Goal: Information Seeking & Learning: Learn about a topic

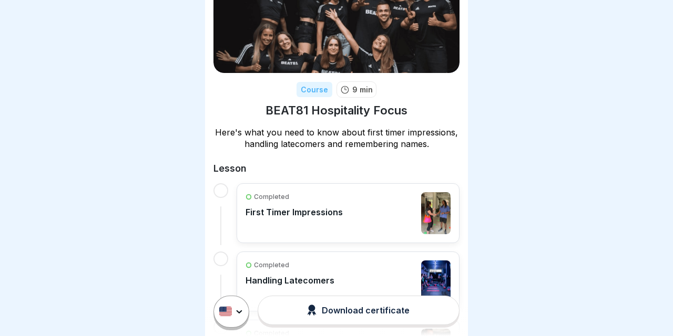
scroll to position [61, 0]
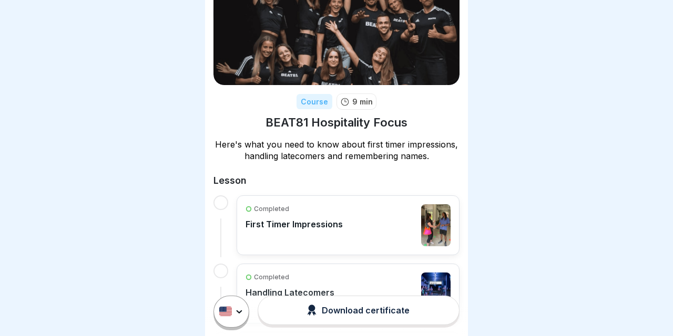
click at [340, 238] on div "Completed First Timer Impressions" at bounding box center [293, 225] width 97 height 42
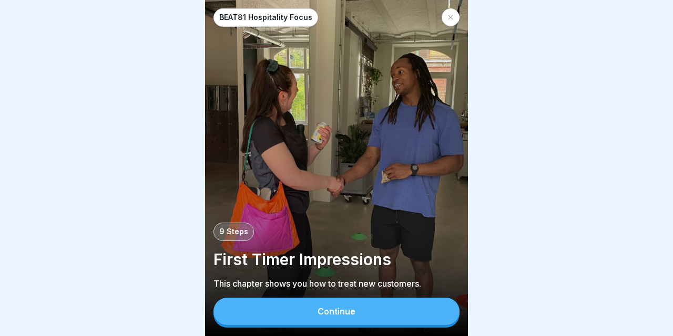
click at [331, 314] on div "Continue" at bounding box center [336, 311] width 38 height 9
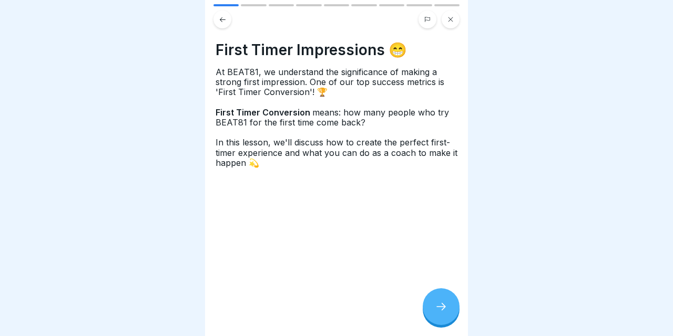
click at [430, 302] on div at bounding box center [441, 307] width 37 height 37
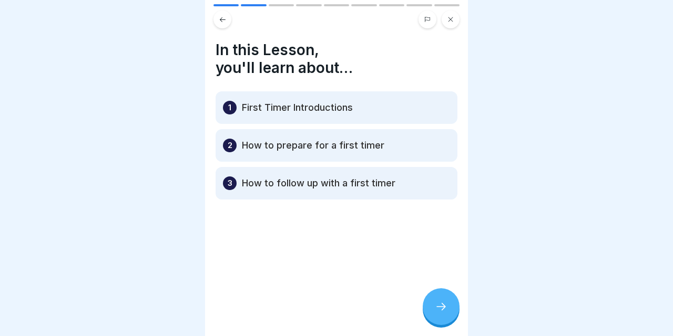
click at [430, 302] on div at bounding box center [441, 307] width 37 height 37
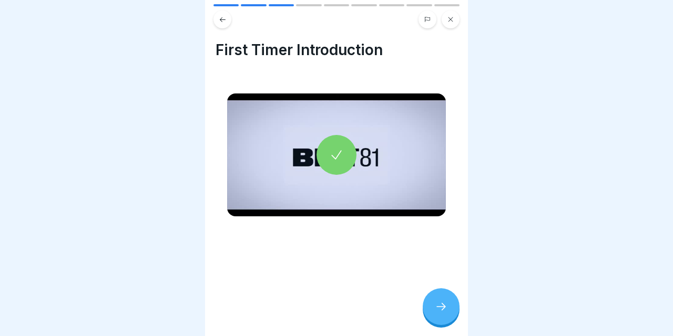
click at [338, 160] on icon at bounding box center [336, 155] width 15 height 15
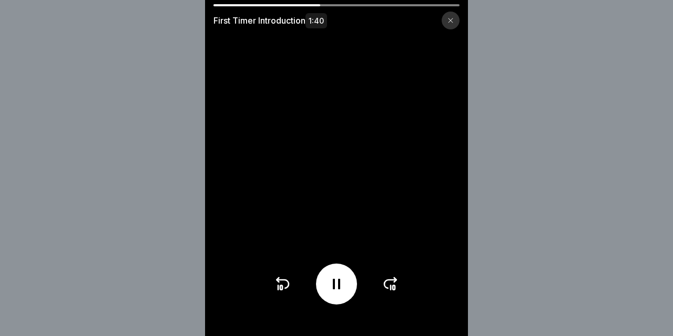
click at [323, 291] on div at bounding box center [336, 284] width 41 height 41
click at [284, 282] on icon at bounding box center [282, 284] width 17 height 17
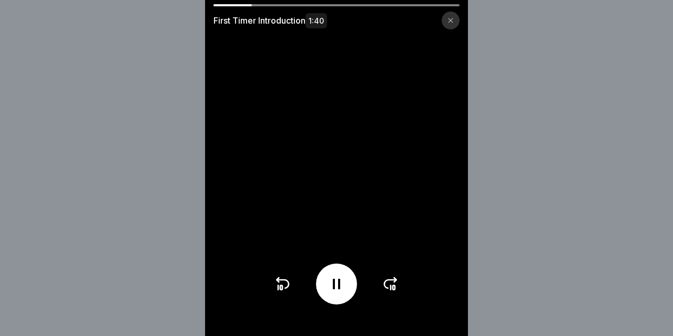
click at [284, 282] on icon at bounding box center [282, 284] width 17 height 17
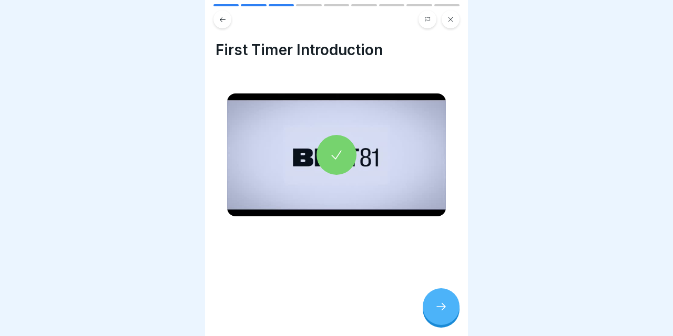
click at [221, 21] on icon at bounding box center [223, 19] width 6 height 5
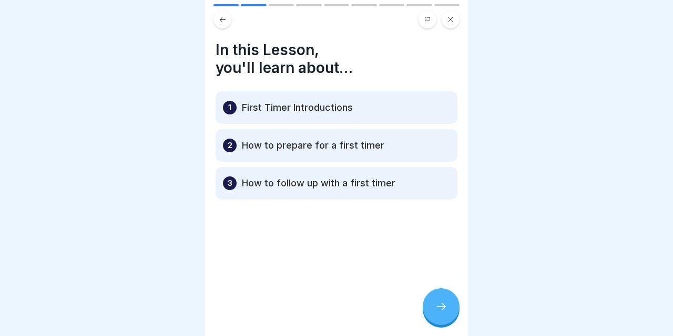
click at [262, 104] on p "First Timer Introductions" at bounding box center [297, 107] width 111 height 13
click at [448, 307] on div at bounding box center [441, 307] width 37 height 37
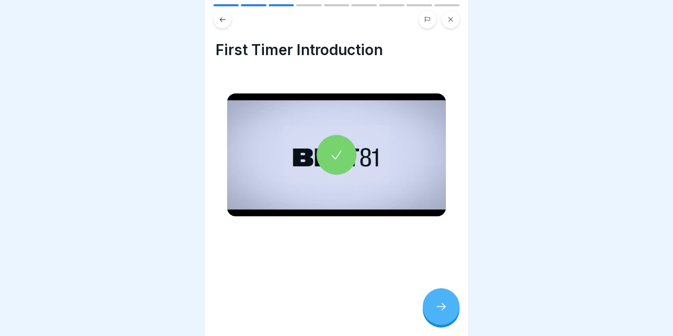
click at [346, 157] on div at bounding box center [336, 155] width 40 height 40
click at [442, 302] on div at bounding box center [441, 307] width 37 height 37
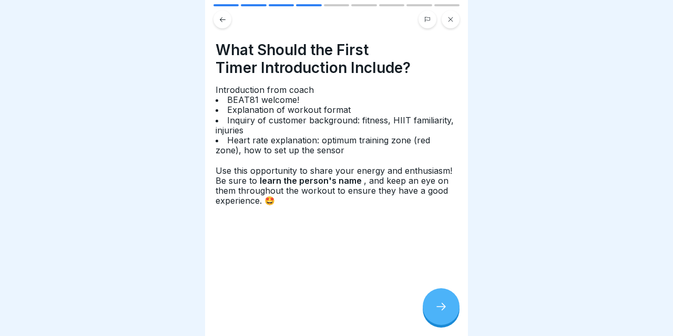
click at [452, 313] on div at bounding box center [441, 307] width 37 height 37
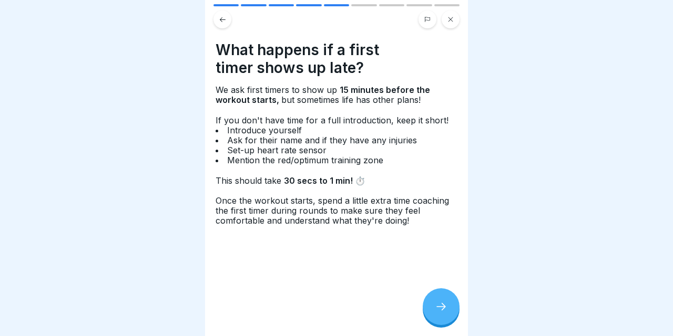
click at [452, 313] on div at bounding box center [441, 307] width 37 height 37
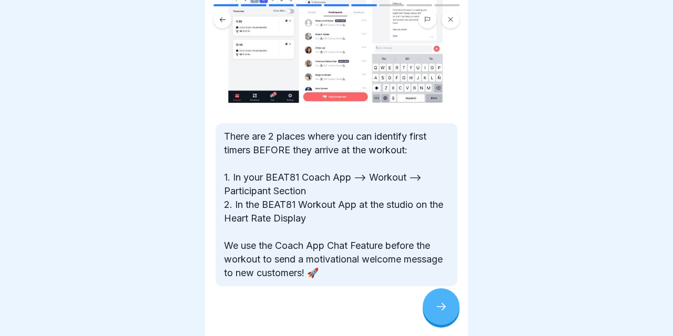
scroll to position [102, 0]
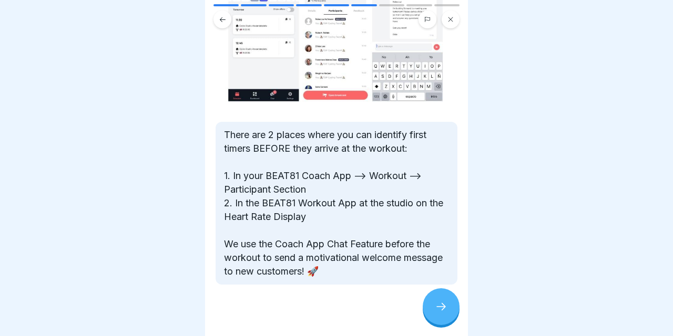
click at [445, 304] on icon at bounding box center [441, 307] width 13 height 13
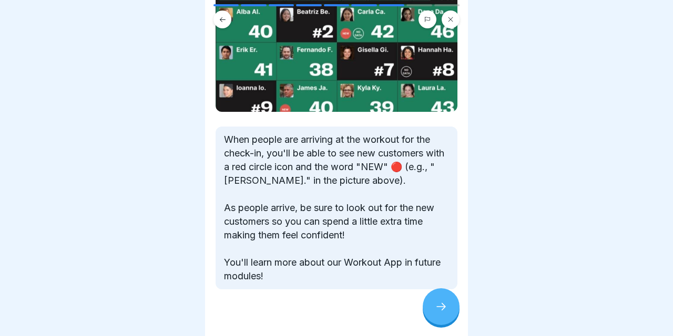
scroll to position [102, 0]
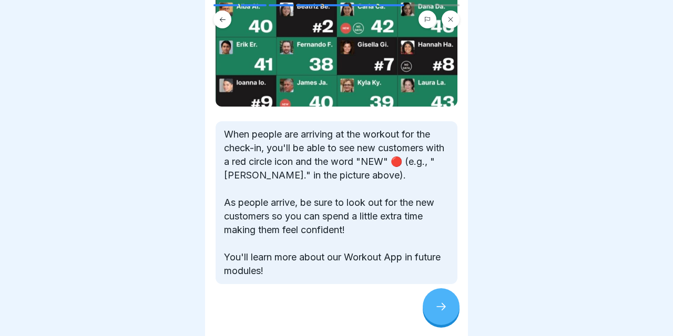
click at [434, 299] on div at bounding box center [441, 307] width 37 height 37
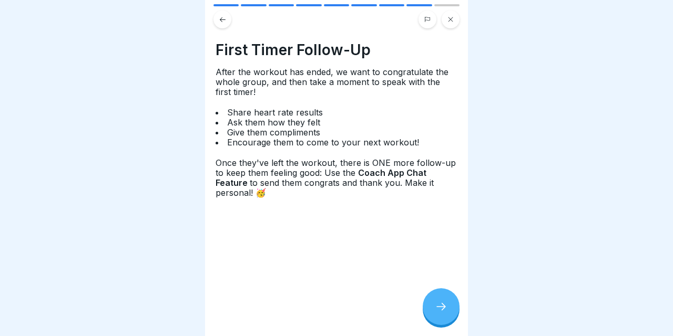
click at [434, 299] on div at bounding box center [441, 307] width 37 height 37
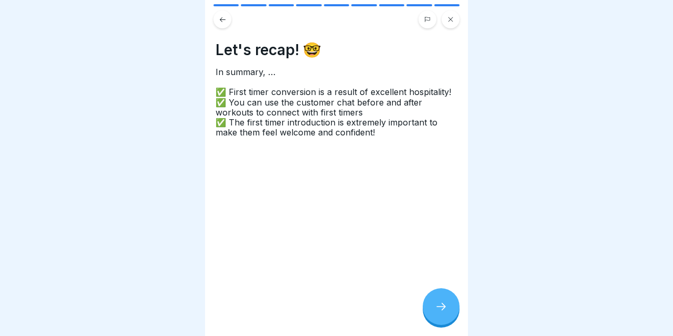
click at [434, 299] on div at bounding box center [441, 307] width 37 height 37
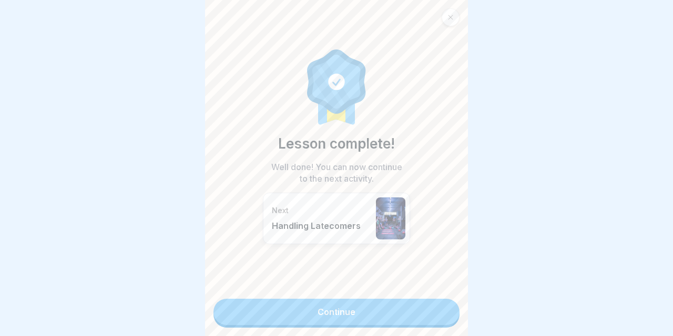
click at [424, 316] on link "Continue" at bounding box center [336, 312] width 246 height 26
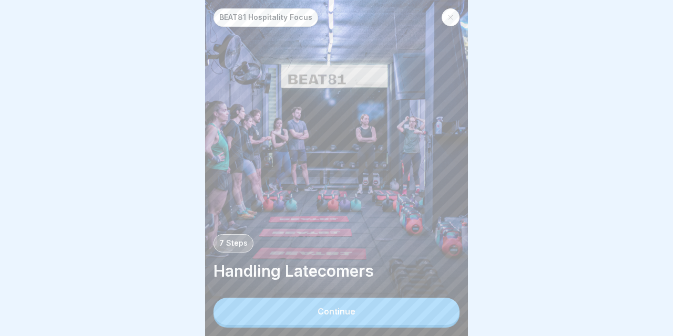
click at [367, 309] on button "Continue" at bounding box center [336, 311] width 246 height 27
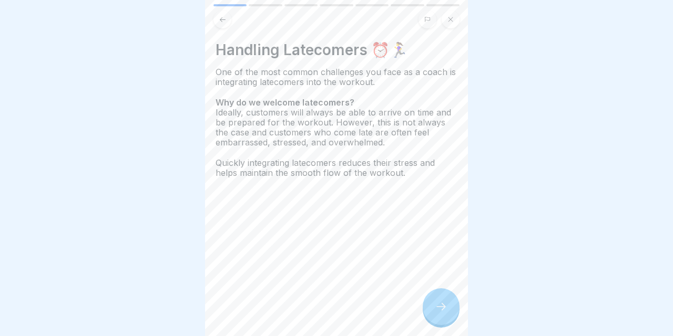
click at [444, 305] on icon at bounding box center [441, 307] width 13 height 13
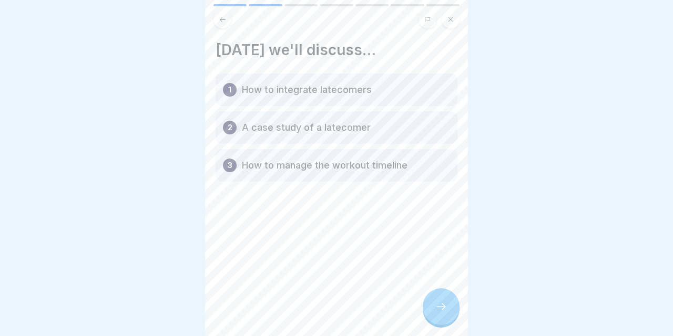
click at [434, 306] on div at bounding box center [441, 307] width 37 height 37
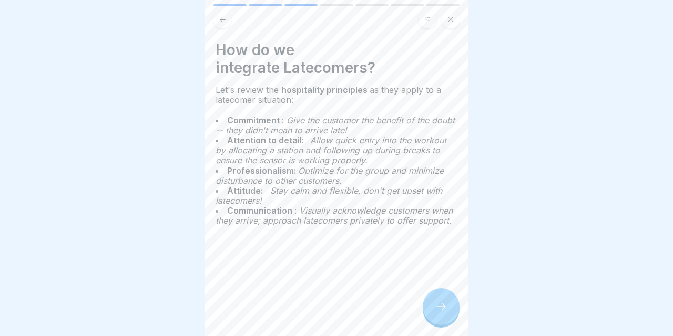
click at [440, 306] on icon at bounding box center [441, 307] width 13 height 13
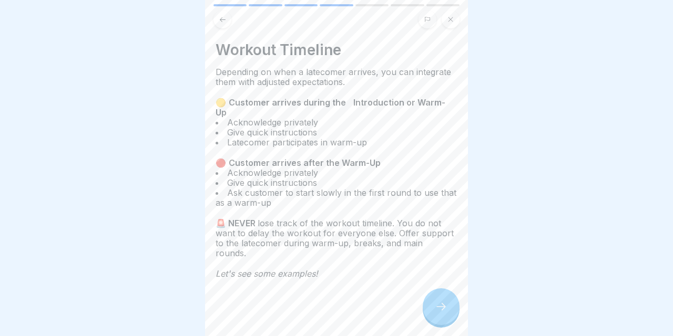
click at [440, 306] on icon at bounding box center [441, 307] width 13 height 13
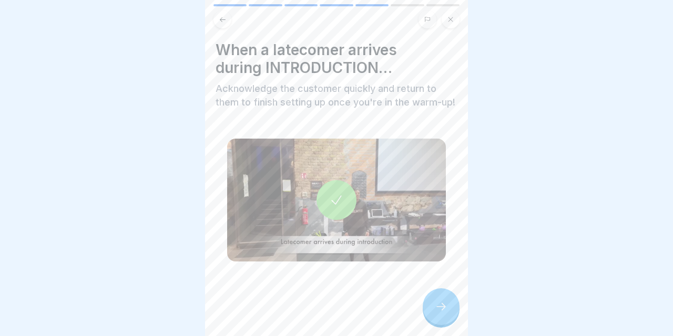
click at [440, 306] on icon at bounding box center [441, 307] width 13 height 13
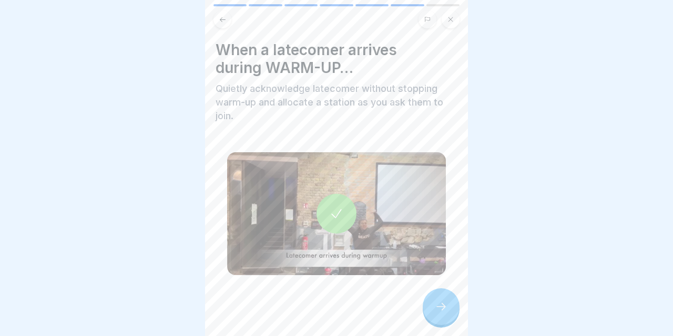
click at [440, 306] on icon at bounding box center [441, 307] width 13 height 13
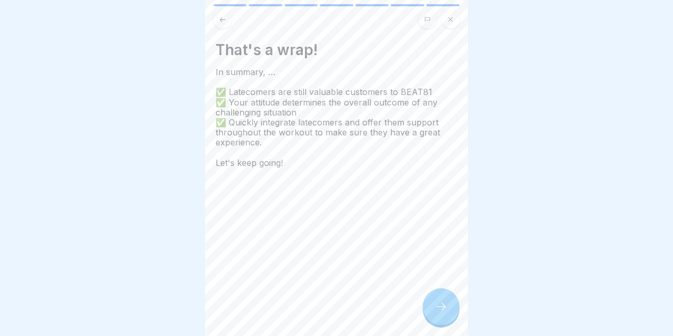
click at [440, 306] on icon at bounding box center [441, 307] width 13 height 13
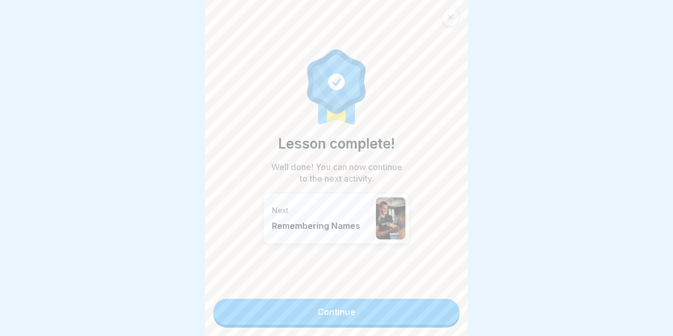
click at [440, 306] on link "Continue" at bounding box center [336, 312] width 246 height 26
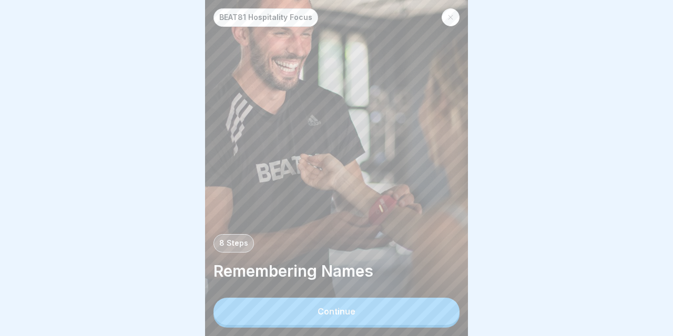
click at [402, 313] on button "Continue" at bounding box center [336, 311] width 246 height 27
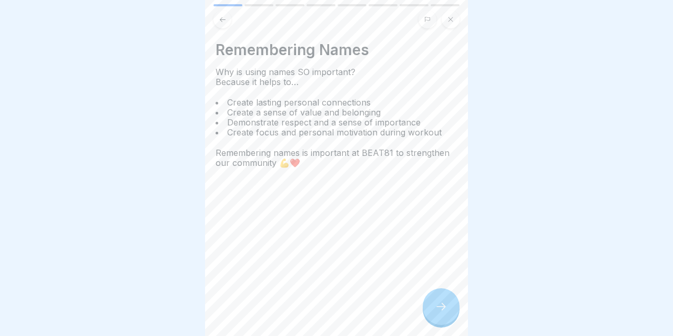
click at [402, 313] on div "Remembering Names Why is using names SO important? Because it helps to… Create …" at bounding box center [336, 168] width 263 height 336
click at [436, 302] on icon at bounding box center [441, 307] width 13 height 13
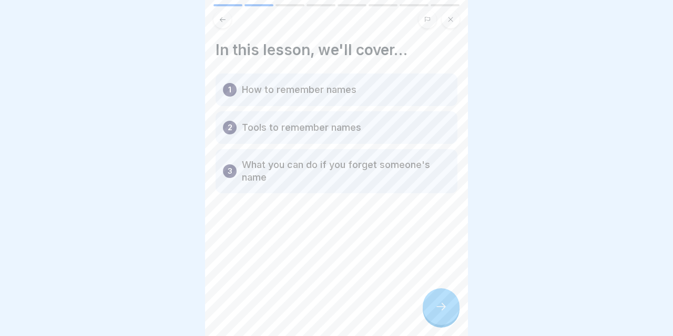
click at [436, 303] on icon at bounding box center [441, 307] width 13 height 13
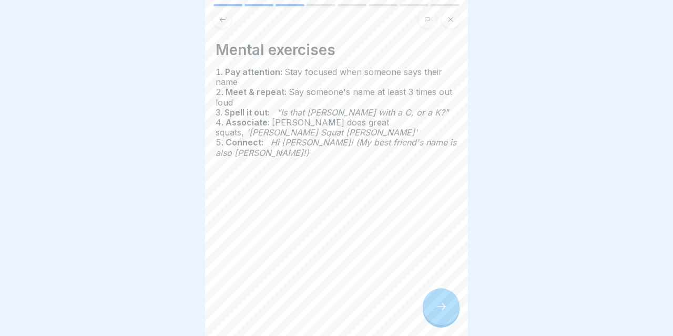
click at [436, 303] on icon at bounding box center [441, 307] width 13 height 13
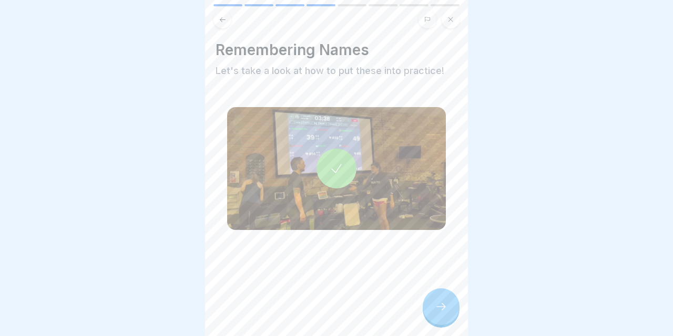
click at [436, 303] on icon at bounding box center [441, 307] width 13 height 13
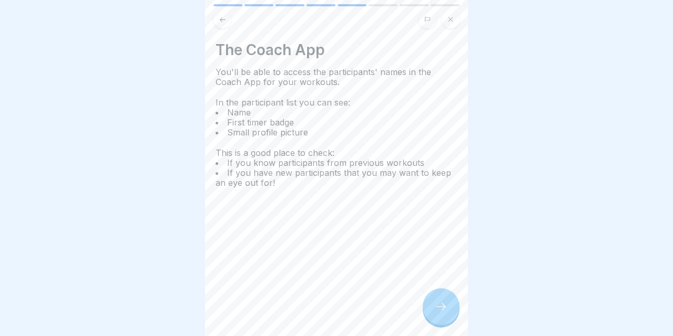
click at [436, 303] on icon at bounding box center [441, 307] width 13 height 13
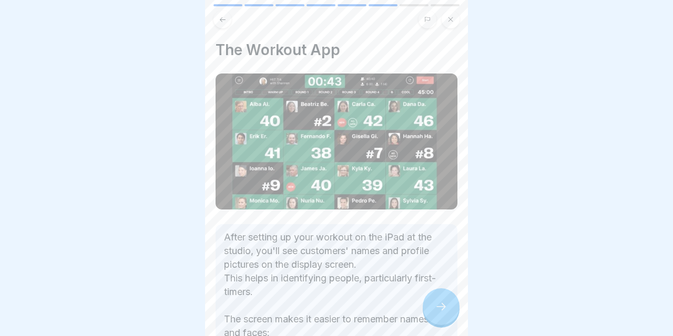
click at [446, 307] on icon at bounding box center [441, 307] width 13 height 13
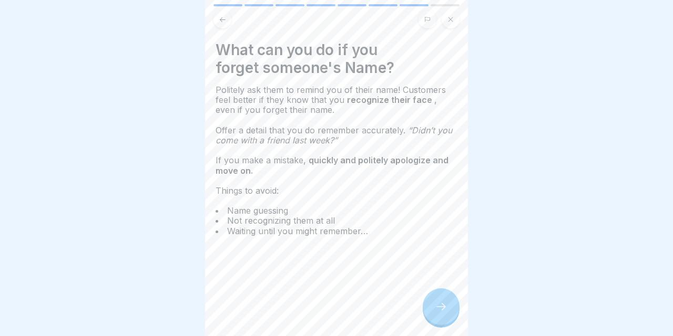
click at [446, 307] on icon at bounding box center [441, 307] width 13 height 13
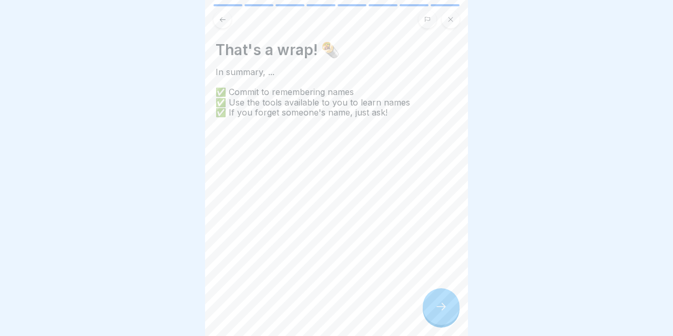
click at [227, 24] on button at bounding box center [222, 20] width 18 height 18
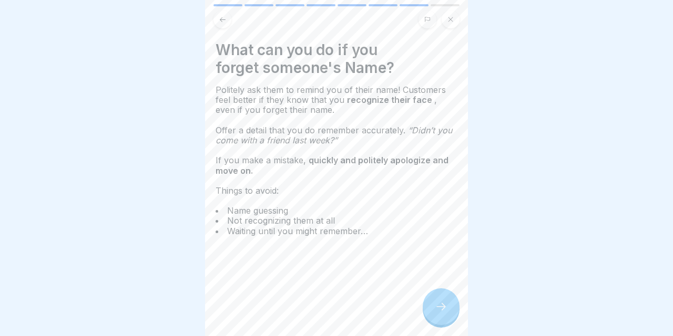
click at [445, 311] on icon at bounding box center [441, 307] width 13 height 13
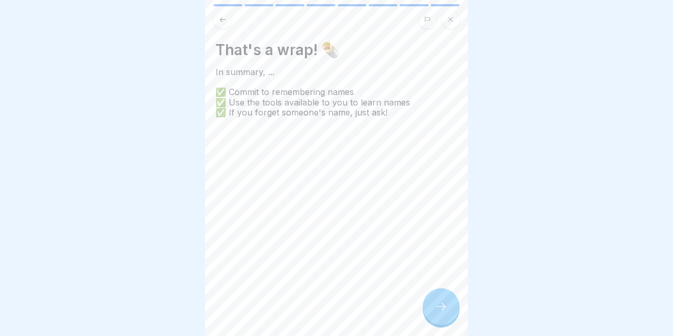
click at [445, 311] on icon at bounding box center [441, 307] width 13 height 13
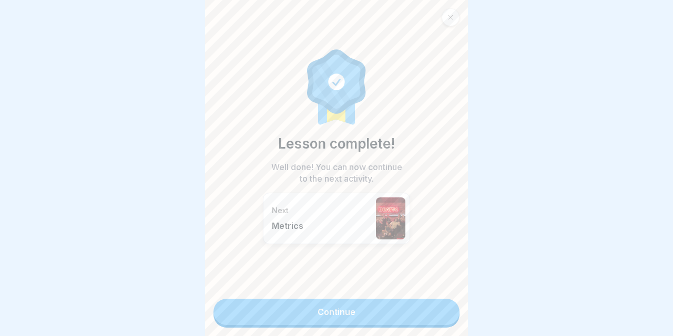
click at [445, 311] on link "Continue" at bounding box center [336, 312] width 246 height 26
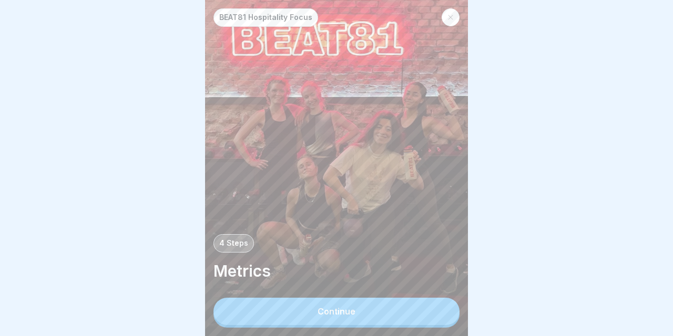
click at [420, 312] on button "Continue" at bounding box center [336, 311] width 246 height 27
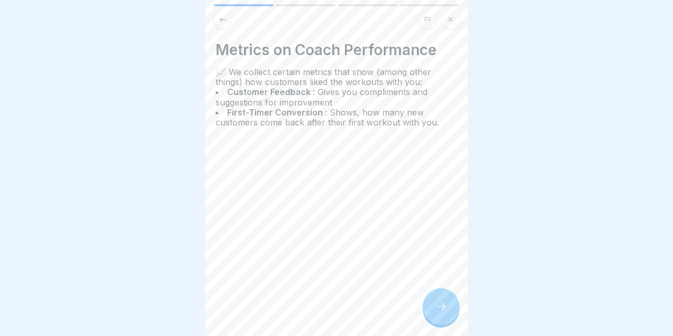
click at [420, 312] on div "Metrics on Coach Performance 📈 We collect certain metrics that show (among othe…" at bounding box center [336, 168] width 263 height 336
click at [440, 307] on icon at bounding box center [441, 307] width 13 height 13
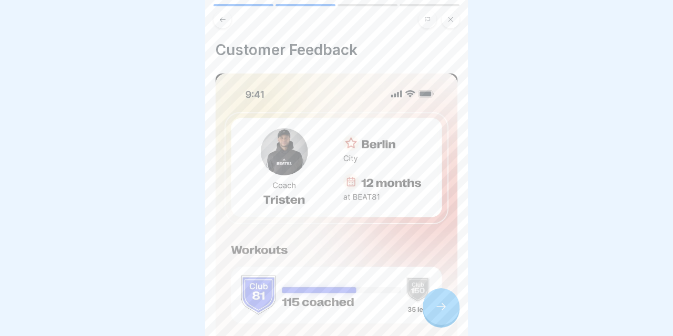
click at [440, 307] on icon at bounding box center [441, 307] width 13 height 13
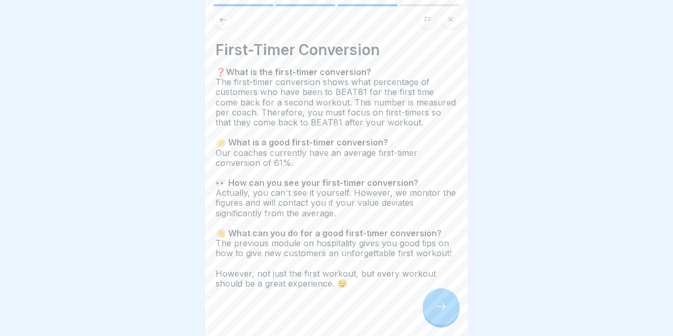
click at [440, 307] on icon at bounding box center [441, 307] width 13 height 13
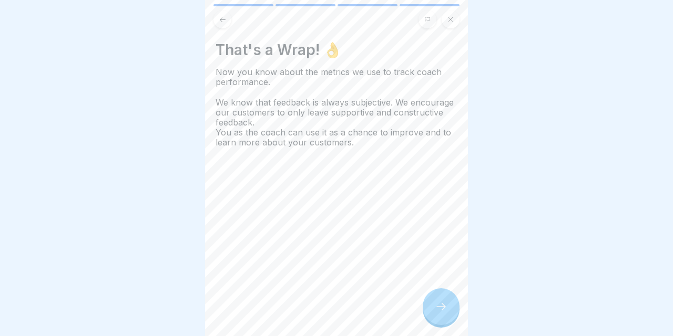
click at [440, 307] on icon at bounding box center [441, 307] width 13 height 13
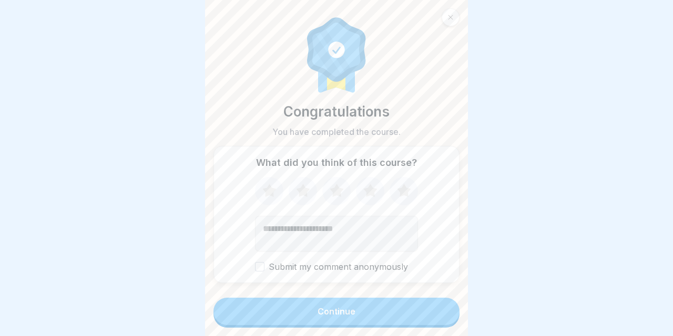
click at [440, 307] on button "Continue" at bounding box center [336, 311] width 246 height 27
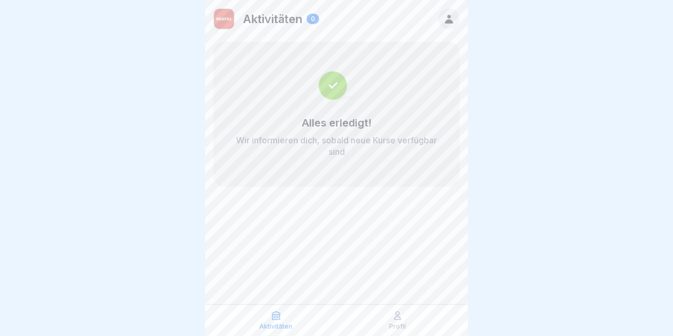
click at [395, 324] on p "Profil" at bounding box center [397, 326] width 17 height 7
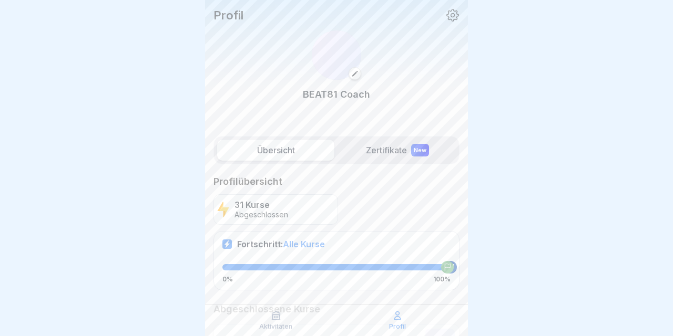
click at [395, 324] on p "Profil" at bounding box center [397, 326] width 17 height 7
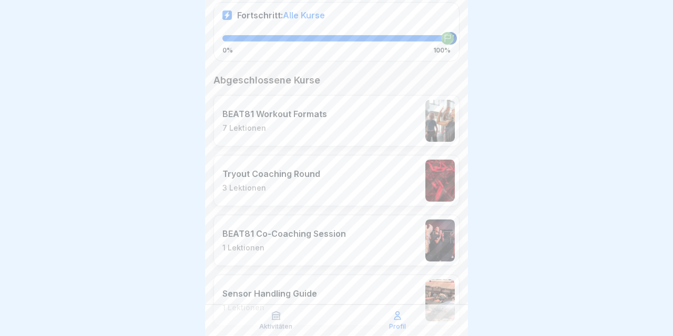
scroll to position [230, 0]
click at [362, 117] on div "BEAT81 Workout Formats 7 Lektionen" at bounding box center [336, 121] width 246 height 52
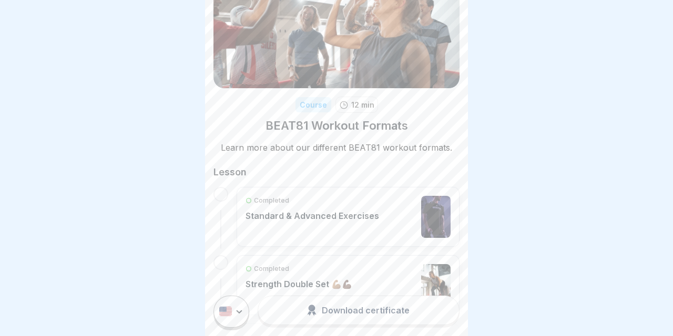
scroll to position [59, 0]
click at [324, 233] on div "Completed Standard & Advanced Exercises" at bounding box center [311, 216] width 133 height 42
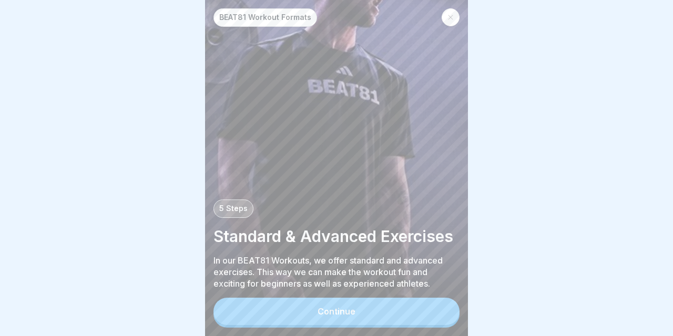
click at [321, 312] on div "Continue" at bounding box center [336, 311] width 38 height 9
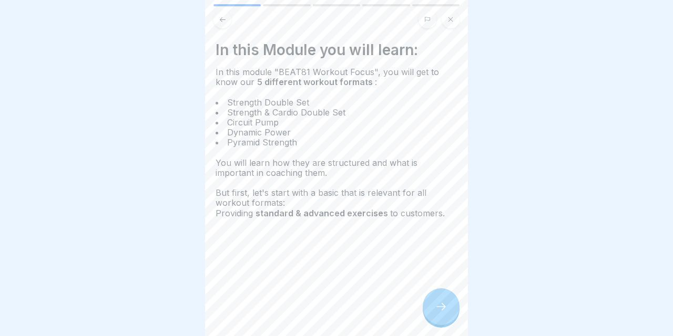
click at [439, 312] on icon at bounding box center [441, 307] width 13 height 13
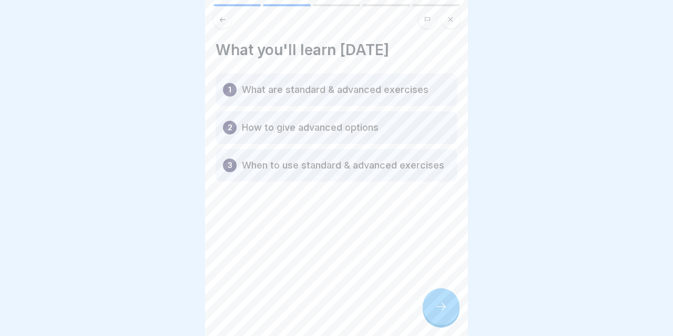
click at [439, 312] on icon at bounding box center [441, 307] width 13 height 13
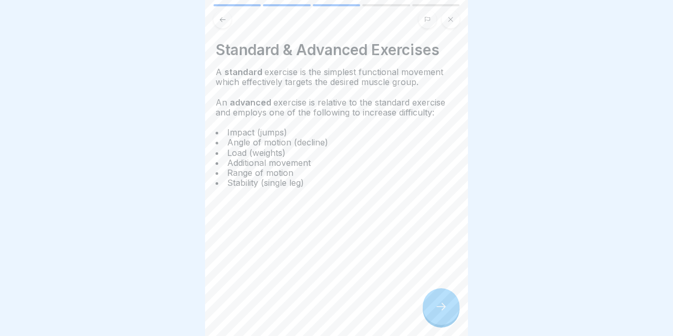
click at [439, 312] on icon at bounding box center [441, 307] width 13 height 13
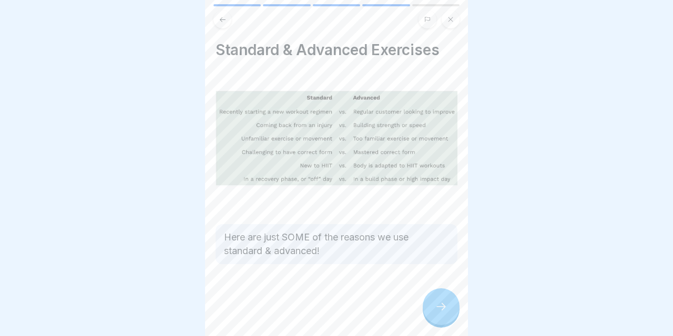
click at [439, 312] on icon at bounding box center [441, 307] width 13 height 13
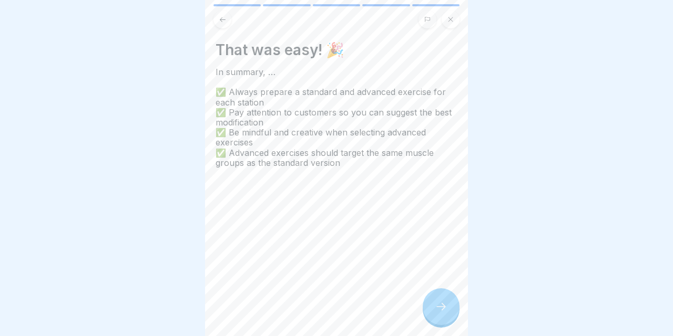
click at [439, 312] on icon at bounding box center [441, 307] width 13 height 13
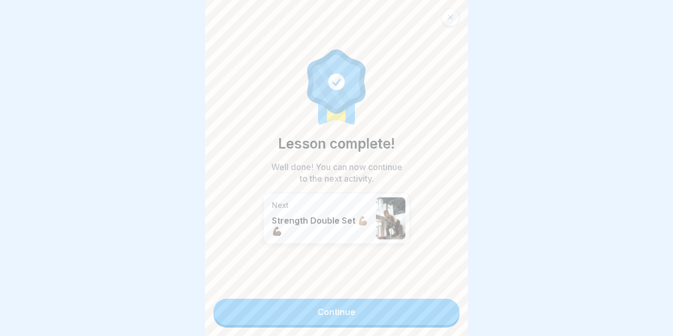
click at [427, 306] on link "Continue" at bounding box center [336, 312] width 246 height 26
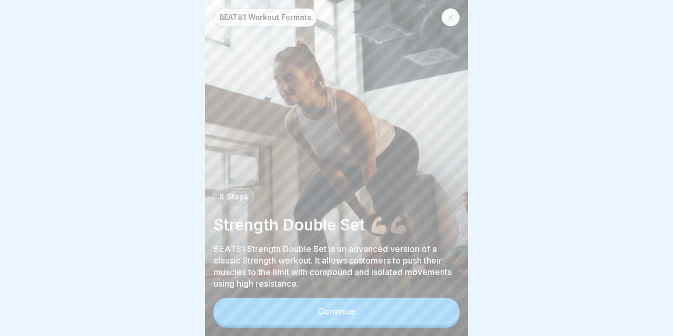
click at [427, 306] on button "Continue" at bounding box center [336, 311] width 246 height 27
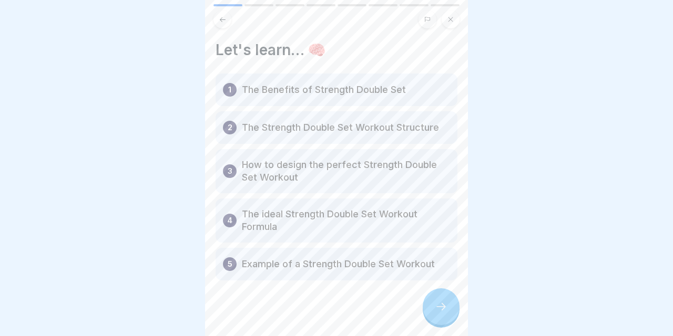
click at [427, 306] on div at bounding box center [441, 307] width 37 height 37
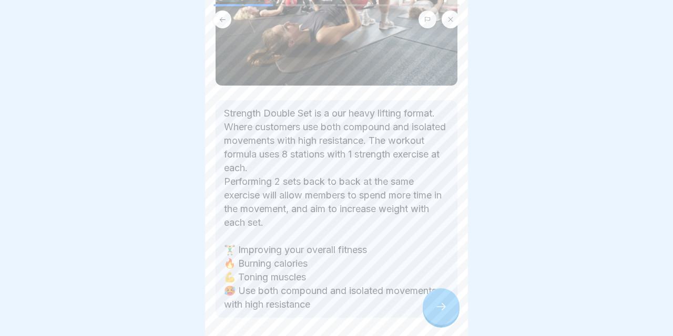
scroll to position [173, 0]
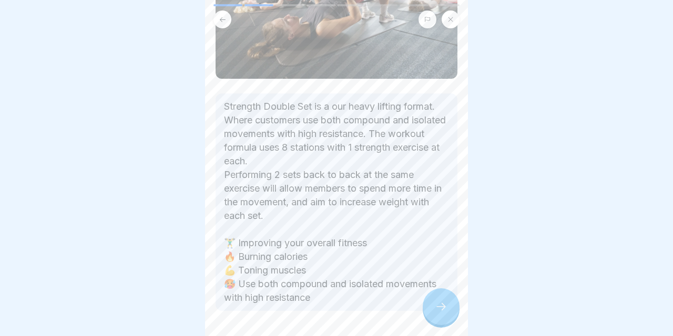
click at [442, 303] on icon at bounding box center [441, 307] width 13 height 13
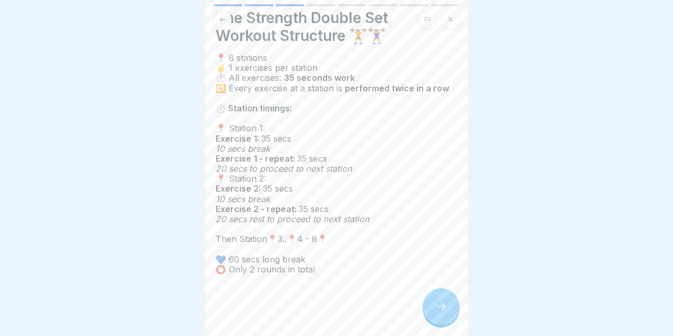
scroll to position [32, 0]
click at [438, 307] on icon at bounding box center [441, 307] width 13 height 13
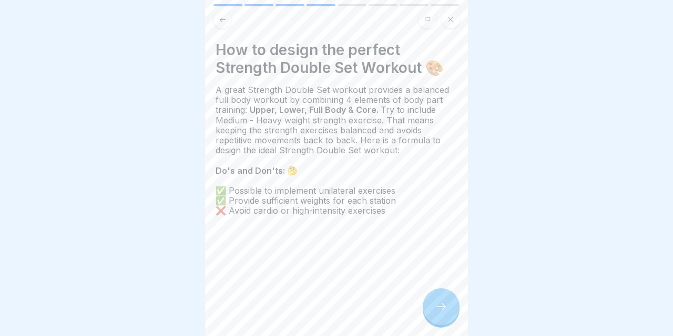
click at [440, 311] on icon at bounding box center [441, 307] width 13 height 13
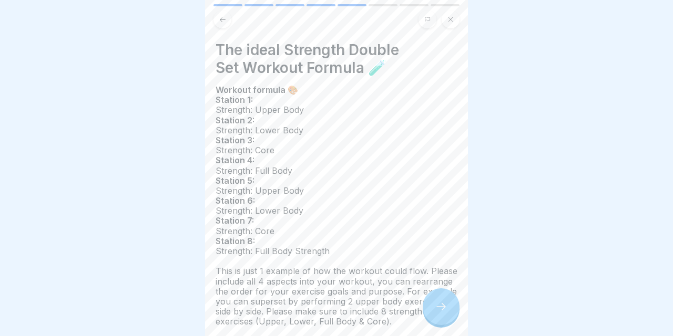
click at [440, 311] on icon at bounding box center [441, 307] width 13 height 13
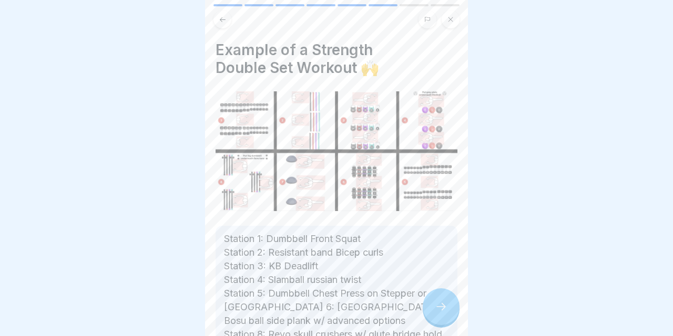
click at [220, 24] on button at bounding box center [222, 20] width 18 height 18
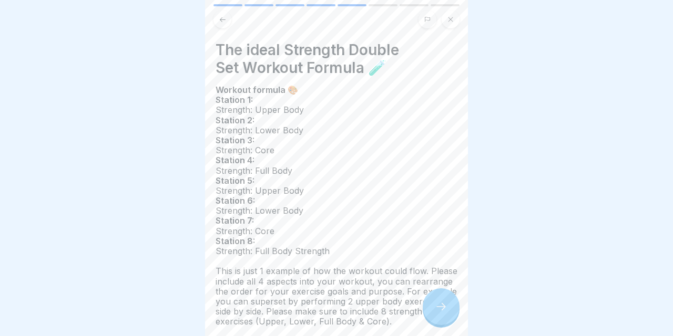
click at [443, 314] on div at bounding box center [441, 307] width 37 height 37
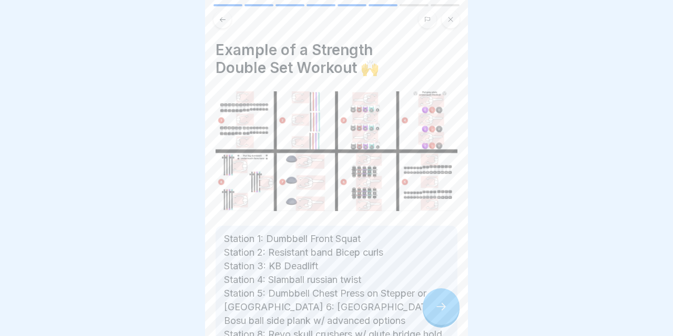
click at [443, 304] on icon at bounding box center [441, 307] width 13 height 13
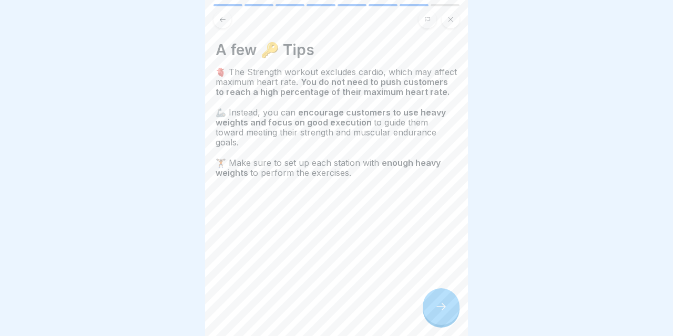
click at [443, 304] on icon at bounding box center [441, 307] width 13 height 13
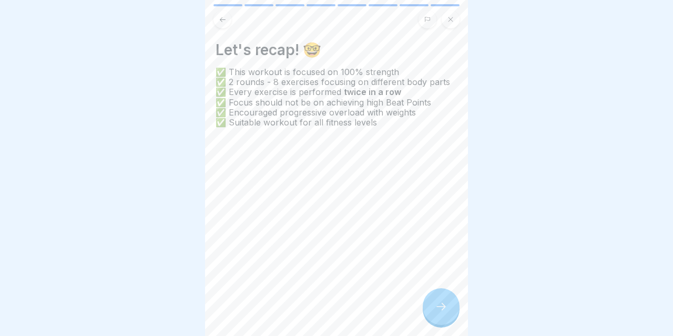
click at [443, 304] on icon at bounding box center [441, 307] width 13 height 13
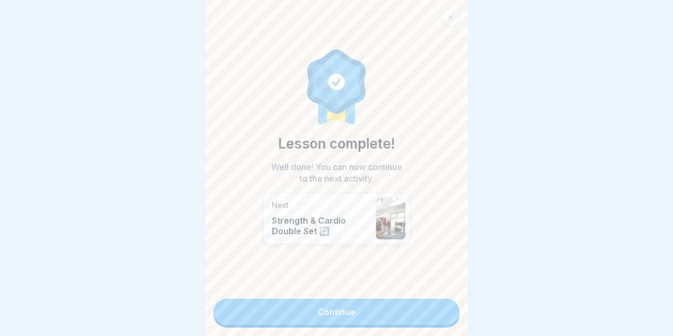
click at [412, 312] on link "Continue" at bounding box center [336, 312] width 246 height 26
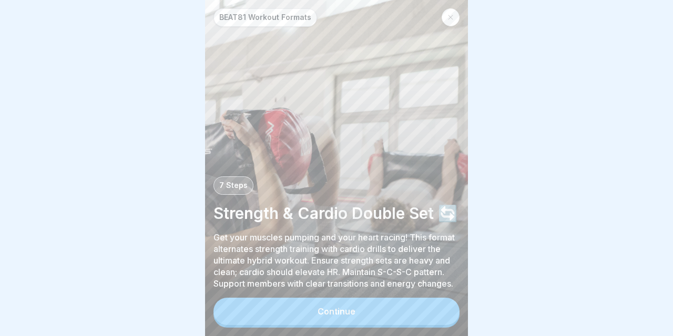
click at [412, 312] on button "Continue" at bounding box center [336, 311] width 246 height 27
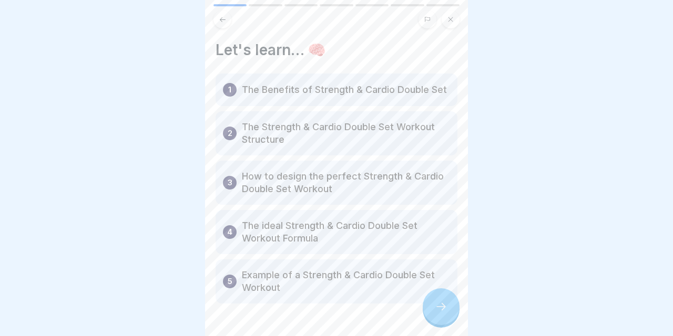
click at [412, 312] on div at bounding box center [336, 335] width 242 height 63
click at [439, 313] on icon at bounding box center [441, 307] width 13 height 13
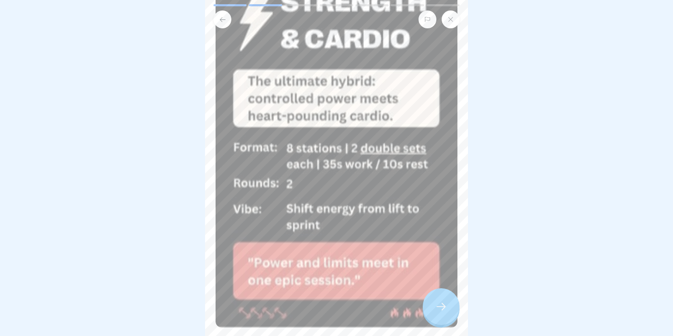
scroll to position [109, 0]
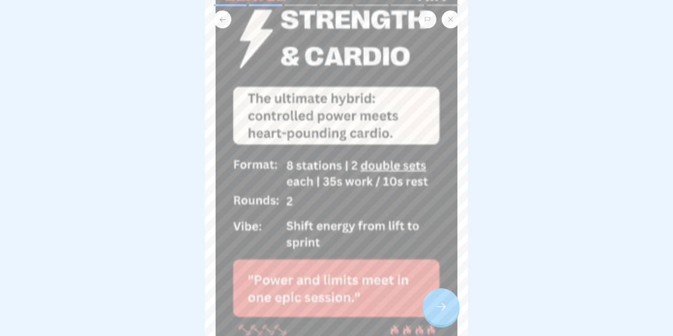
click at [437, 303] on icon at bounding box center [441, 307] width 13 height 13
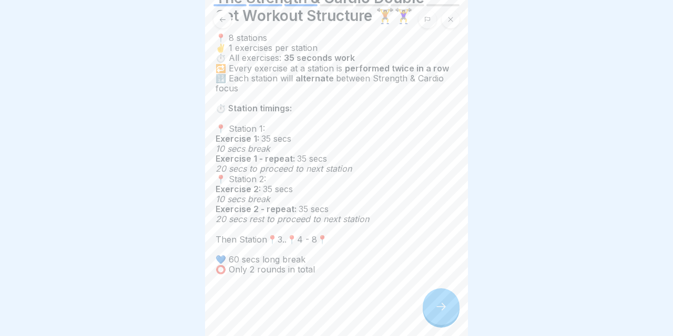
scroll to position [52, 0]
click at [444, 302] on icon at bounding box center [441, 307] width 13 height 13
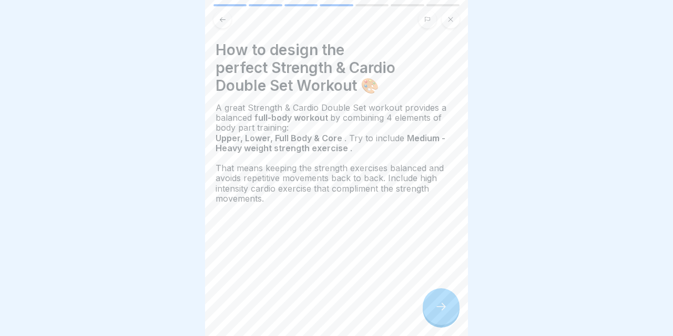
click at [444, 303] on icon at bounding box center [441, 307] width 13 height 13
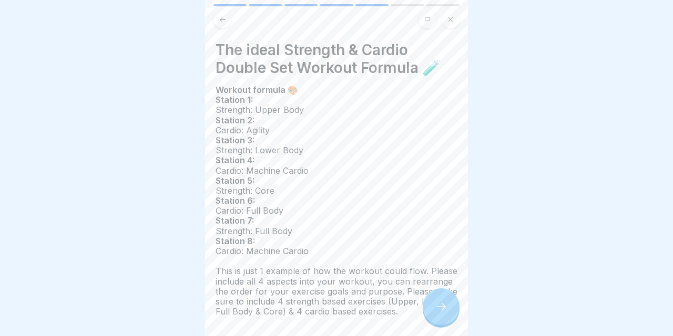
click at [429, 310] on div at bounding box center [441, 307] width 37 height 37
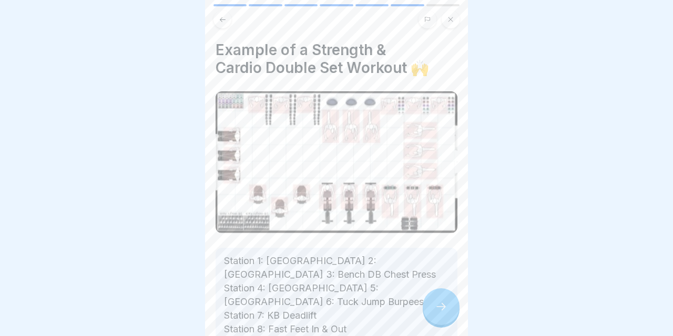
click at [429, 310] on div at bounding box center [441, 307] width 37 height 37
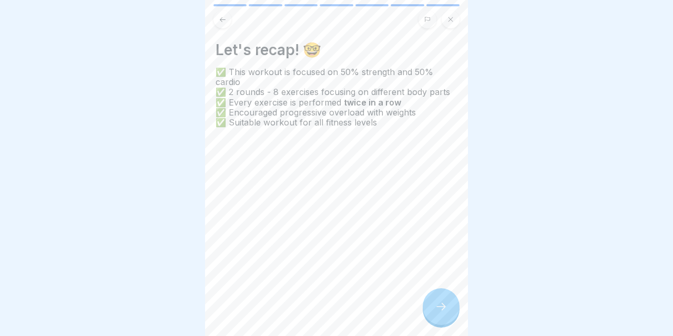
click at [428, 310] on div at bounding box center [441, 307] width 37 height 37
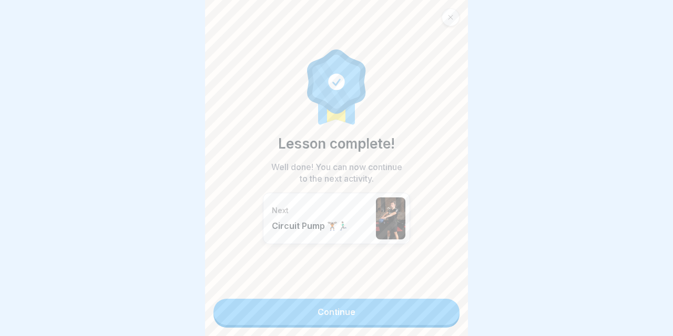
click at [428, 310] on link "Continue" at bounding box center [336, 312] width 246 height 26
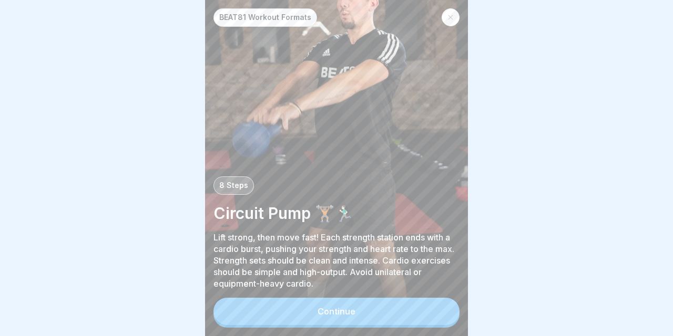
click at [428, 310] on button "Continue" at bounding box center [336, 311] width 246 height 27
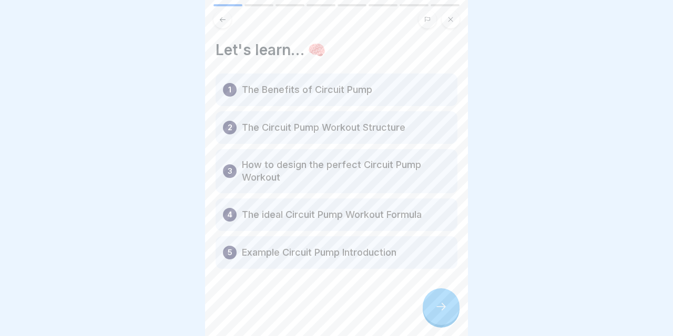
click at [428, 310] on div at bounding box center [441, 307] width 37 height 37
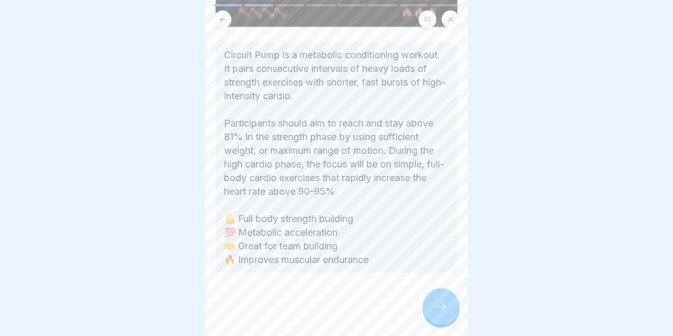
scroll to position [427, 0]
click at [432, 314] on div at bounding box center [441, 307] width 37 height 37
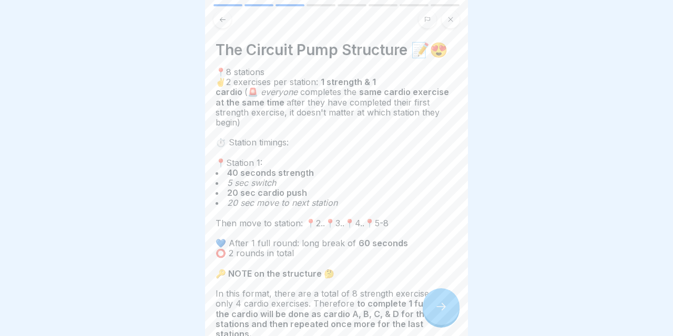
click at [432, 314] on div at bounding box center [441, 307] width 37 height 37
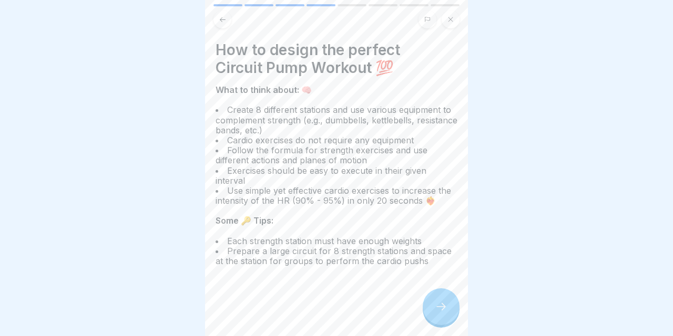
click at [228, 16] on button at bounding box center [222, 20] width 18 height 18
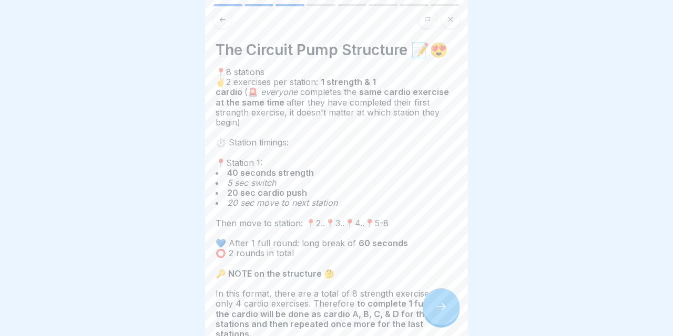
click at [443, 303] on icon at bounding box center [441, 307] width 13 height 13
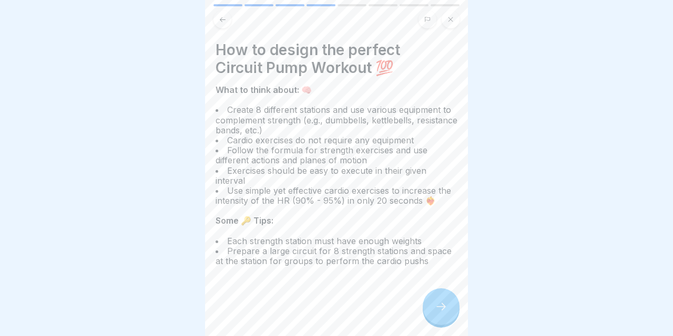
click at [443, 303] on icon at bounding box center [441, 307] width 13 height 13
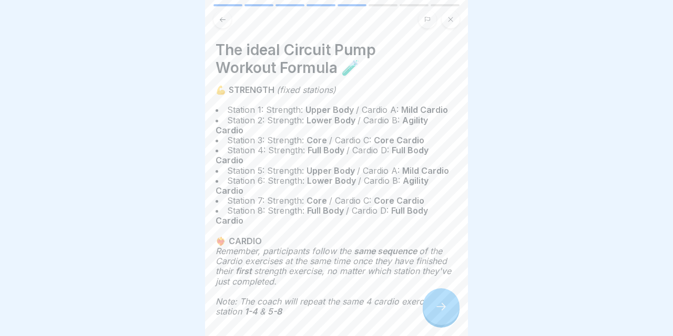
click at [443, 303] on icon at bounding box center [441, 307] width 13 height 13
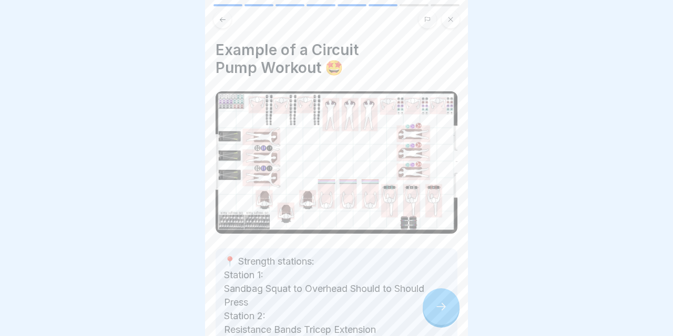
click at [446, 291] on div at bounding box center [441, 307] width 37 height 37
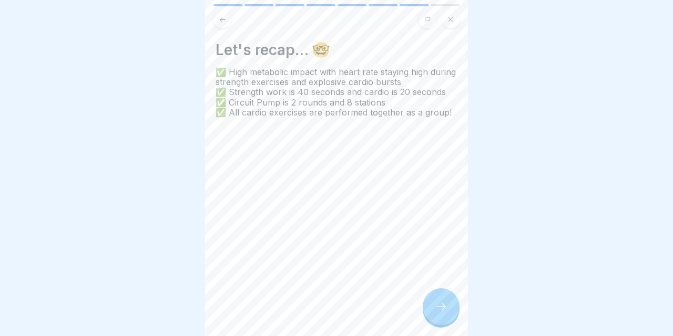
click at [435, 315] on div at bounding box center [441, 307] width 37 height 37
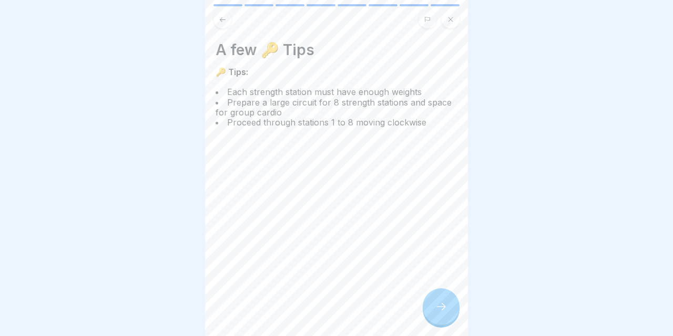
click at [435, 315] on div at bounding box center [441, 307] width 37 height 37
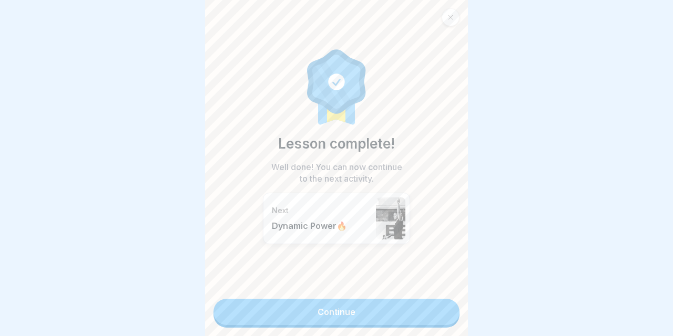
click at [435, 315] on link "Continue" at bounding box center [336, 312] width 246 height 26
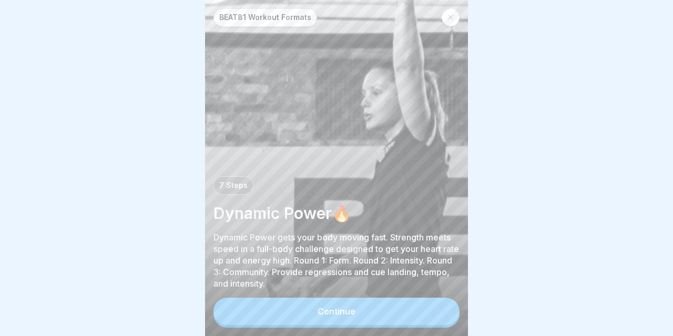
click at [435, 315] on button "Continue" at bounding box center [336, 311] width 246 height 27
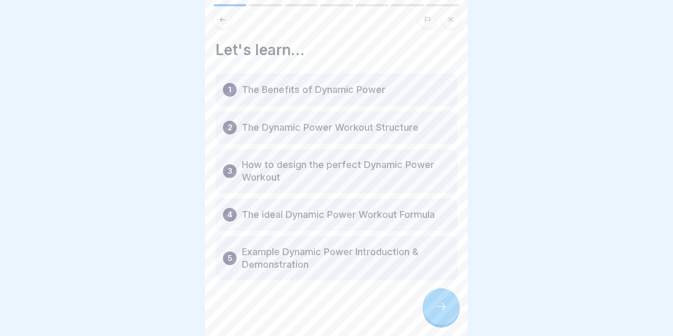
click at [435, 315] on div at bounding box center [441, 307] width 37 height 37
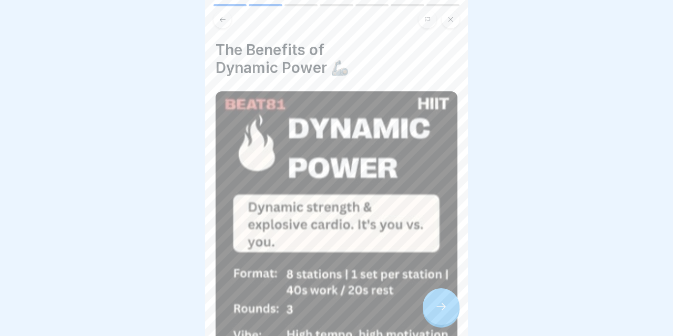
click at [435, 315] on div at bounding box center [441, 307] width 37 height 37
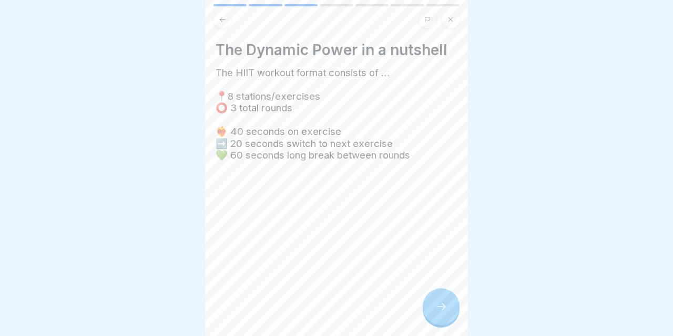
click at [435, 317] on div at bounding box center [441, 307] width 37 height 37
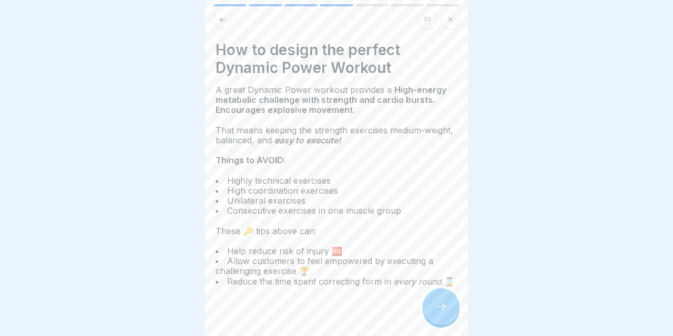
click at [435, 316] on div at bounding box center [441, 307] width 37 height 37
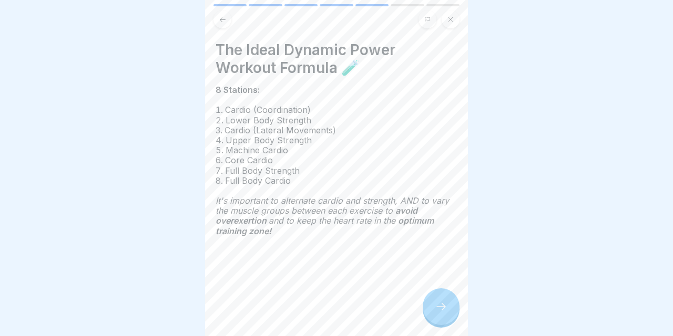
click at [228, 23] on button at bounding box center [222, 20] width 18 height 18
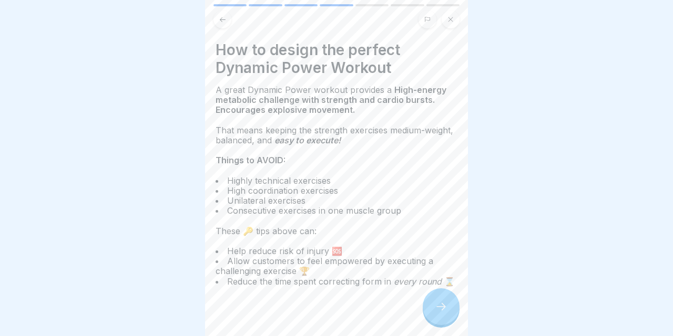
click at [445, 295] on div at bounding box center [441, 307] width 37 height 37
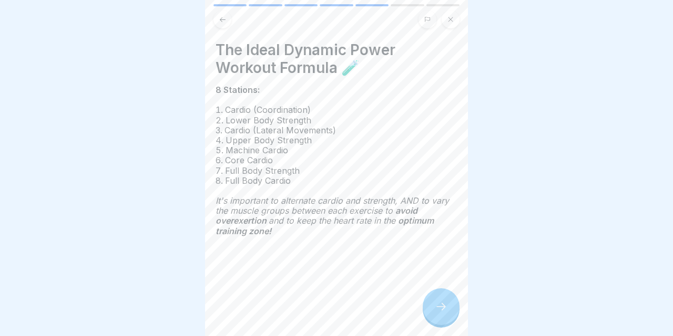
click at [223, 16] on icon at bounding box center [223, 20] width 8 height 8
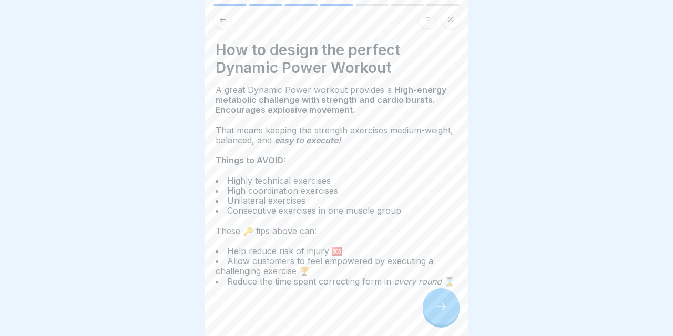
click at [229, 22] on button at bounding box center [222, 20] width 18 height 18
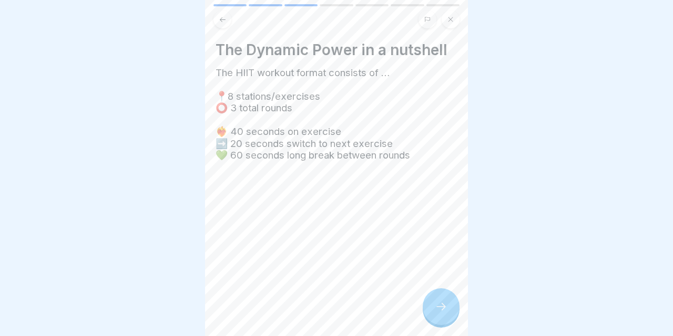
click at [229, 22] on button at bounding box center [222, 20] width 18 height 18
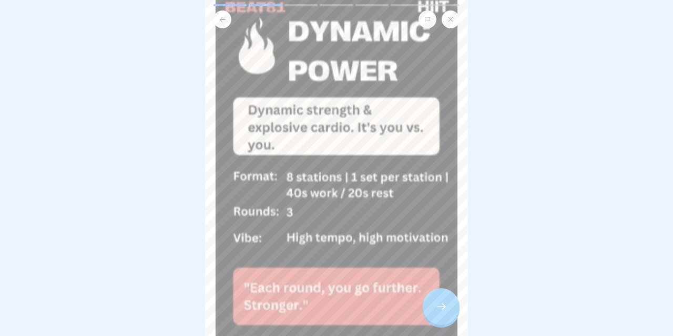
scroll to position [98, 0]
click at [438, 303] on icon at bounding box center [441, 307] width 13 height 13
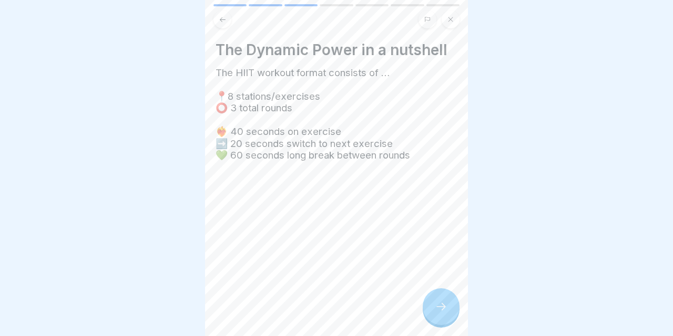
click at [438, 303] on icon at bounding box center [441, 307] width 13 height 13
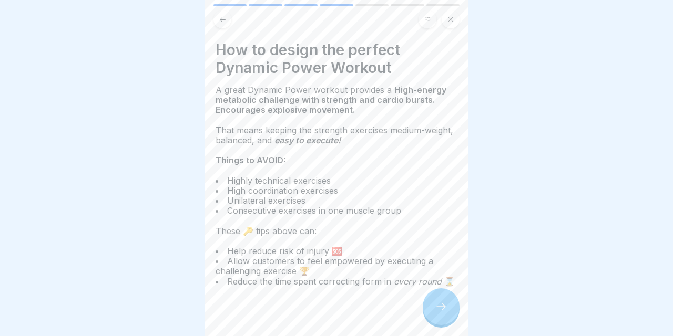
click at [438, 303] on icon at bounding box center [441, 307] width 13 height 13
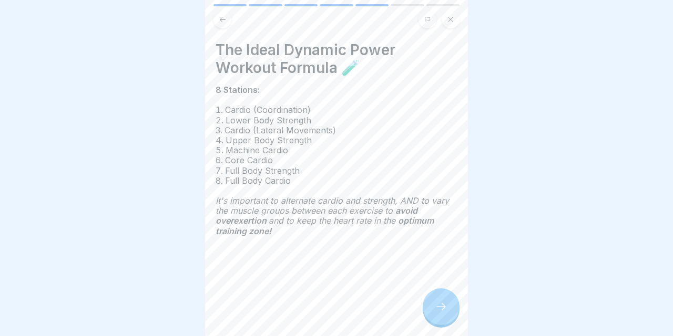
click at [438, 303] on icon at bounding box center [441, 307] width 13 height 13
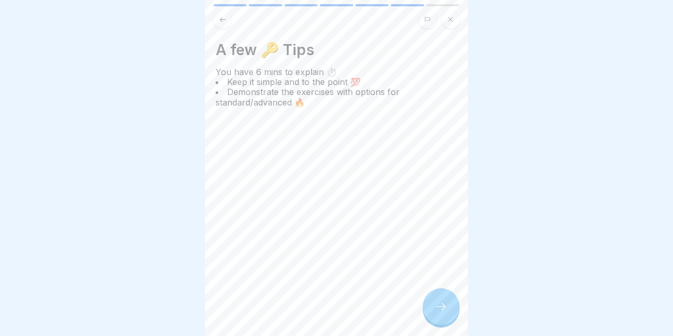
click at [438, 303] on icon at bounding box center [441, 307] width 13 height 13
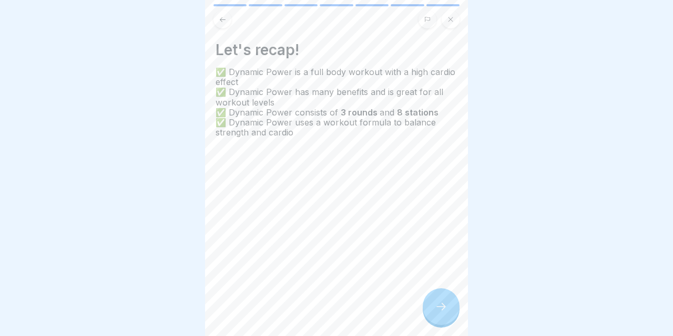
click at [438, 304] on icon at bounding box center [441, 307] width 13 height 13
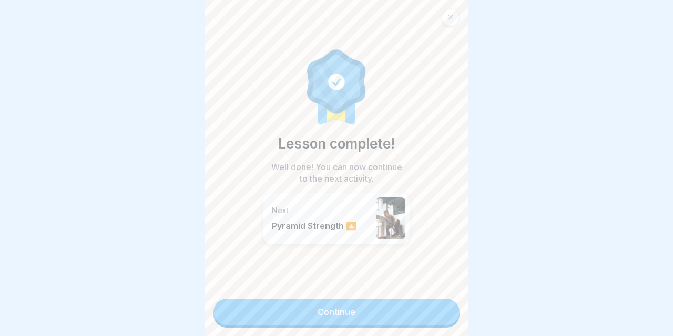
click at [452, 17] on icon at bounding box center [450, 17] width 6 height 6
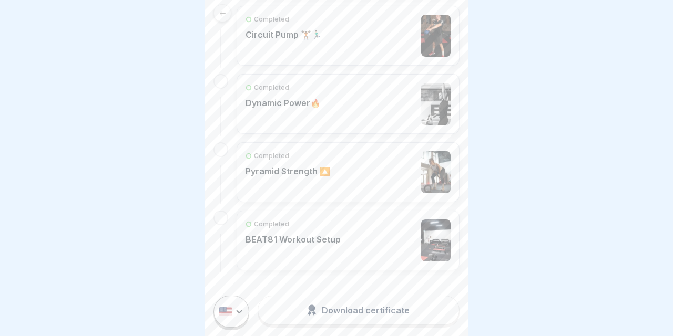
scroll to position [444, 0]
click at [359, 111] on div "Completed Dynamic Power🔥" at bounding box center [347, 105] width 205 height 42
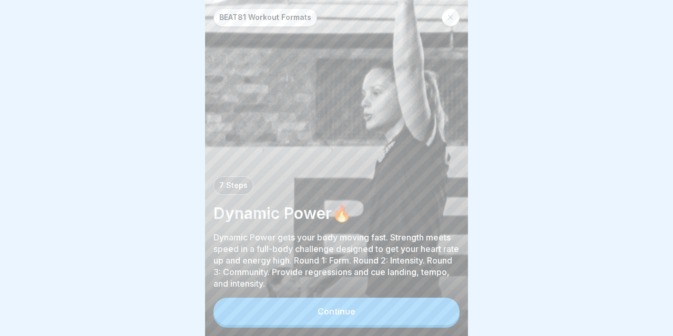
click at [338, 299] on div "Continue" at bounding box center [336, 313] width 246 height 30
click at [337, 310] on div "Continue" at bounding box center [336, 311] width 38 height 9
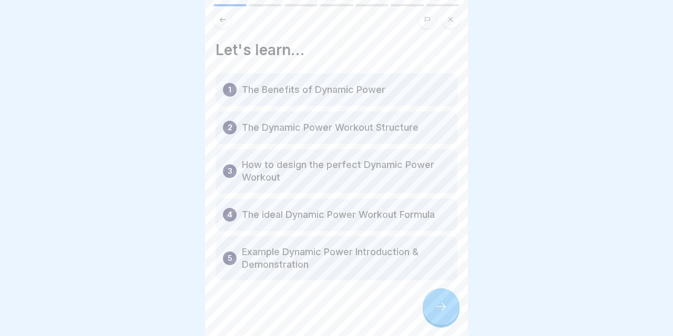
click at [337, 310] on div at bounding box center [336, 312] width 242 height 63
click at [439, 308] on icon at bounding box center [441, 307] width 13 height 13
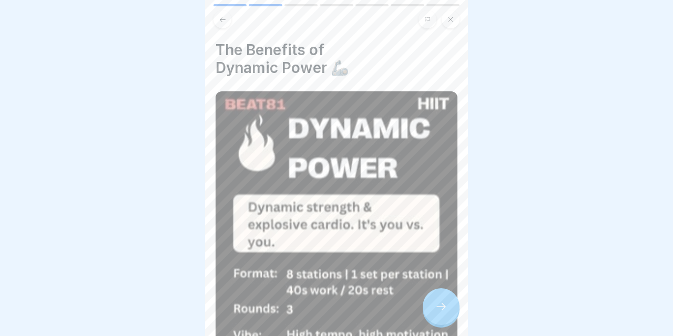
click at [438, 310] on icon at bounding box center [441, 307] width 13 height 13
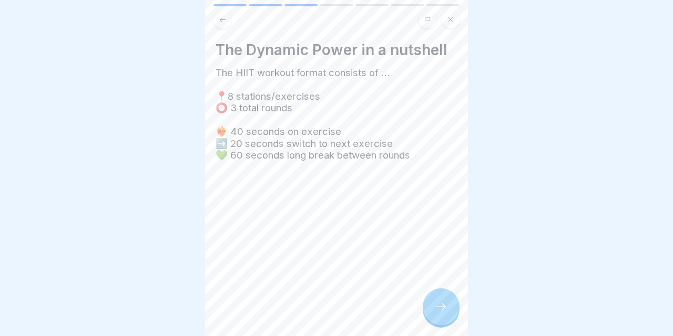
click at [438, 310] on icon at bounding box center [441, 307] width 13 height 13
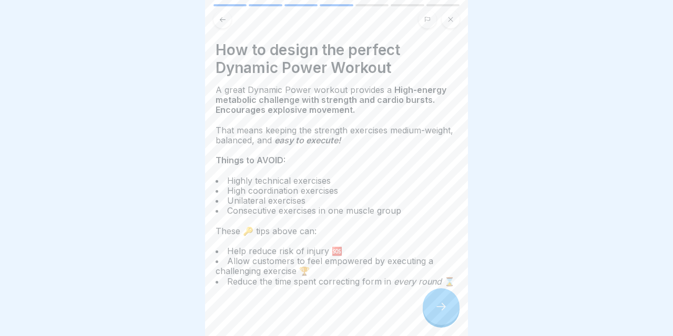
click at [438, 310] on icon at bounding box center [441, 307] width 13 height 13
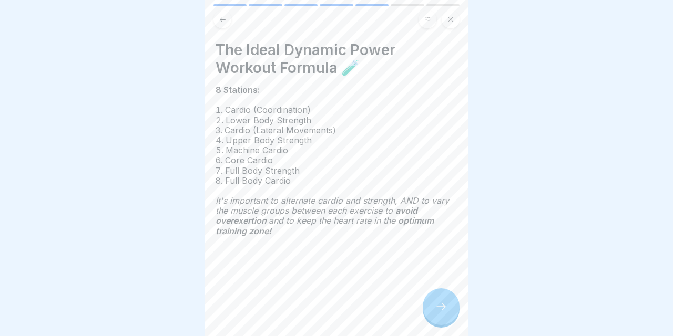
click at [438, 310] on icon at bounding box center [441, 307] width 13 height 13
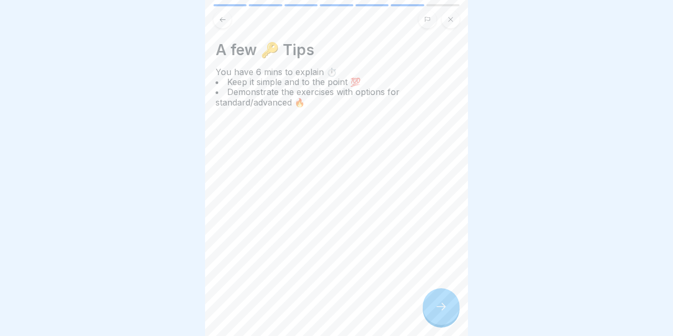
click at [438, 310] on icon at bounding box center [441, 307] width 13 height 13
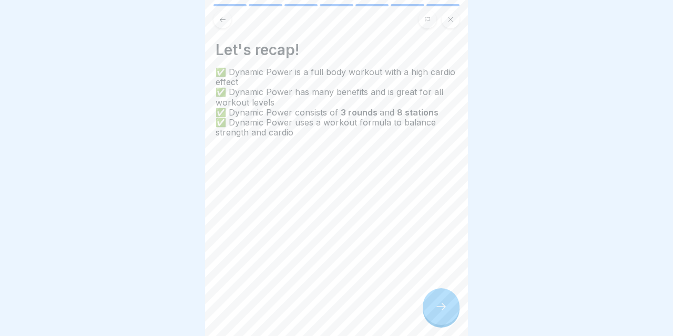
click at [438, 310] on icon at bounding box center [441, 307] width 13 height 13
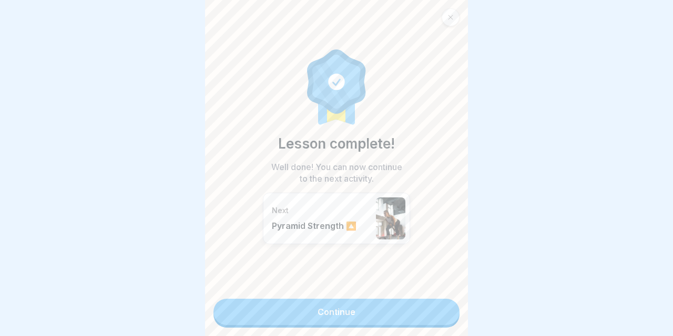
click at [438, 310] on link "Continue" at bounding box center [336, 312] width 246 height 26
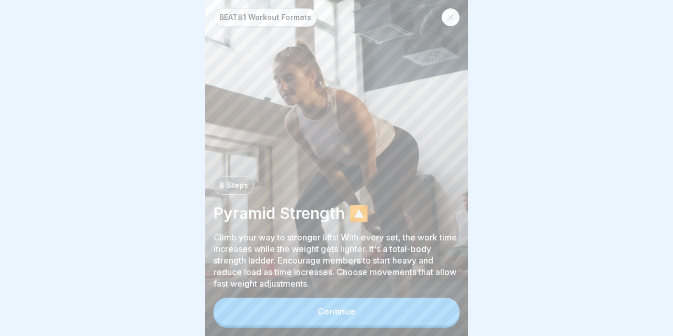
click at [343, 315] on div "Continue" at bounding box center [336, 311] width 38 height 9
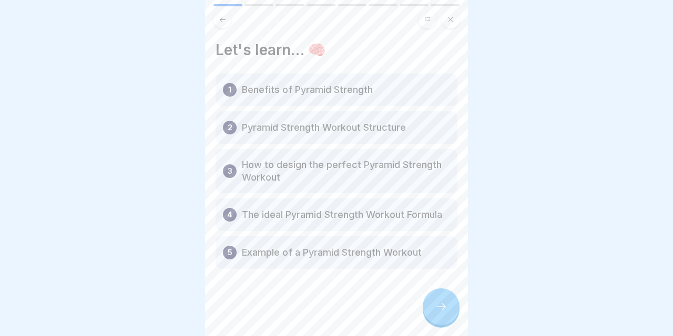
click at [343, 315] on div at bounding box center [336, 300] width 242 height 63
click at [436, 301] on div at bounding box center [441, 307] width 37 height 37
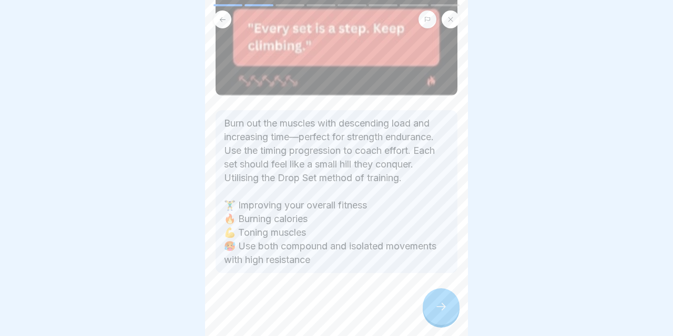
scroll to position [341, 0]
click at [443, 311] on icon at bounding box center [441, 307] width 13 height 13
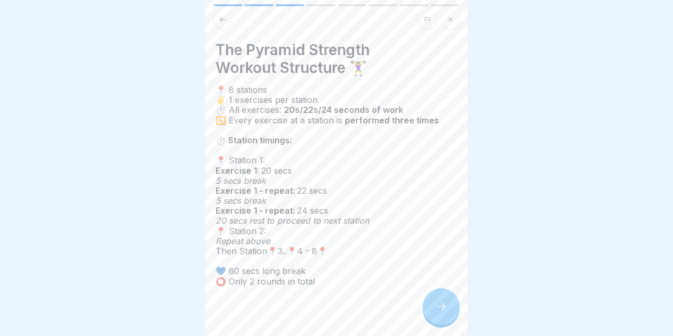
click at [443, 311] on icon at bounding box center [441, 307] width 13 height 13
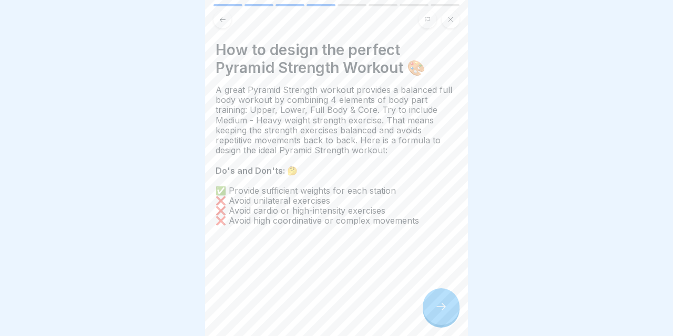
click at [443, 311] on icon at bounding box center [441, 307] width 13 height 13
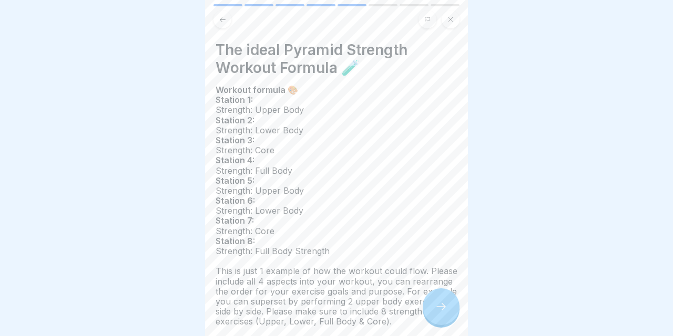
click at [447, 301] on div at bounding box center [441, 307] width 37 height 37
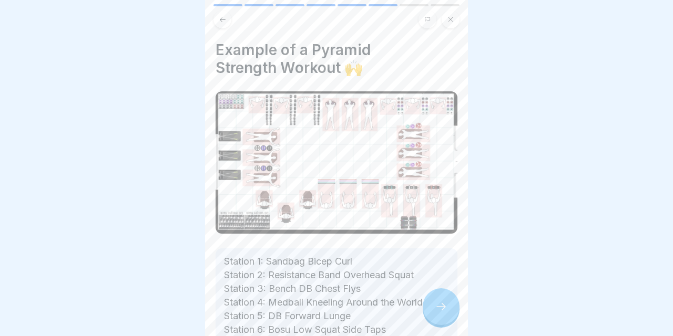
click at [447, 301] on div at bounding box center [441, 307] width 37 height 37
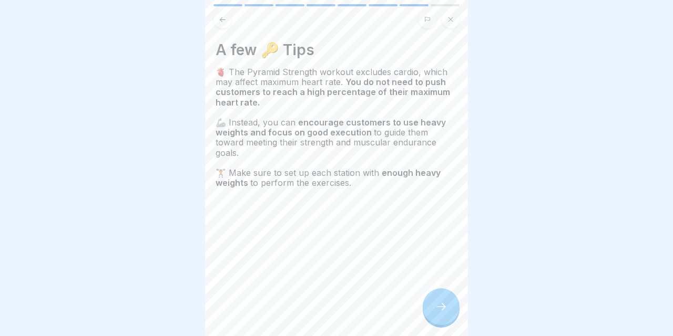
click at [447, 301] on div at bounding box center [441, 307] width 37 height 37
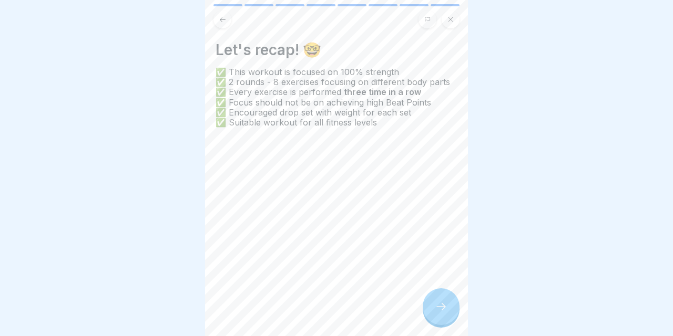
click at [215, 14] on button at bounding box center [222, 20] width 18 height 18
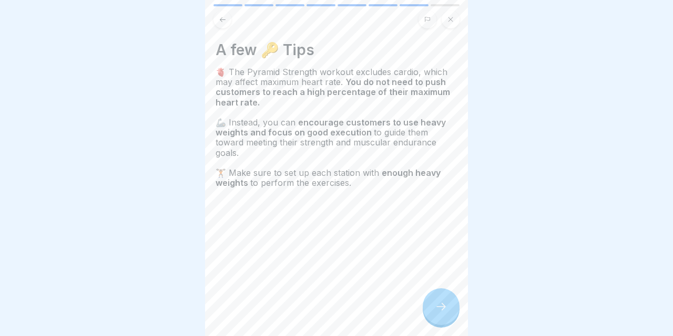
click at [219, 16] on icon at bounding box center [223, 20] width 8 height 8
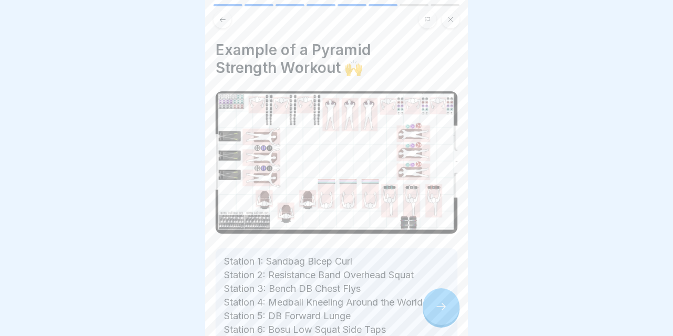
click at [220, 17] on icon at bounding box center [223, 20] width 8 height 8
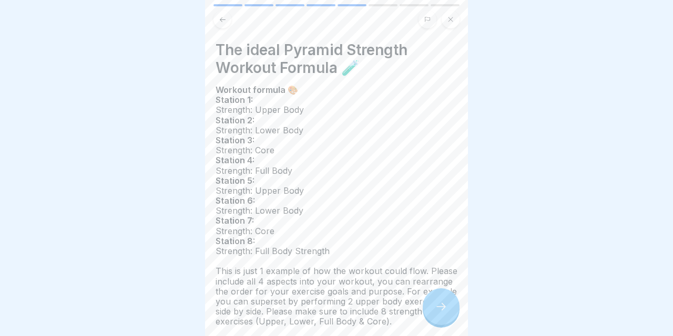
click at [220, 17] on icon at bounding box center [223, 20] width 8 height 8
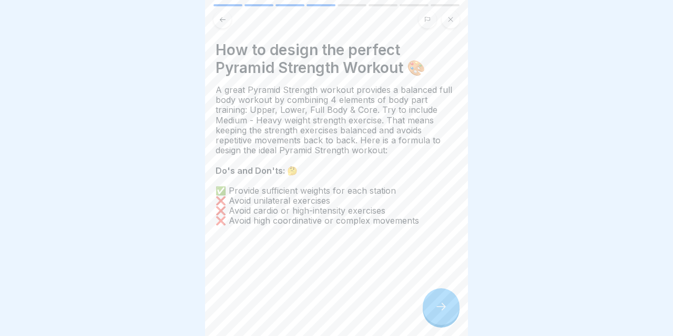
click at [456, 301] on div at bounding box center [441, 307] width 37 height 37
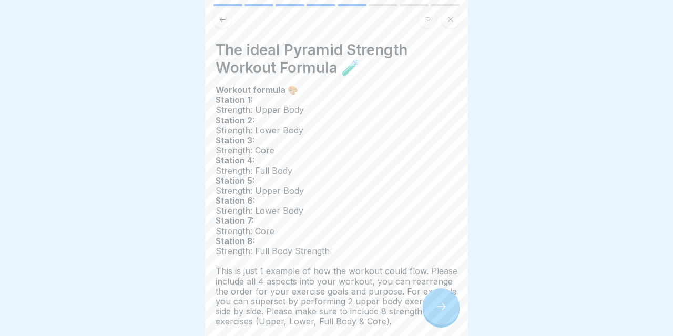
click at [456, 301] on div at bounding box center [441, 307] width 37 height 37
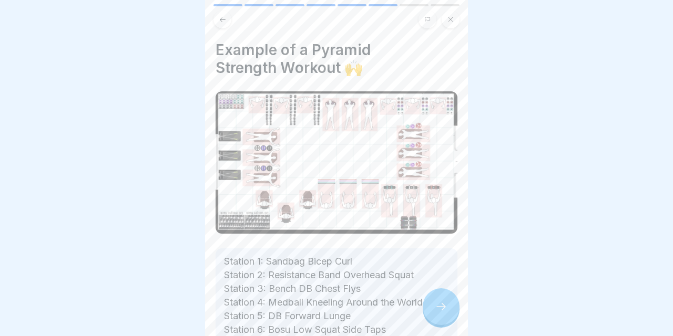
click at [456, 301] on div at bounding box center [441, 307] width 37 height 37
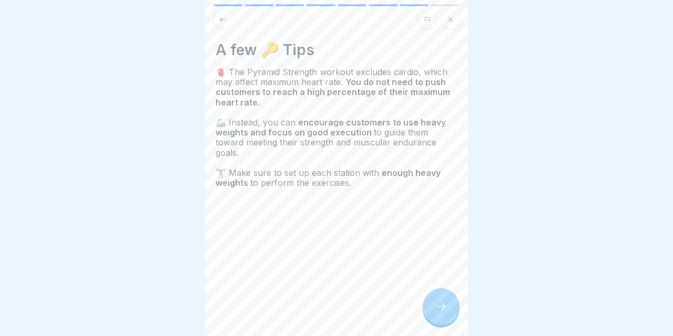
click at [456, 301] on div at bounding box center [441, 307] width 37 height 37
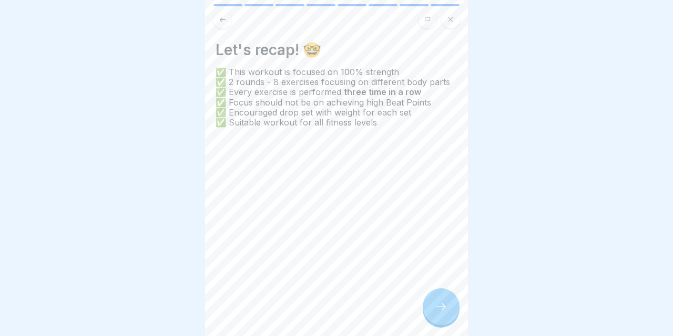
click at [456, 301] on div at bounding box center [441, 307] width 37 height 37
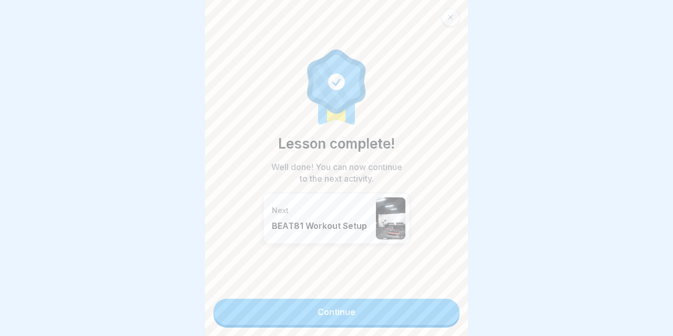
click at [430, 319] on link "Continue" at bounding box center [336, 312] width 246 height 26
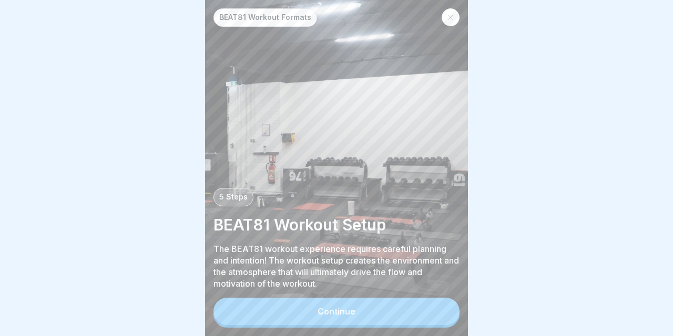
click at [395, 324] on button "Continue" at bounding box center [336, 311] width 246 height 27
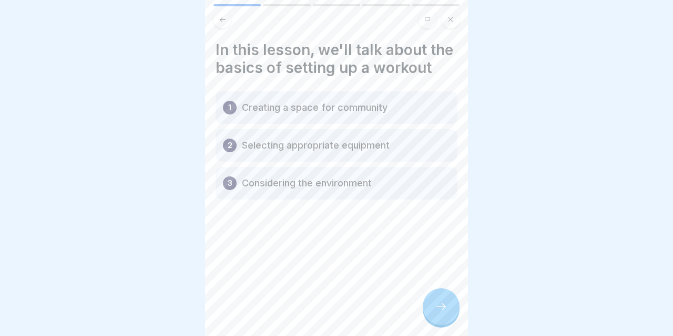
click at [448, 310] on div at bounding box center [441, 307] width 37 height 37
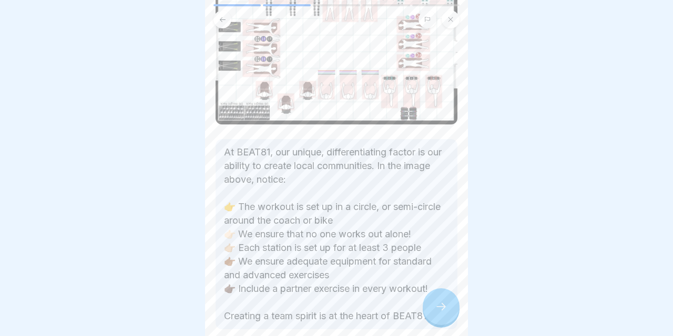
scroll to position [142, 0]
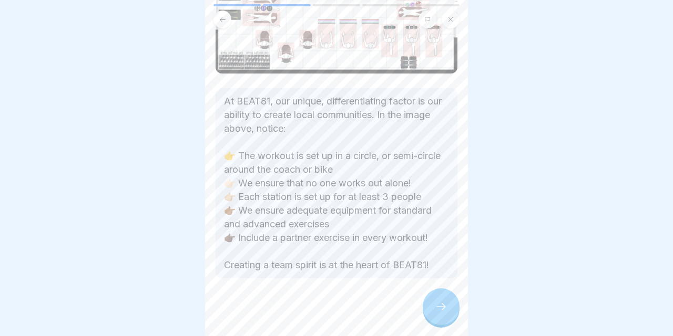
click at [432, 308] on div at bounding box center [441, 307] width 37 height 37
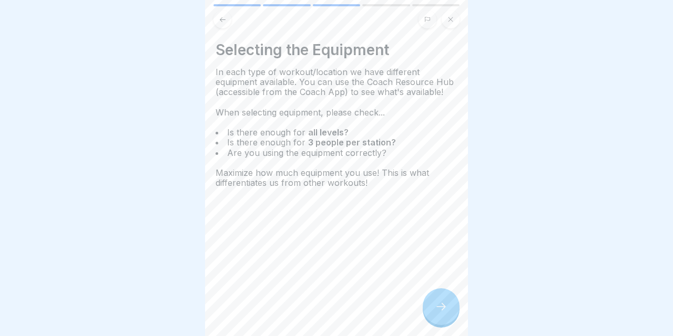
click at [442, 305] on icon at bounding box center [441, 307] width 13 height 13
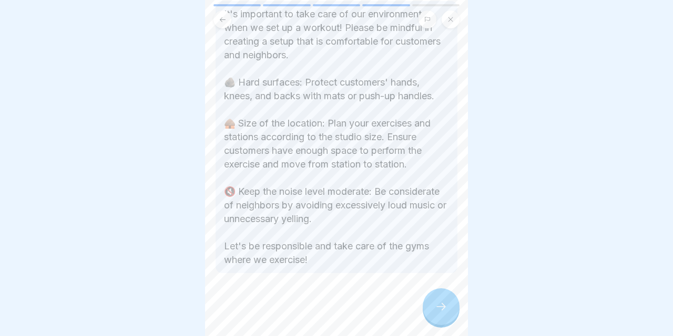
scroll to position [254, 0]
click at [443, 304] on icon at bounding box center [441, 307] width 13 height 13
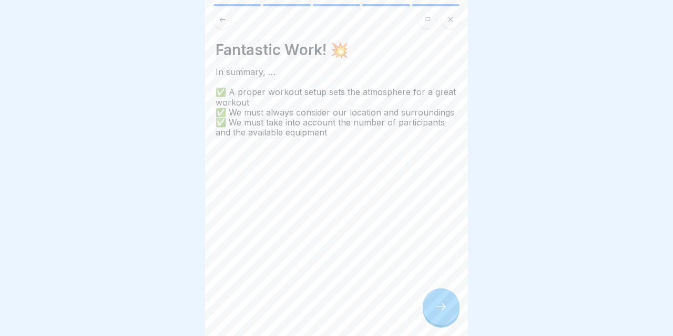
click at [443, 304] on icon at bounding box center [441, 307] width 13 height 13
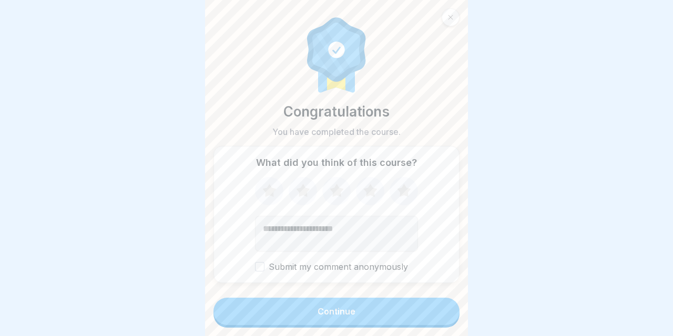
click at [443, 304] on button "Continue" at bounding box center [336, 311] width 246 height 27
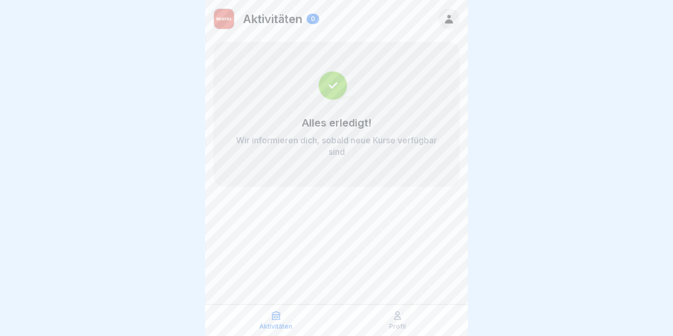
click at [398, 321] on icon at bounding box center [397, 316] width 11 height 11
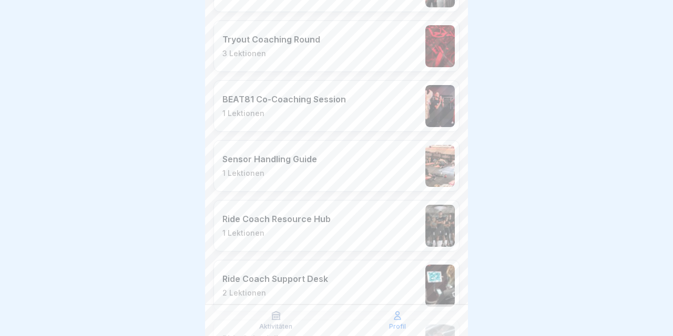
scroll to position [363, 0]
click at [378, 172] on div "Sensor Handling Guide 1 Lektionen" at bounding box center [336, 167] width 246 height 52
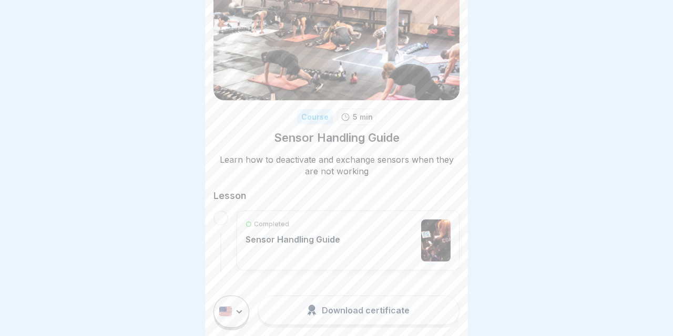
scroll to position [45, 0]
click at [316, 260] on div "Completed Sensor Handling Guide" at bounding box center [292, 241] width 95 height 42
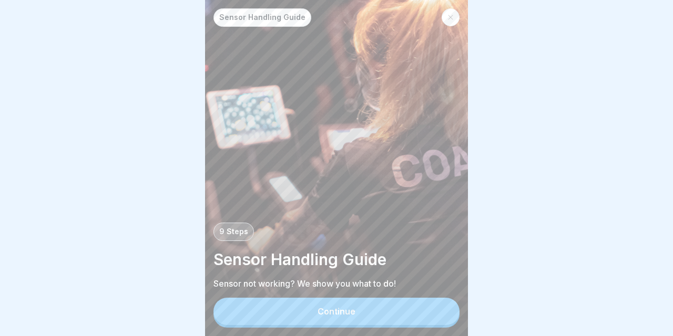
click at [334, 313] on div "Continue" at bounding box center [336, 311] width 38 height 9
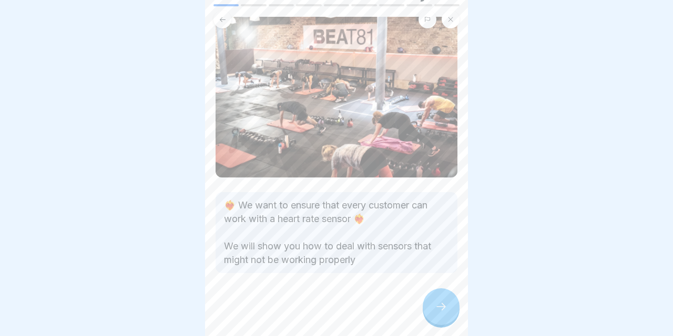
scroll to position [57, 0]
click at [436, 303] on icon at bounding box center [441, 307] width 13 height 13
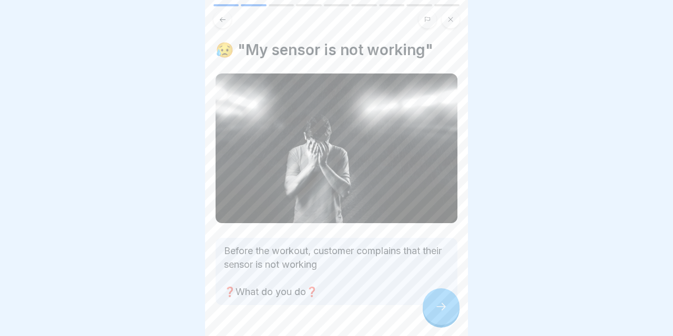
click at [436, 303] on icon at bounding box center [441, 307] width 13 height 13
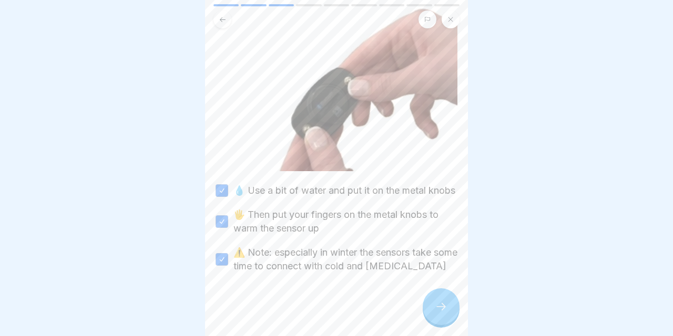
scroll to position [131, 0]
click at [437, 303] on icon at bounding box center [441, 307] width 13 height 13
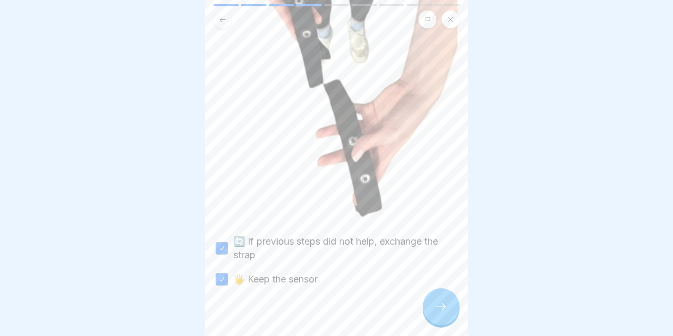
scroll to position [167, 0]
click at [449, 310] on div at bounding box center [441, 307] width 37 height 37
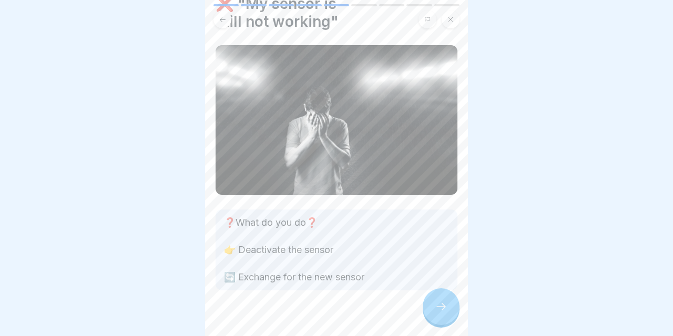
scroll to position [46, 0]
click at [445, 303] on icon at bounding box center [441, 307] width 13 height 13
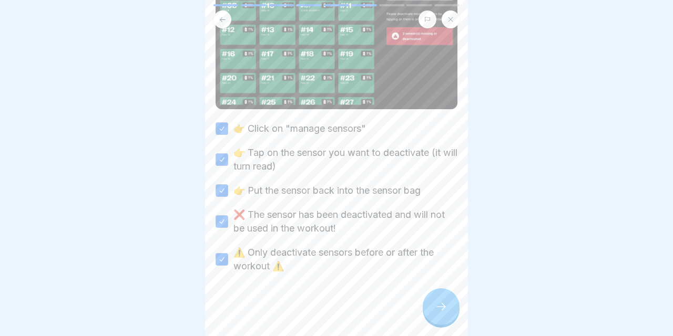
scroll to position [178, 0]
click at [441, 303] on icon at bounding box center [441, 307] width 13 height 13
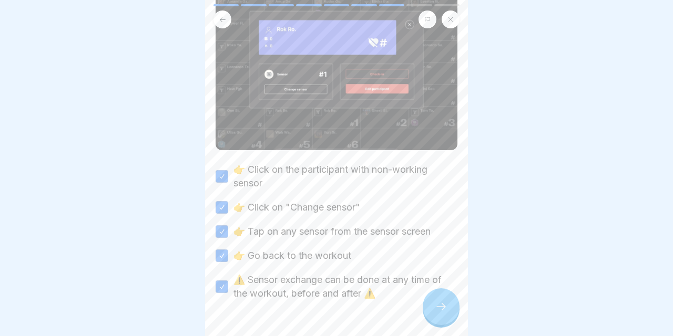
scroll to position [124, 0]
click at [440, 304] on icon at bounding box center [441, 307] width 13 height 13
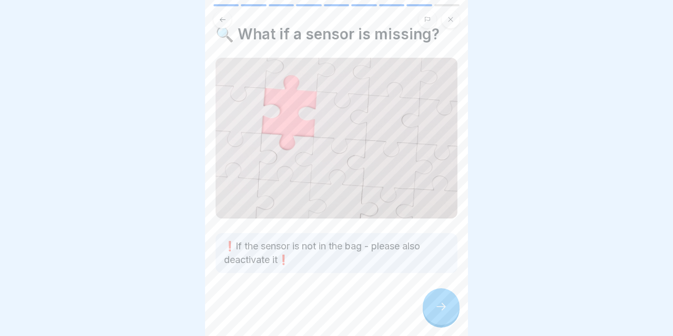
scroll to position [16, 0]
click at [437, 300] on div at bounding box center [441, 307] width 37 height 37
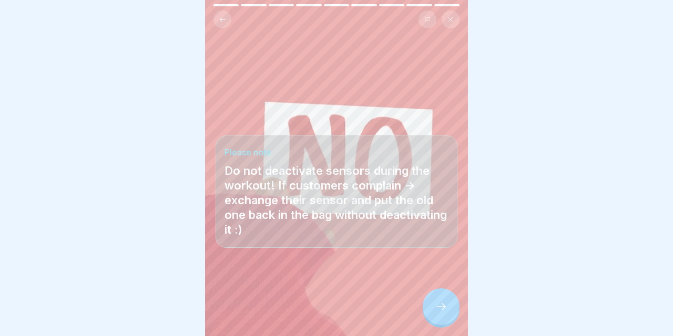
click at [439, 303] on icon at bounding box center [441, 307] width 13 height 13
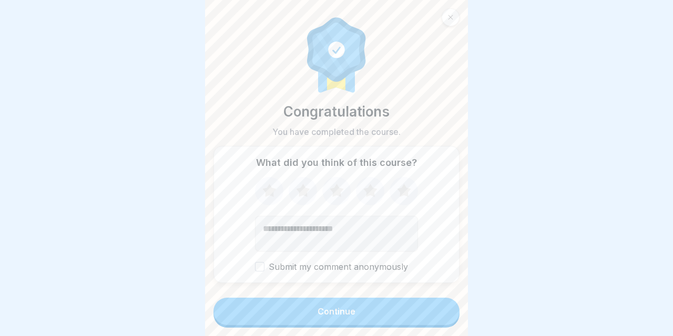
click at [368, 307] on button "Continue" at bounding box center [336, 311] width 246 height 27
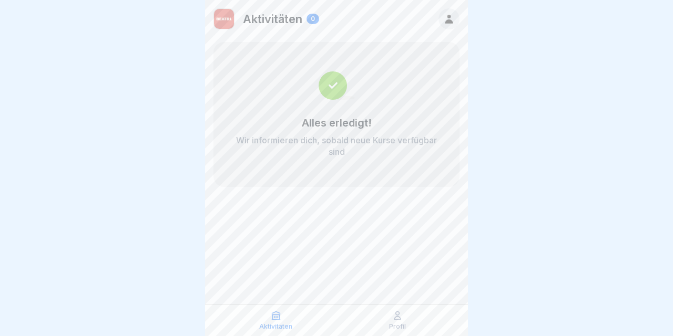
click at [401, 326] on p "Profil" at bounding box center [397, 326] width 17 height 7
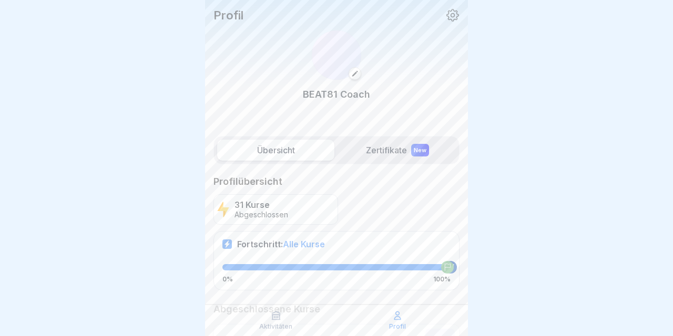
click at [283, 327] on p "Aktivitäten" at bounding box center [275, 326] width 33 height 7
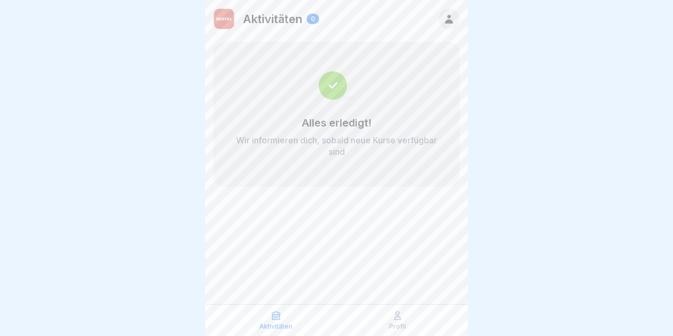
click at [396, 323] on p "Profil" at bounding box center [397, 326] width 17 height 7
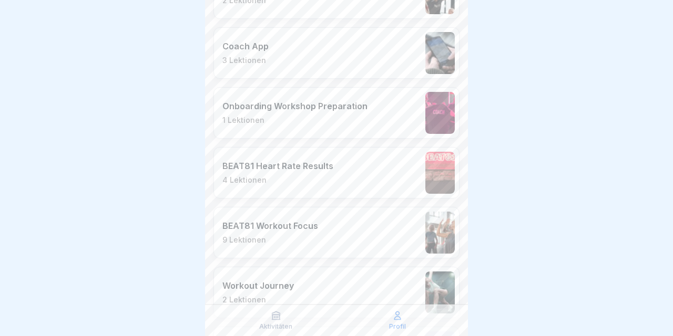
scroll to position [1770, 0]
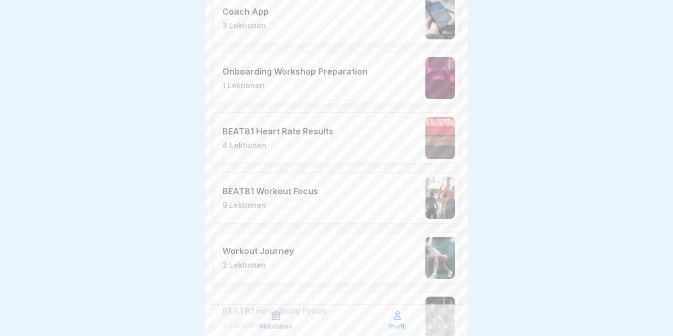
click at [307, 133] on p "BEAT81 Heart Rate Results" at bounding box center [277, 131] width 111 height 11
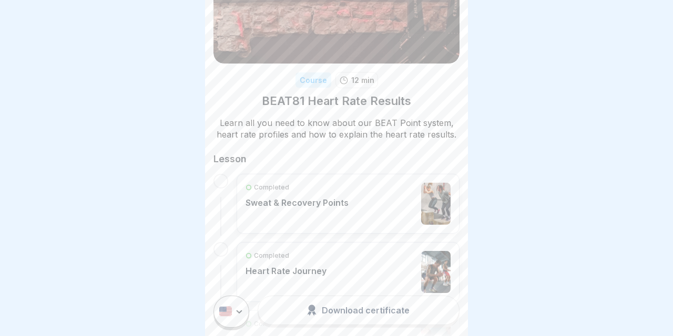
scroll to position [84, 0]
click at [329, 214] on div "Completed Sweat & Recovery Points" at bounding box center [296, 203] width 103 height 42
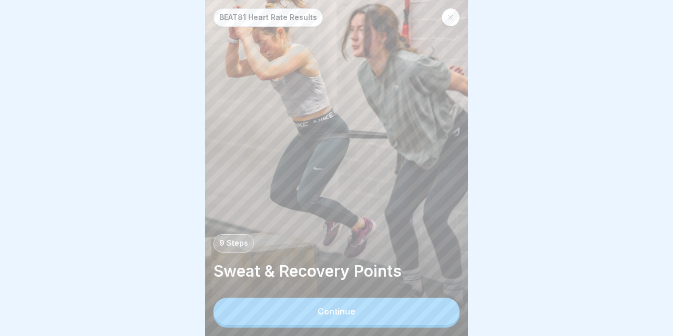
click at [310, 313] on button "Continue" at bounding box center [336, 311] width 246 height 27
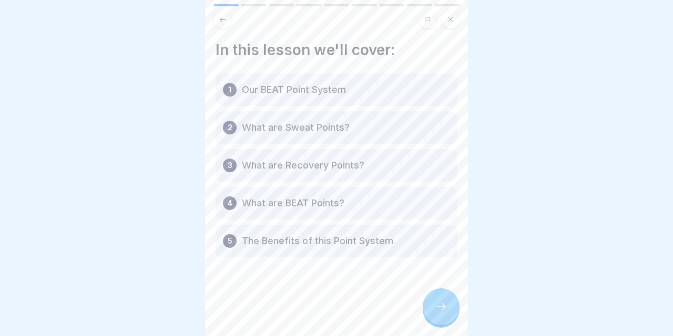
click at [441, 307] on icon at bounding box center [441, 307] width 13 height 13
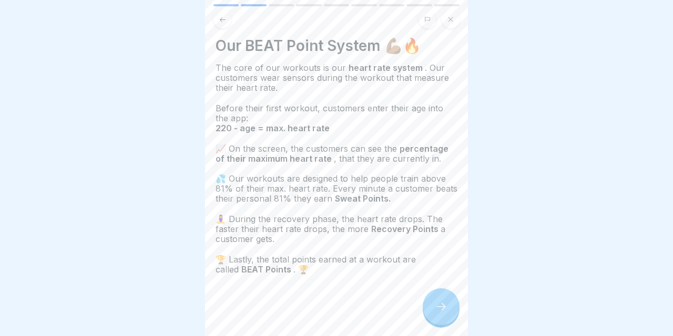
scroll to position [4, 0]
click at [444, 303] on icon at bounding box center [441, 307] width 13 height 13
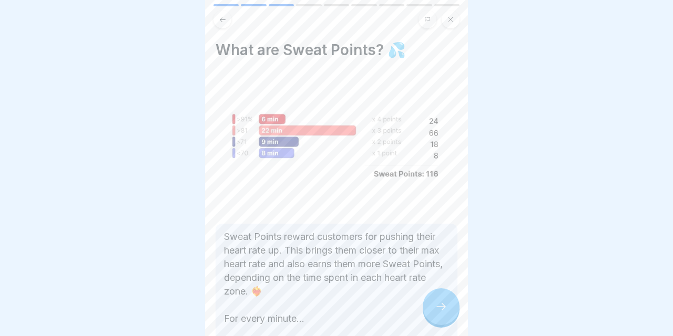
click at [433, 308] on div at bounding box center [441, 307] width 37 height 37
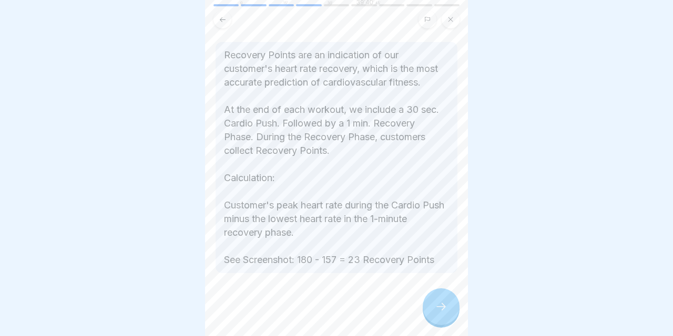
scroll to position [182, 0]
click at [449, 313] on div at bounding box center [441, 307] width 37 height 37
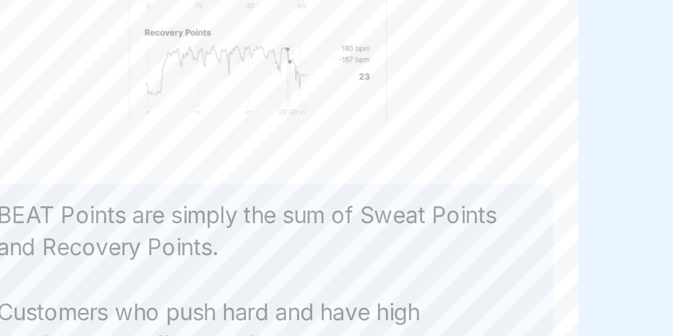
scroll to position [59, 0]
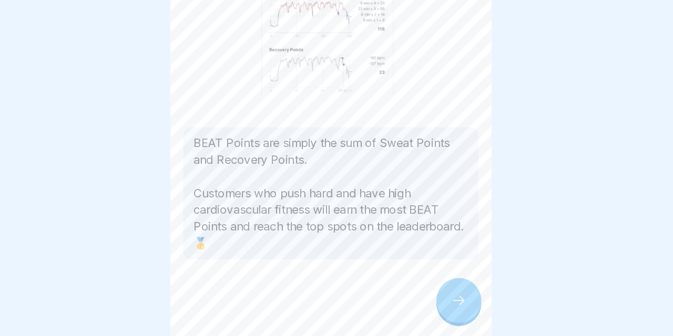
click at [423, 289] on div at bounding box center [441, 307] width 37 height 37
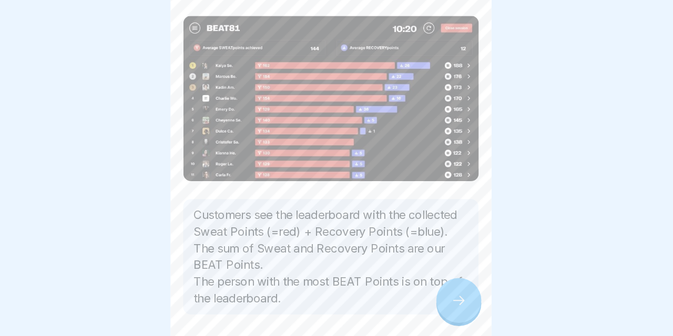
click at [423, 289] on div at bounding box center [441, 307] width 37 height 37
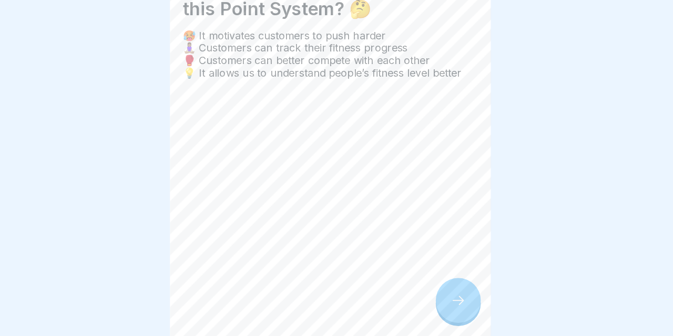
click at [435, 301] on icon at bounding box center [441, 307] width 13 height 13
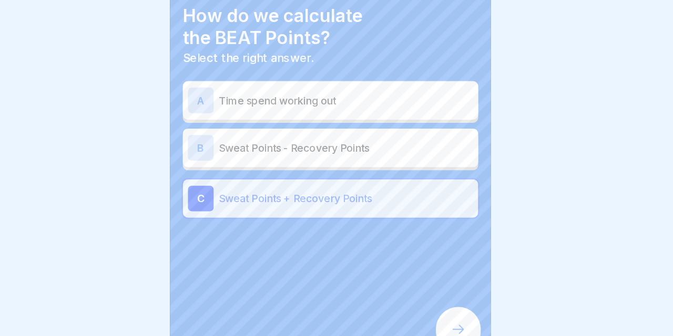
click at [324, 193] on p "Sweat Points + Recovery Points" at bounding box center [349, 199] width 208 height 13
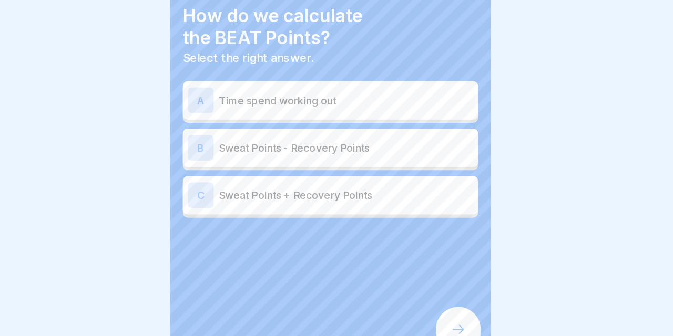
click at [335, 191] on p "Sweat Points + Recovery Points" at bounding box center [349, 197] width 208 height 13
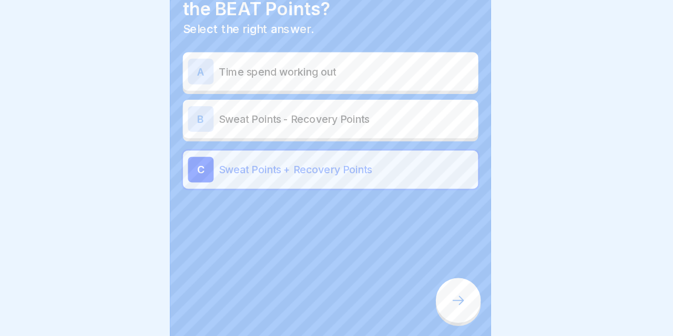
click at [423, 289] on div at bounding box center [441, 307] width 37 height 37
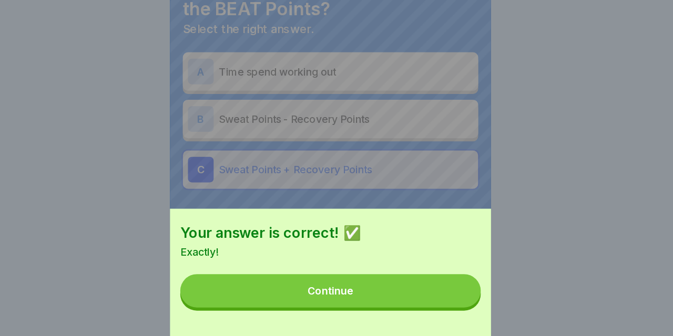
click at [326, 285] on button "Continue" at bounding box center [336, 298] width 246 height 27
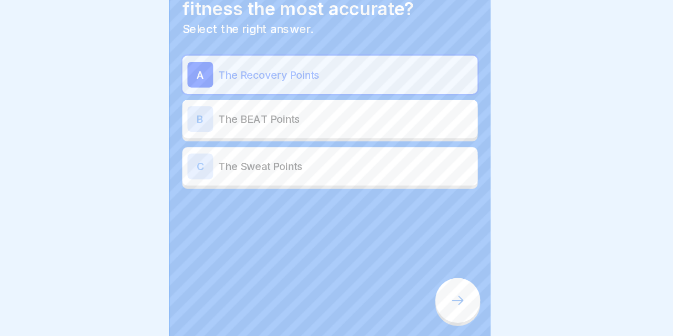
click at [423, 289] on div at bounding box center [441, 307] width 37 height 37
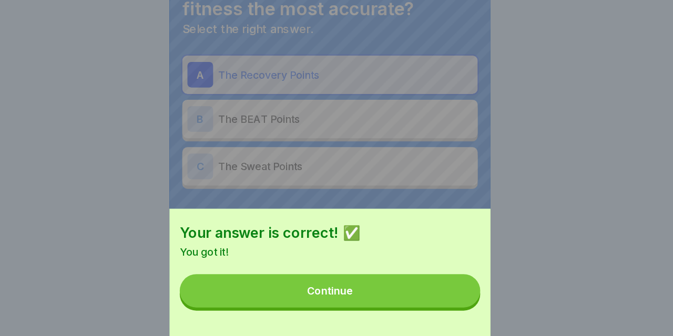
click at [355, 285] on button "Continue" at bounding box center [336, 298] width 246 height 27
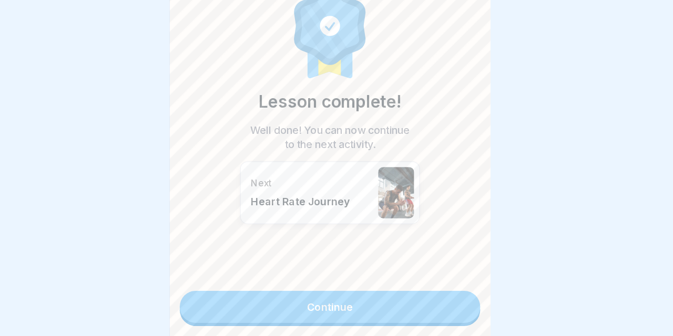
click at [306, 299] on link "Continue" at bounding box center [336, 312] width 246 height 26
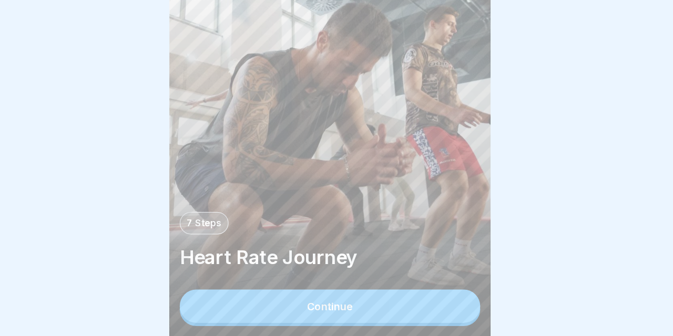
click at [317, 307] on div "Continue" at bounding box center [336, 311] width 38 height 9
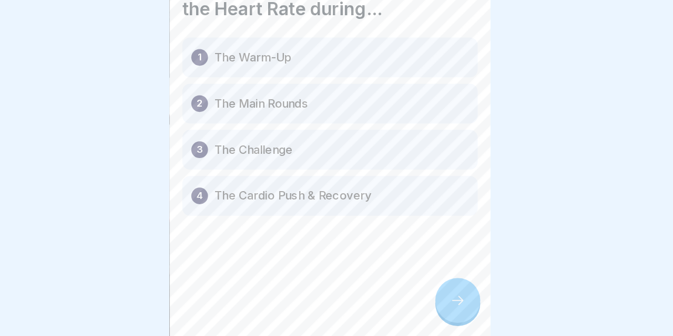
click at [435, 301] on icon at bounding box center [441, 307] width 13 height 13
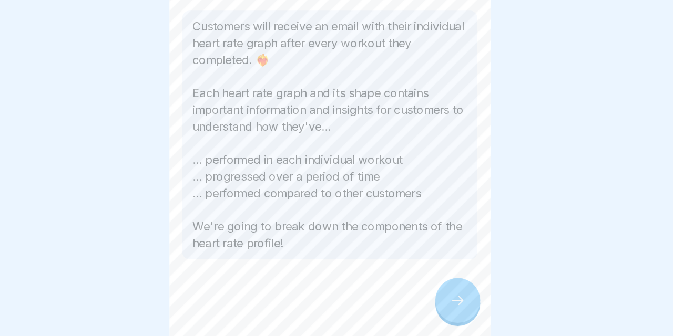
scroll to position [155, 0]
click at [435, 301] on icon at bounding box center [441, 307] width 13 height 13
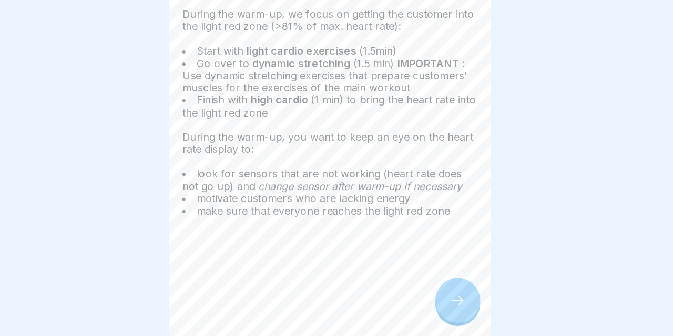
click at [423, 289] on div at bounding box center [441, 307] width 37 height 37
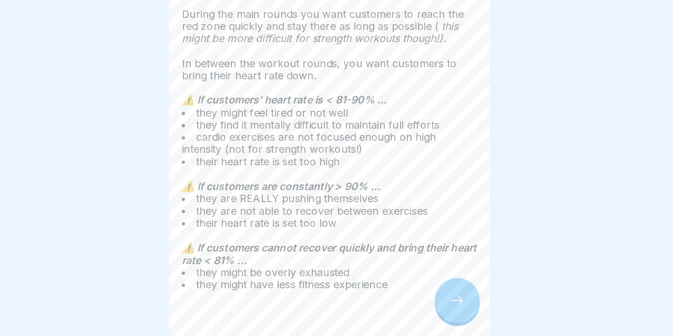
click at [435, 301] on icon at bounding box center [441, 307] width 13 height 13
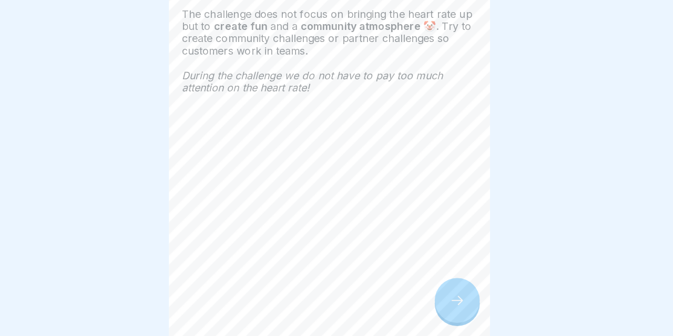
click at [423, 289] on div at bounding box center [441, 307] width 37 height 37
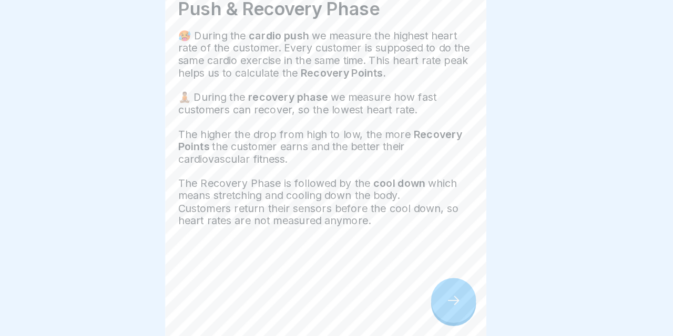
click at [423, 289] on div at bounding box center [441, 307] width 37 height 37
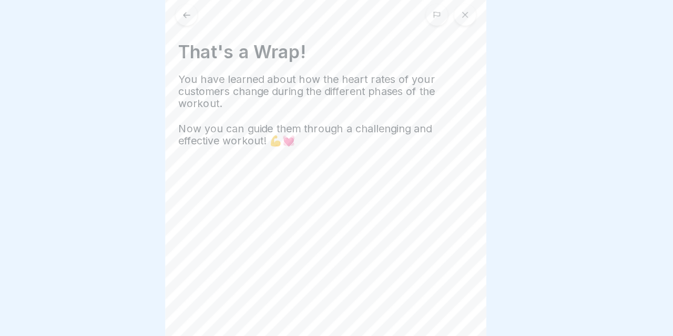
click at [213, 14] on button at bounding box center [222, 20] width 18 height 18
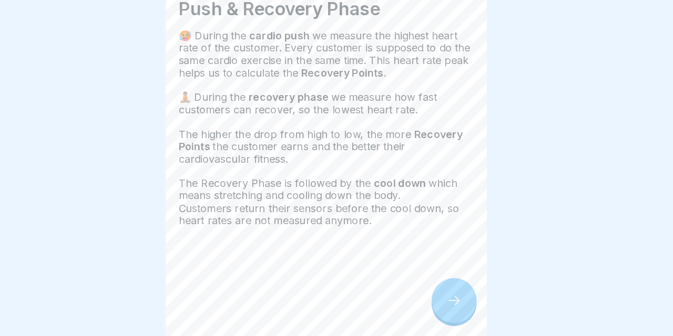
click at [435, 301] on icon at bounding box center [441, 307] width 13 height 13
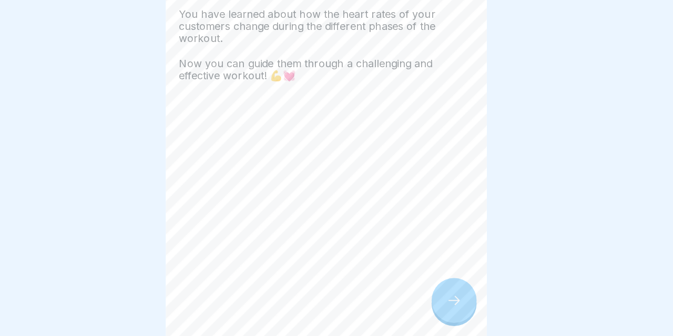
click at [423, 289] on div at bounding box center [441, 307] width 37 height 37
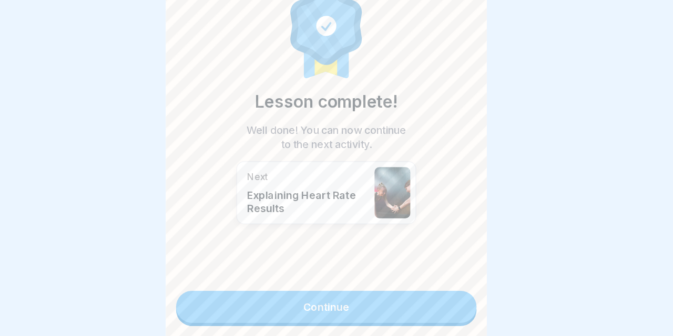
click at [350, 299] on link "Continue" at bounding box center [336, 312] width 246 height 26
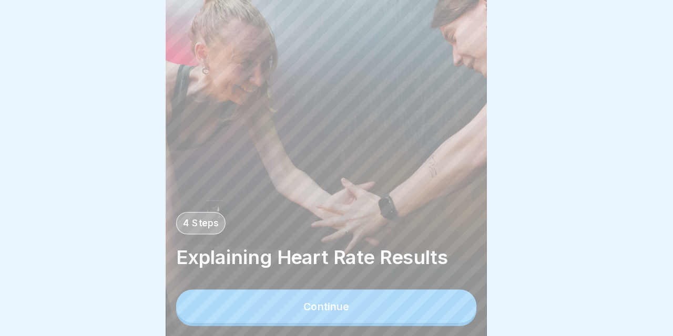
click at [308, 298] on button "Continue" at bounding box center [336, 311] width 246 height 27
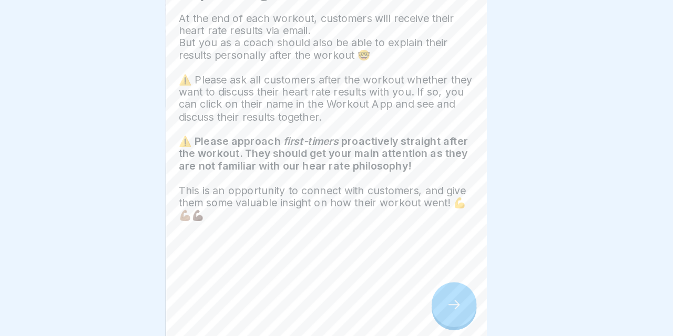
click at [435, 301] on icon at bounding box center [441, 307] width 13 height 13
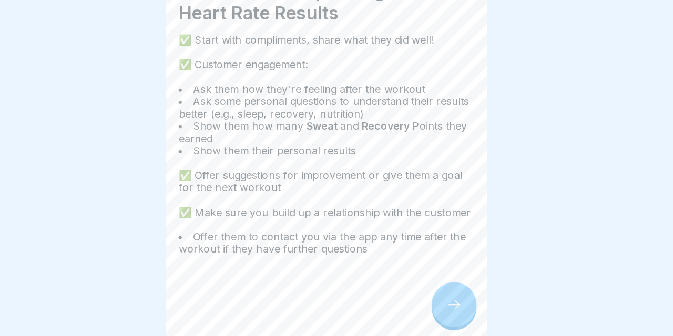
click at [435, 301] on icon at bounding box center [441, 307] width 13 height 13
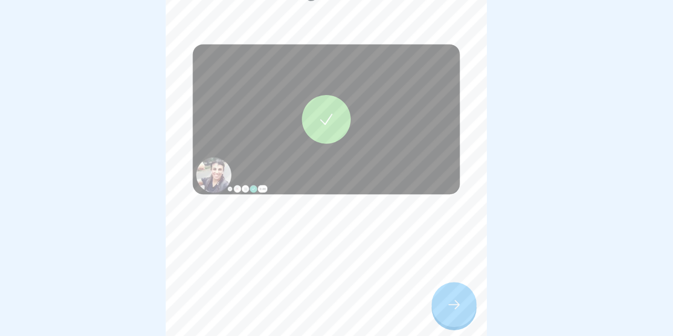
click at [329, 148] on icon at bounding box center [336, 155] width 15 height 15
click at [435, 301] on icon at bounding box center [441, 307] width 13 height 13
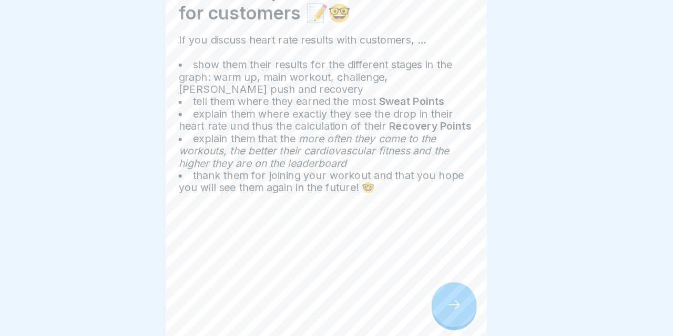
click at [435, 301] on icon at bounding box center [441, 307] width 13 height 13
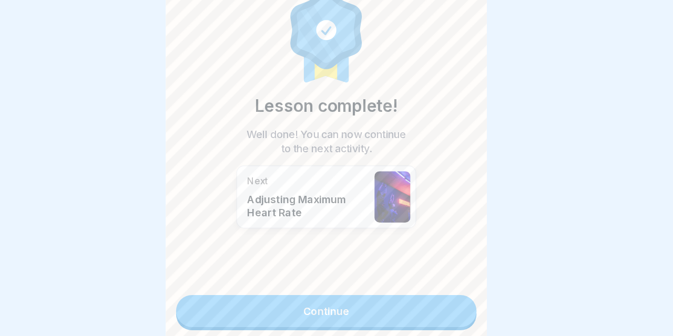
click at [374, 299] on link "Continue" at bounding box center [336, 312] width 246 height 26
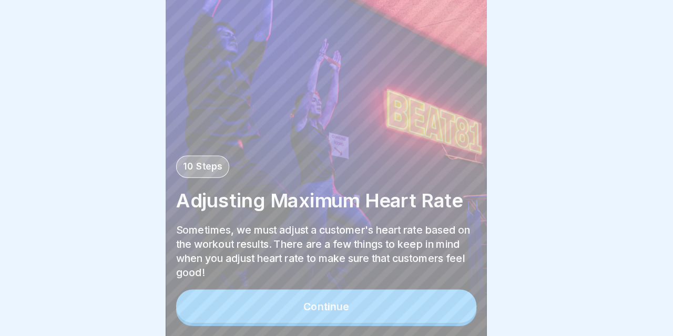
click at [254, 298] on div "Continue" at bounding box center [336, 313] width 246 height 30
click at [317, 307] on div "Continue" at bounding box center [336, 311] width 38 height 9
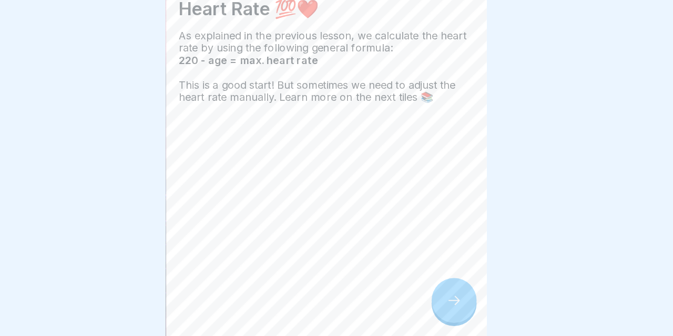
click at [423, 289] on div at bounding box center [441, 307] width 37 height 37
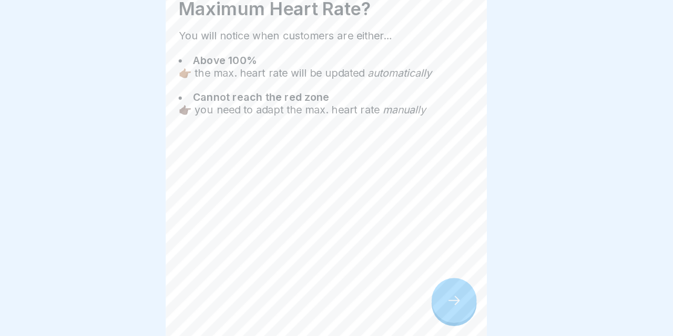
click at [435, 301] on icon at bounding box center [441, 307] width 13 height 13
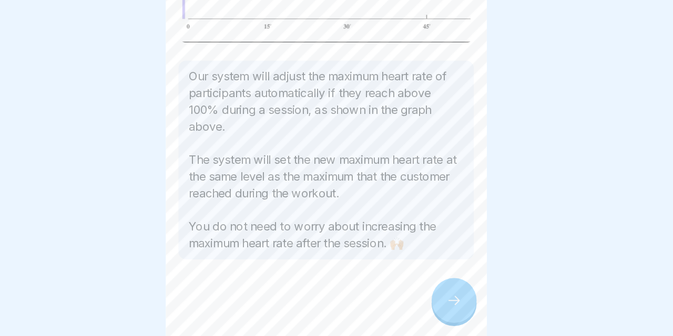
scroll to position [114, 0]
click at [423, 289] on div at bounding box center [441, 307] width 37 height 37
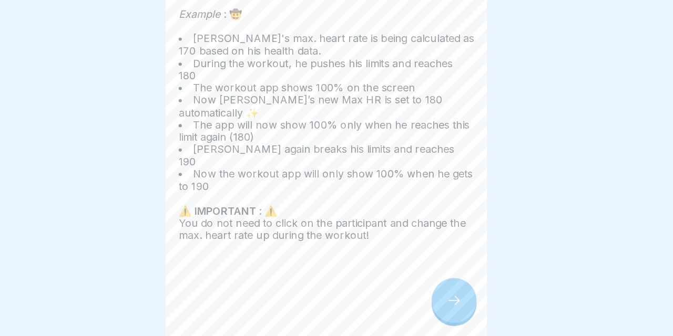
click at [423, 289] on div at bounding box center [441, 307] width 37 height 37
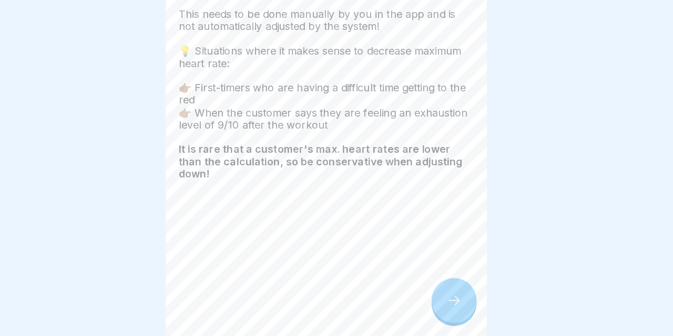
click at [435, 301] on icon at bounding box center [441, 307] width 13 height 13
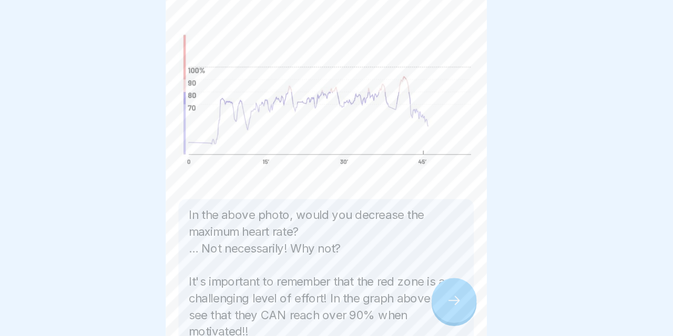
click at [435, 301] on icon at bounding box center [441, 307] width 13 height 13
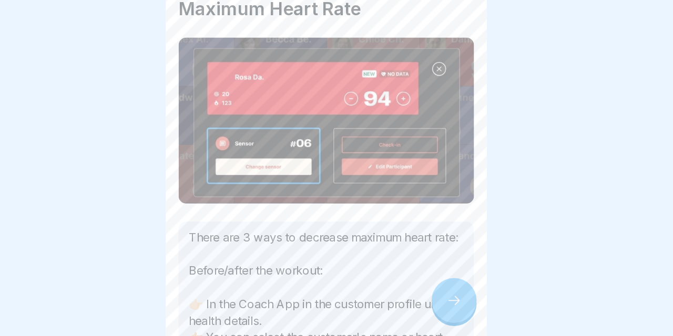
click at [435, 301] on icon at bounding box center [441, 307] width 13 height 13
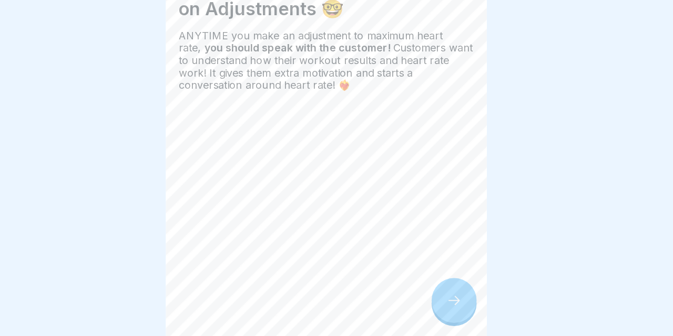
click at [435, 301] on icon at bounding box center [441, 307] width 13 height 13
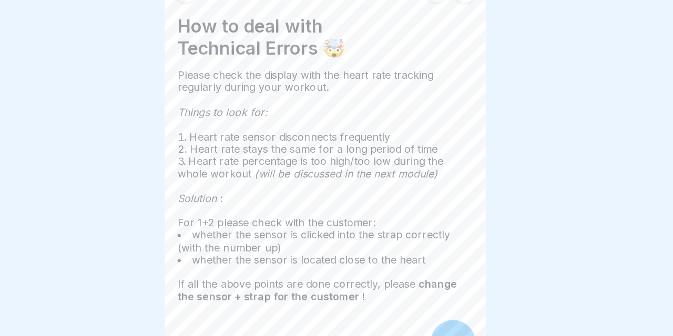
scroll to position [2, 0]
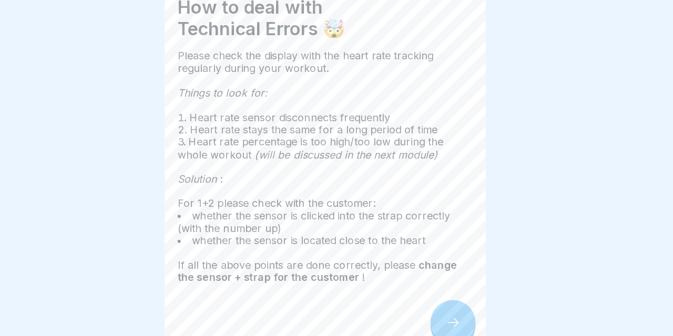
click at [435, 301] on icon at bounding box center [441, 307] width 13 height 13
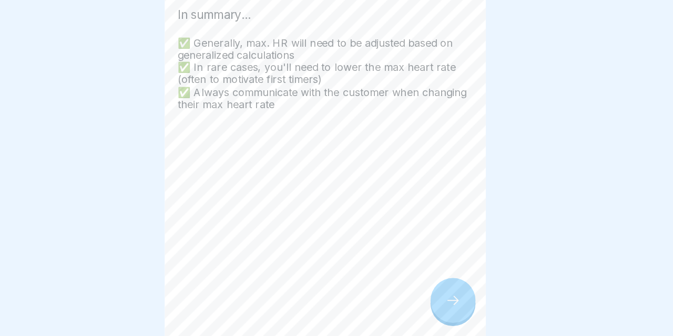
click at [423, 289] on div at bounding box center [441, 307] width 37 height 37
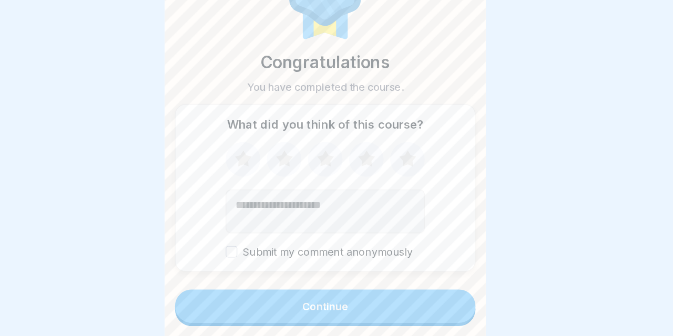
click at [363, 298] on button "Continue" at bounding box center [336, 311] width 246 height 27
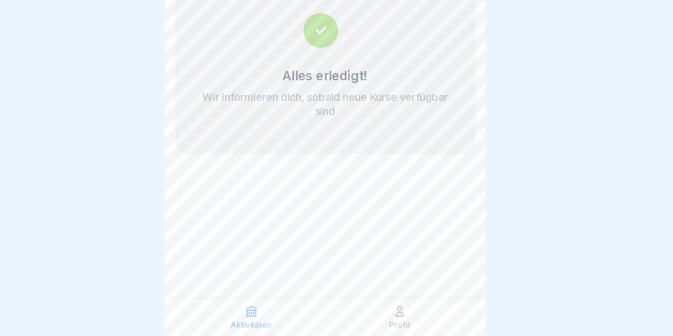
click at [392, 311] on icon at bounding box center [397, 316] width 11 height 11
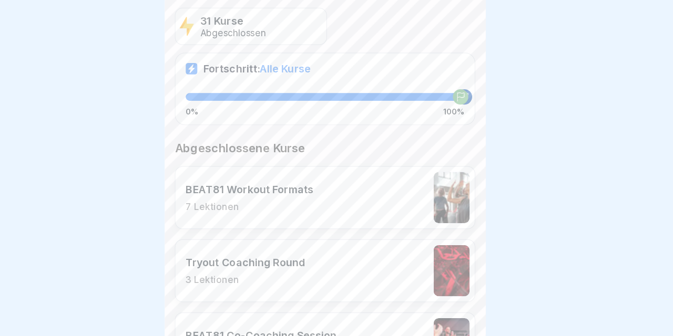
scroll to position [226, 0]
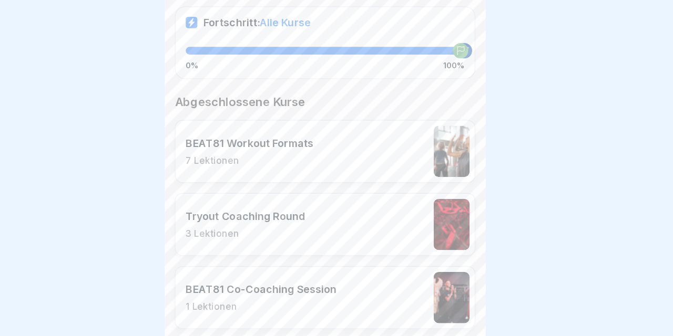
click at [222, 130] on p "7 Lektionen" at bounding box center [274, 131] width 105 height 9
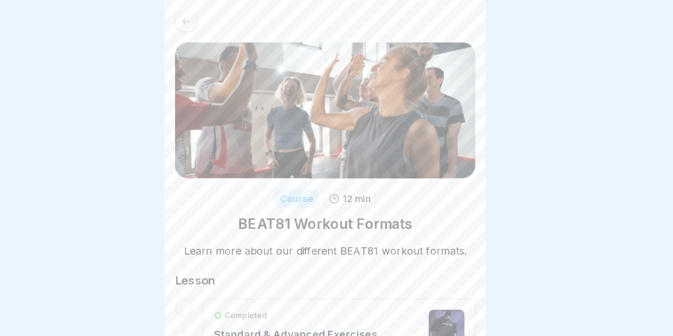
click at [213, 21] on div at bounding box center [222, 17] width 18 height 18
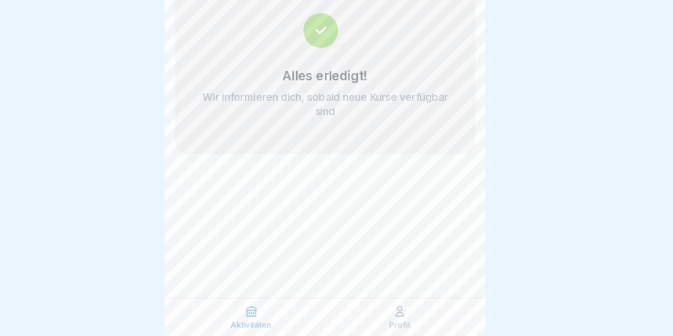
click at [394, 312] on icon at bounding box center [397, 316] width 6 height 8
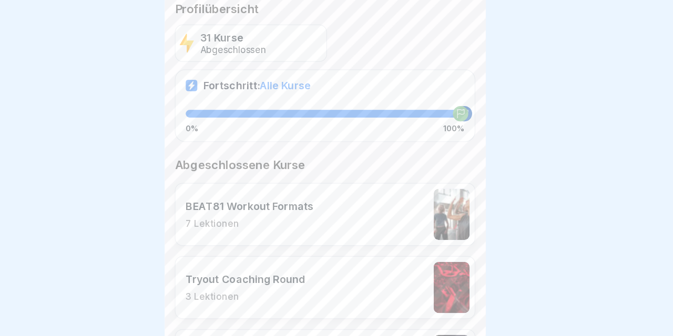
scroll to position [210, 0]
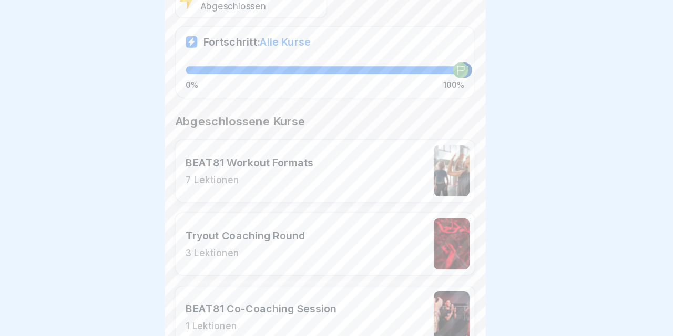
click at [264, 222] on div "Tryout Coaching Round 3 Lektionen" at bounding box center [336, 200] width 246 height 52
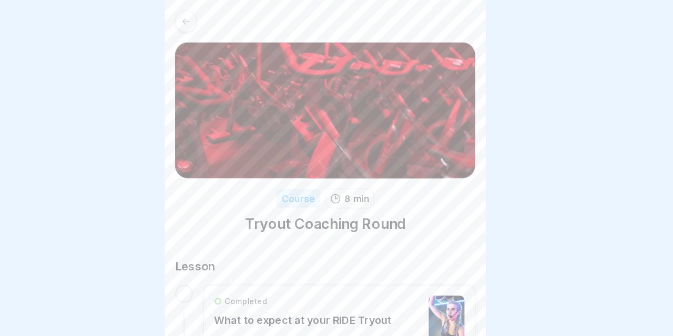
click at [219, 17] on icon at bounding box center [223, 18] width 8 height 8
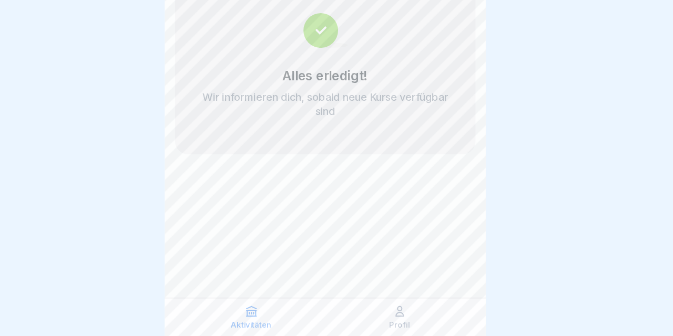
click at [339, 311] on div "Profil" at bounding box center [397, 321] width 116 height 20
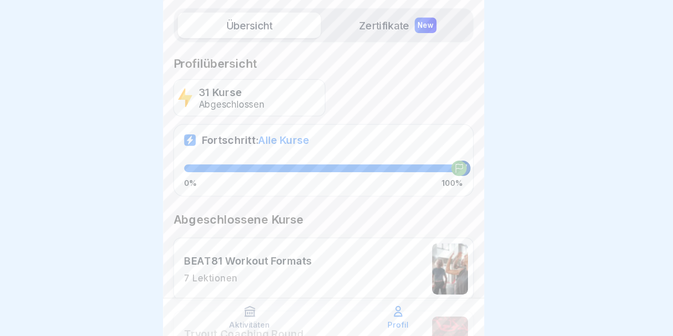
scroll to position [64, 0]
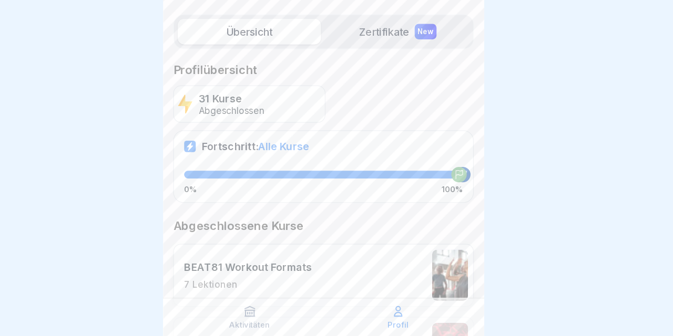
click at [246, 274] on div "BEAT81 Workout Formats 7 Lektionen" at bounding box center [274, 286] width 105 height 24
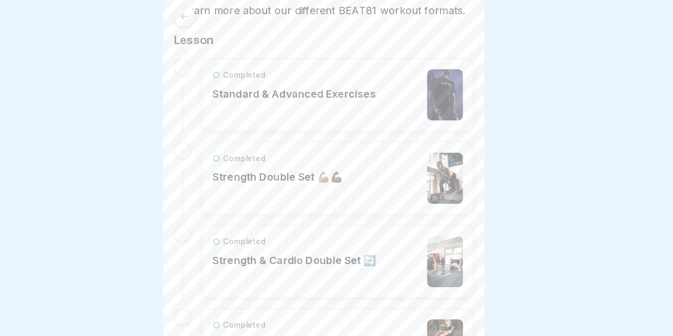
scroll to position [202, 0]
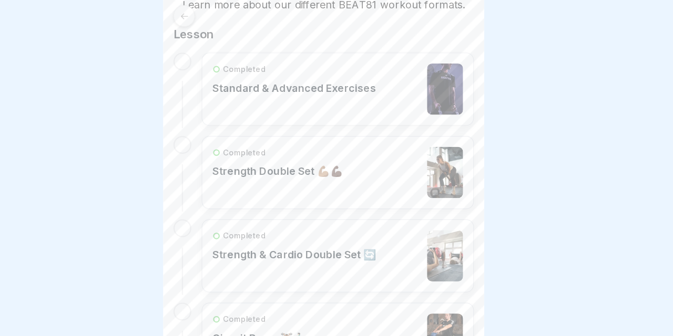
click at [277, 160] on div "Completed Strength Double Set 💪🏽💪🏿" at bounding box center [298, 141] width 107 height 42
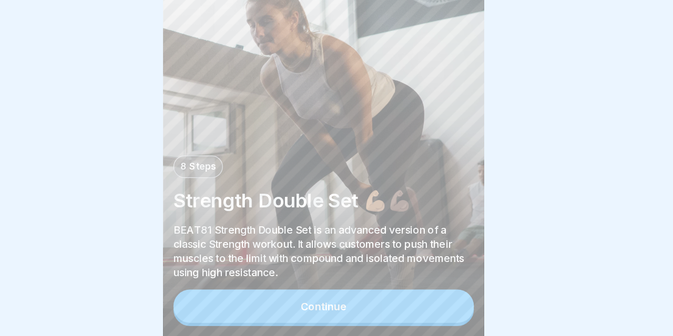
click at [317, 307] on div "Continue" at bounding box center [336, 311] width 38 height 9
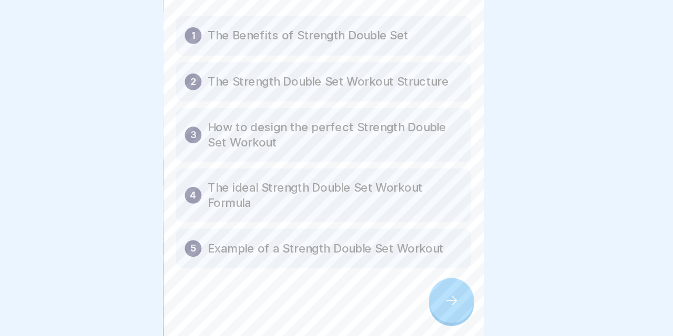
click at [435, 301] on icon at bounding box center [441, 307] width 13 height 13
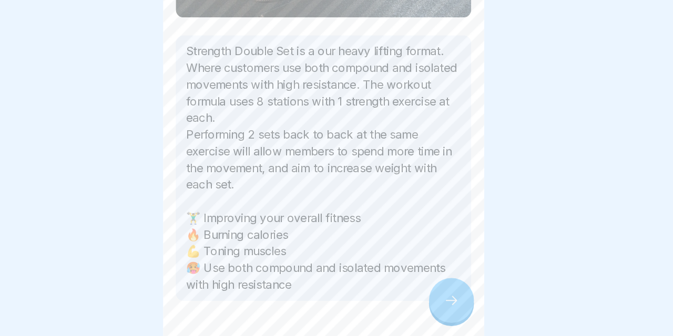
scroll to position [178, 0]
click at [423, 289] on div at bounding box center [441, 307] width 37 height 37
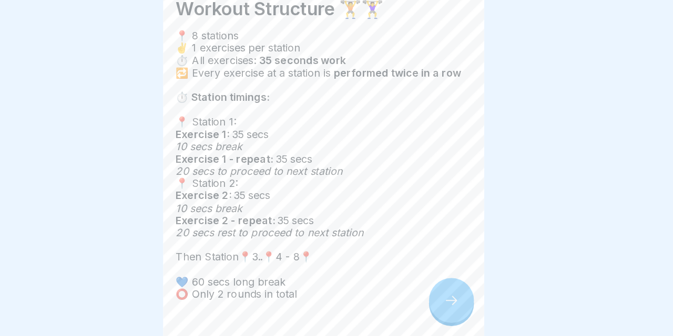
click at [423, 289] on div at bounding box center [441, 307] width 37 height 37
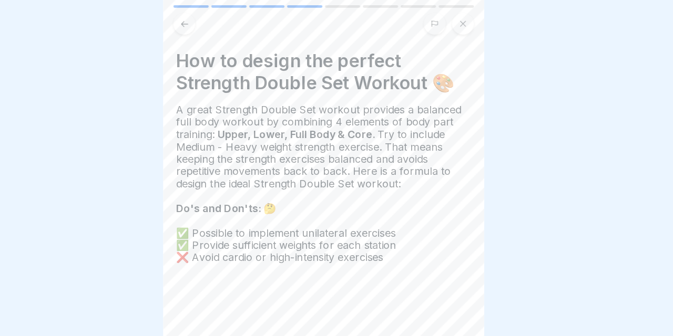
click at [219, 17] on icon at bounding box center [223, 20] width 8 height 8
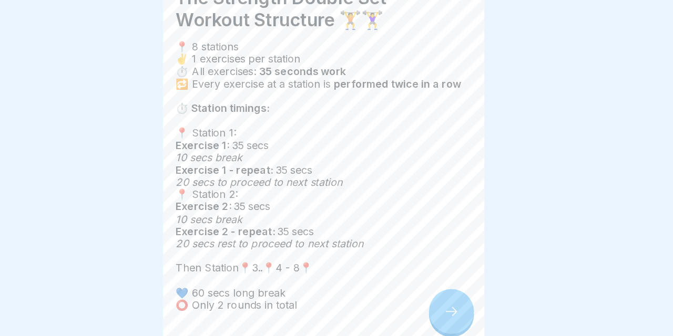
click at [435, 301] on icon at bounding box center [441, 307] width 13 height 13
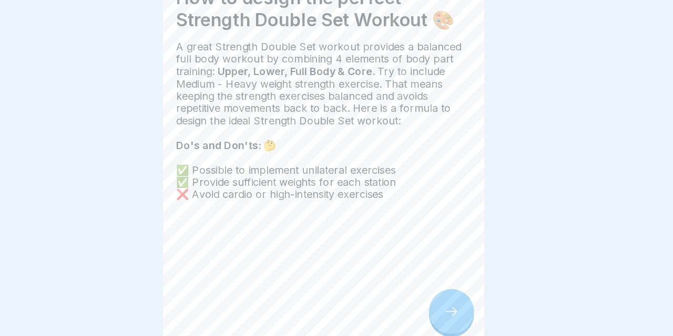
click at [435, 301] on icon at bounding box center [441, 307] width 13 height 13
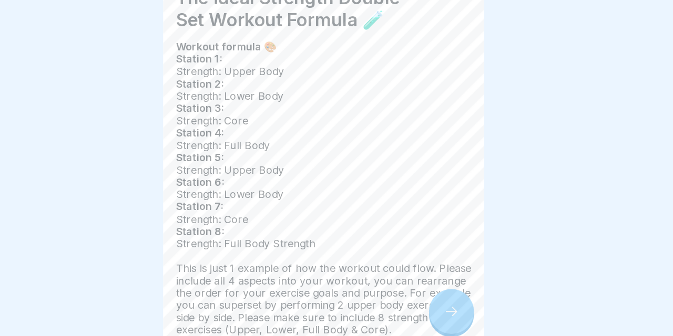
click at [435, 301] on icon at bounding box center [441, 307] width 13 height 13
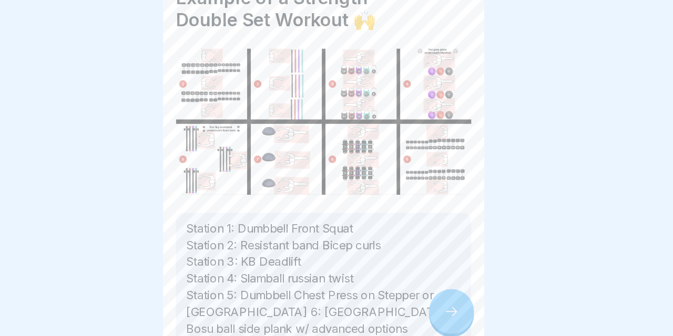
click at [435, 301] on icon at bounding box center [441, 307] width 13 height 13
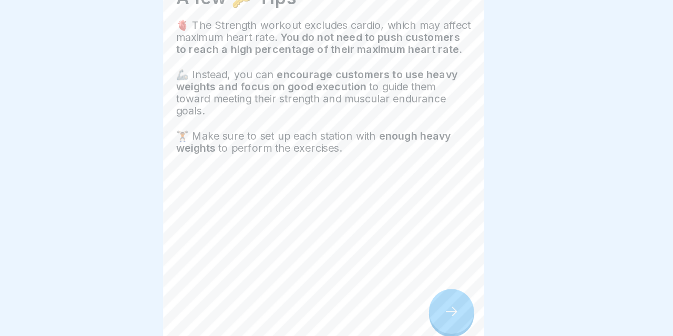
click at [435, 301] on icon at bounding box center [441, 307] width 13 height 13
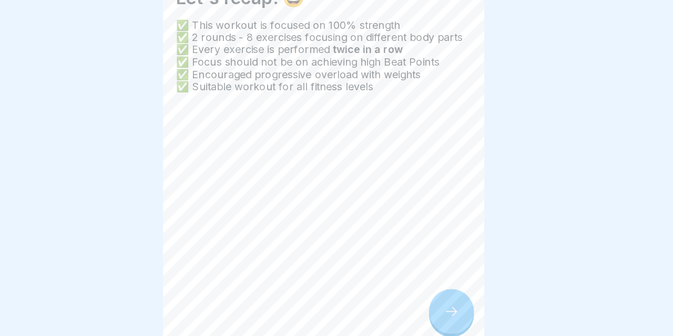
click at [435, 301] on icon at bounding box center [441, 307] width 13 height 13
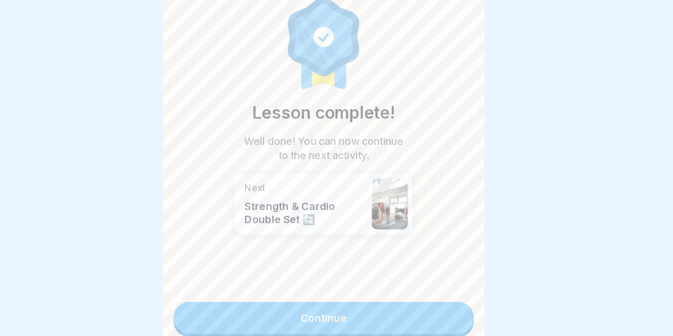
click at [367, 299] on link "Continue" at bounding box center [336, 312] width 246 height 26
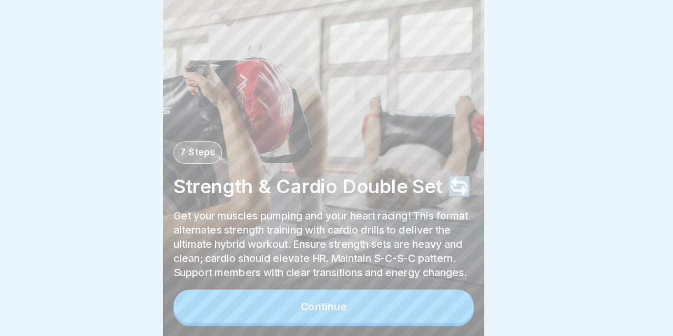
click at [332, 298] on button "Continue" at bounding box center [336, 311] width 246 height 27
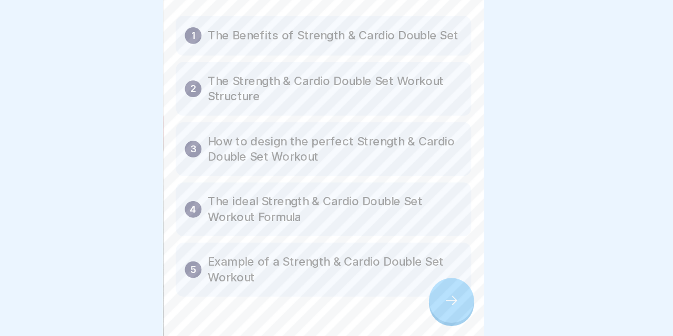
click at [333, 304] on div at bounding box center [336, 335] width 242 height 63
click at [423, 289] on div at bounding box center [441, 307] width 37 height 37
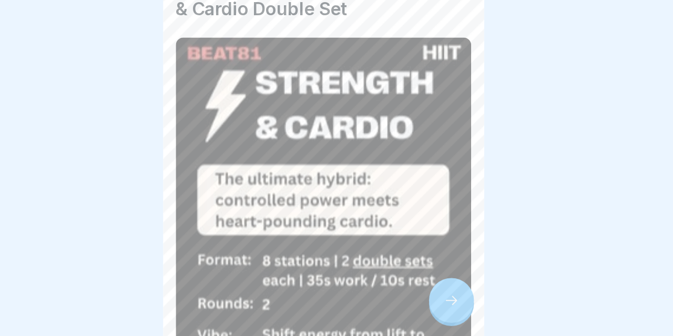
click at [423, 289] on div at bounding box center [441, 307] width 37 height 37
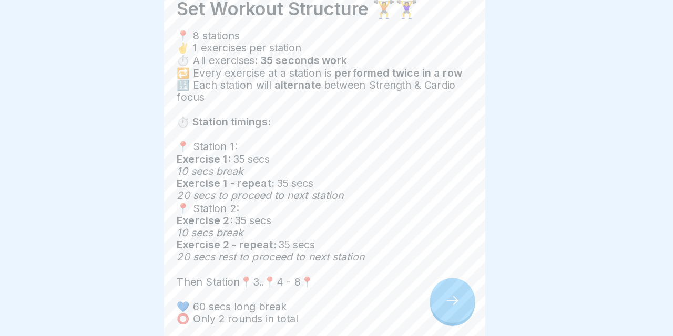
click at [423, 289] on div at bounding box center [441, 307] width 37 height 37
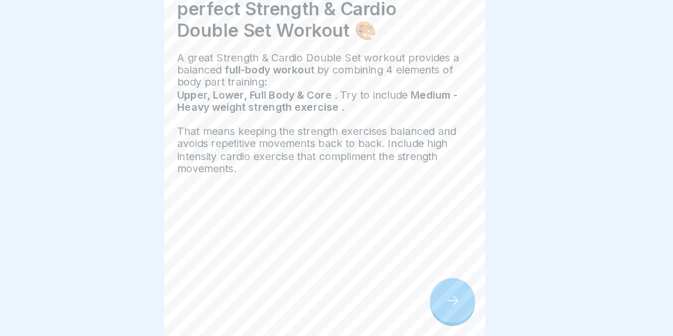
click at [423, 289] on div at bounding box center [441, 307] width 37 height 37
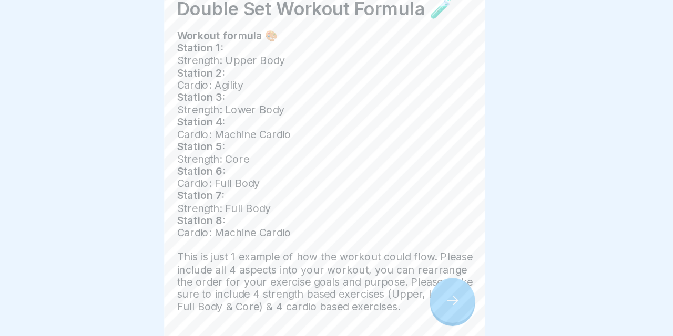
click at [435, 301] on icon at bounding box center [441, 307] width 13 height 13
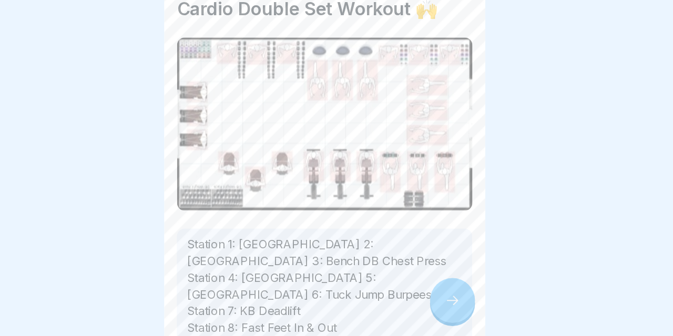
click at [435, 301] on icon at bounding box center [441, 307] width 13 height 13
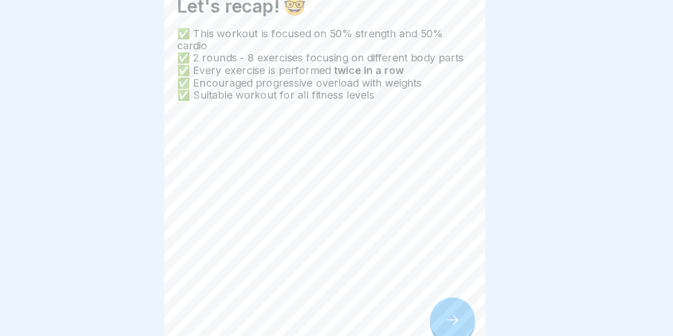
click at [435, 301] on icon at bounding box center [441, 307] width 13 height 13
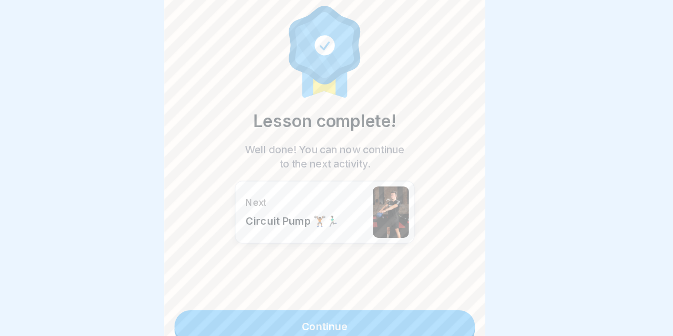
click at [366, 299] on link "Continue" at bounding box center [336, 312] width 246 height 26
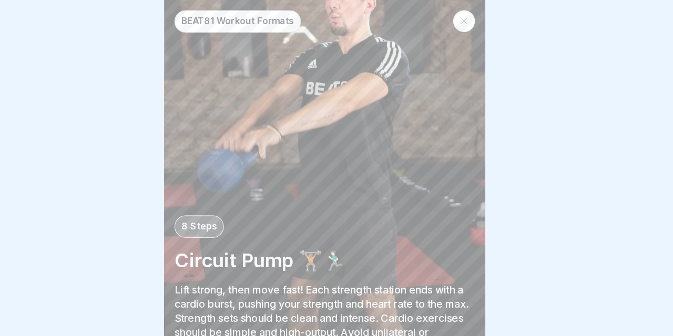
click at [366, 262] on p "Lift strong, then move fast! Each strength station ends with a cardio burst, pu…" at bounding box center [336, 261] width 246 height 58
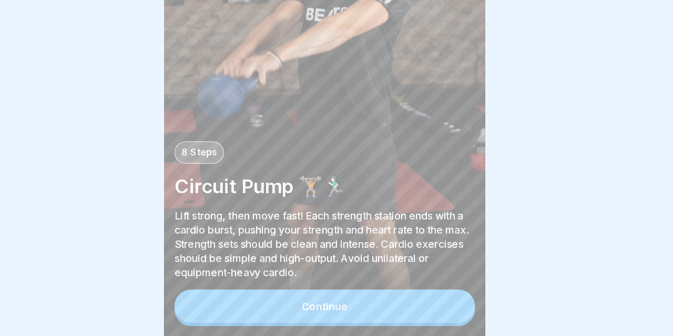
click at [340, 298] on button "Continue" at bounding box center [336, 311] width 246 height 27
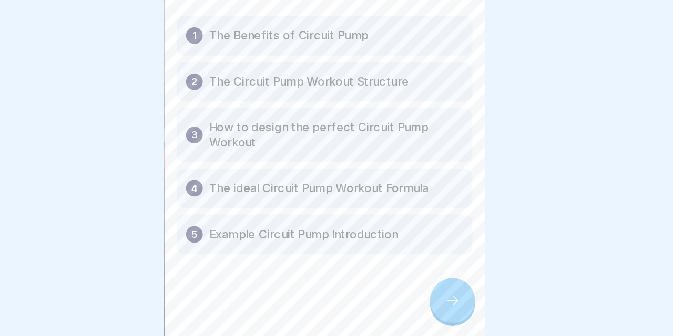
click at [340, 269] on div at bounding box center [336, 300] width 242 height 63
click at [423, 289] on div at bounding box center [441, 307] width 37 height 37
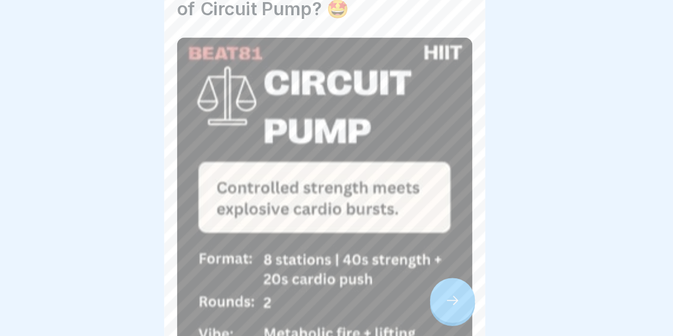
click at [423, 289] on div at bounding box center [441, 307] width 37 height 37
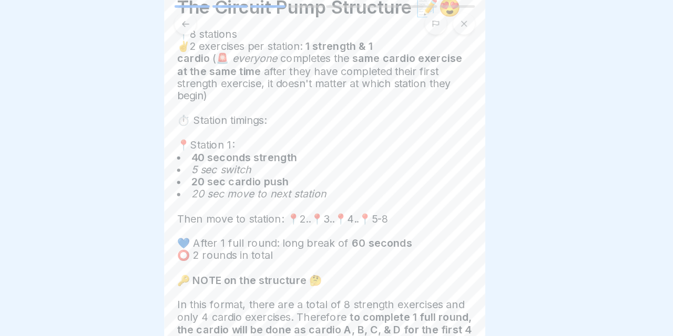
scroll to position [44, 0]
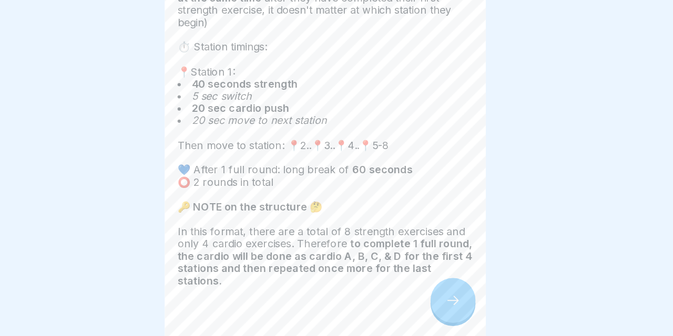
click at [435, 301] on icon at bounding box center [441, 307] width 13 height 13
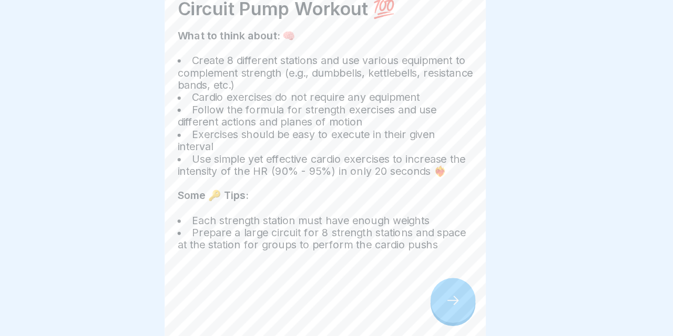
click at [435, 301] on icon at bounding box center [441, 307] width 13 height 13
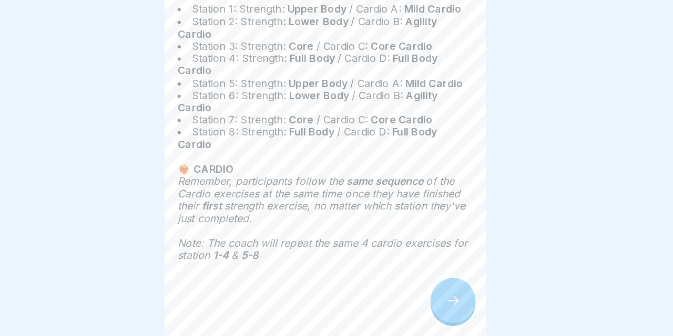
scroll to position [42, 0]
click at [435, 301] on icon at bounding box center [441, 307] width 13 height 13
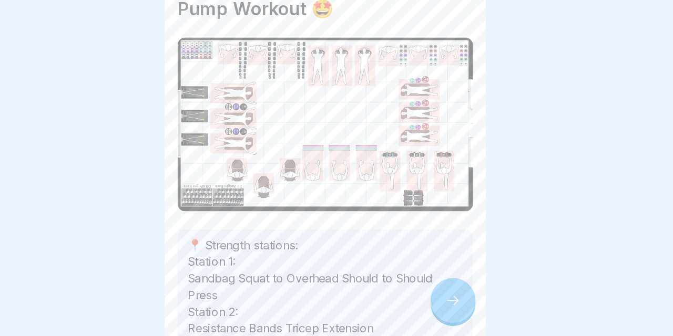
click at [435, 301] on icon at bounding box center [441, 307] width 13 height 13
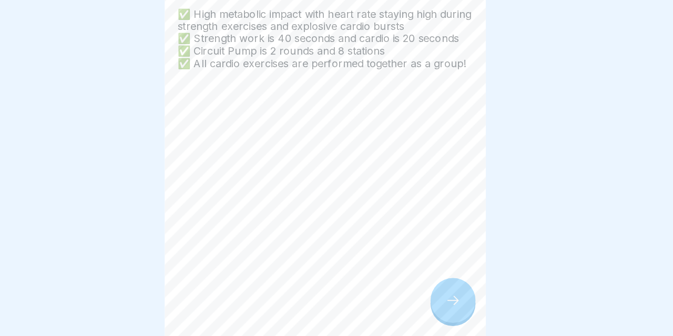
click at [423, 289] on div at bounding box center [441, 307] width 37 height 37
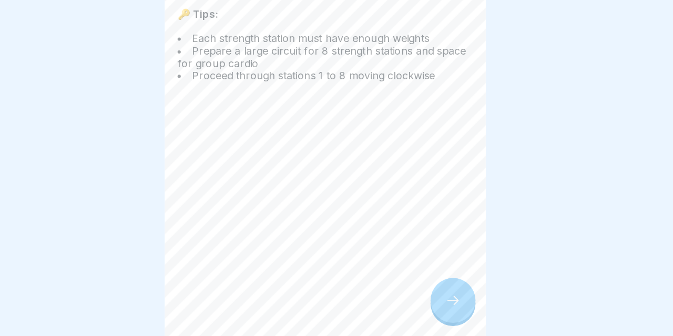
click at [423, 289] on div at bounding box center [441, 307] width 37 height 37
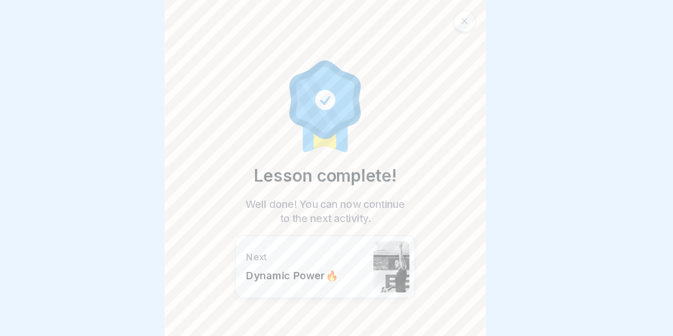
click at [441, 22] on div at bounding box center [450, 17] width 18 height 18
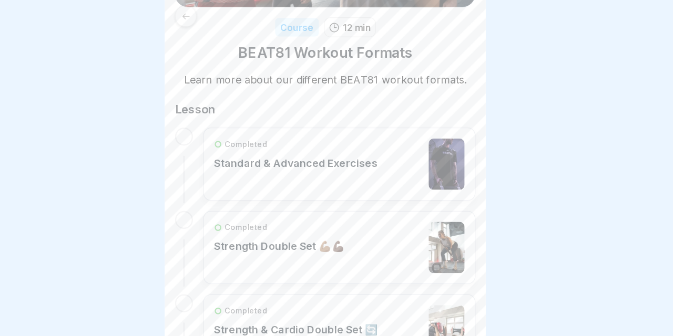
scroll to position [139, 0]
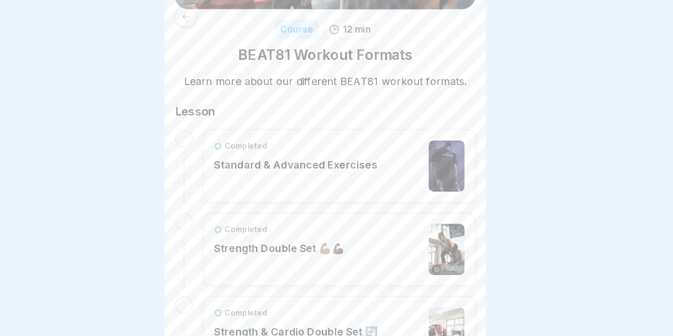
click at [251, 188] on div "Completed" at bounding box center [298, 187] width 107 height 9
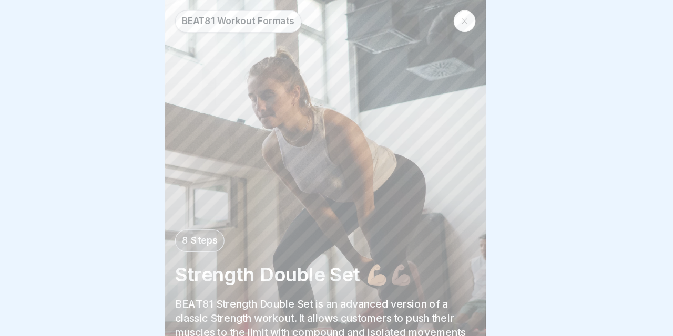
click at [447, 16] on icon at bounding box center [450, 17] width 6 height 6
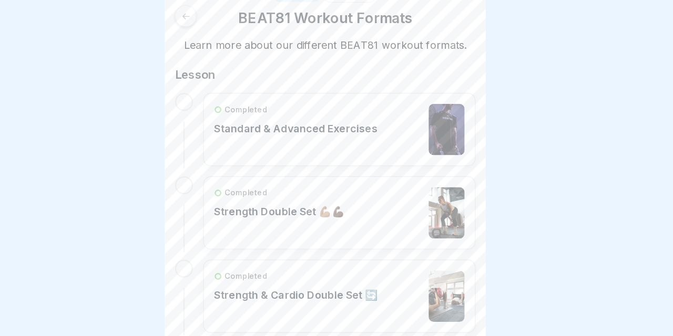
scroll to position [195, 0]
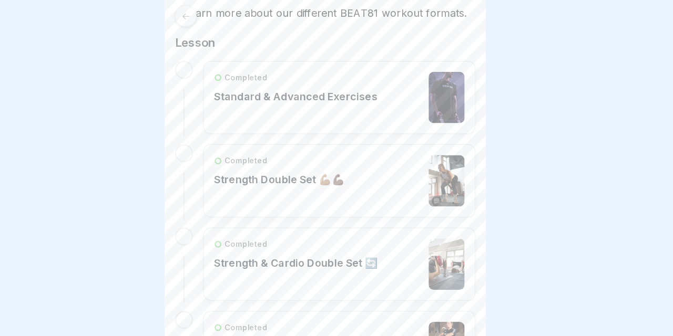
click at [245, 225] on div "Completed Strength & Cardio Double Set 🔄" at bounding box center [312, 217] width 134 height 42
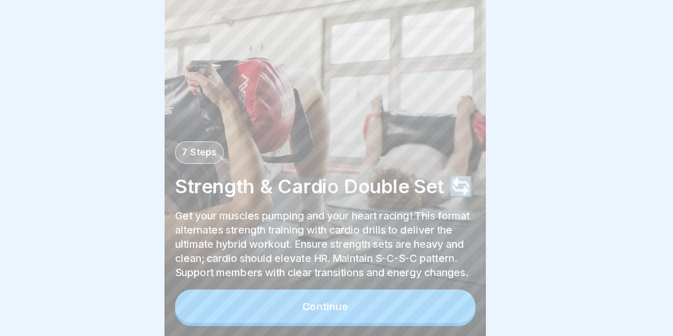
click at [287, 298] on div "Continue" at bounding box center [336, 313] width 246 height 30
click at [288, 298] on button "Continue" at bounding box center [336, 311] width 246 height 27
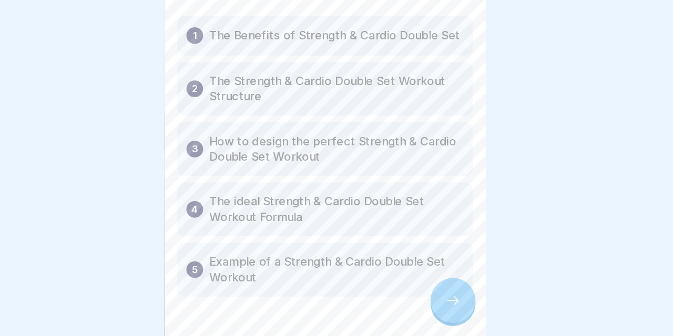
click at [435, 301] on icon at bounding box center [441, 307] width 13 height 13
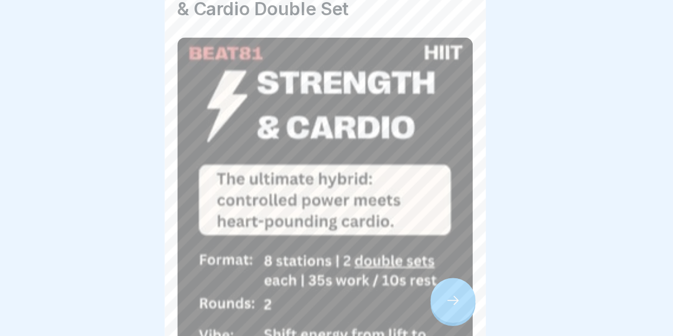
click at [435, 301] on icon at bounding box center [441, 307] width 13 height 13
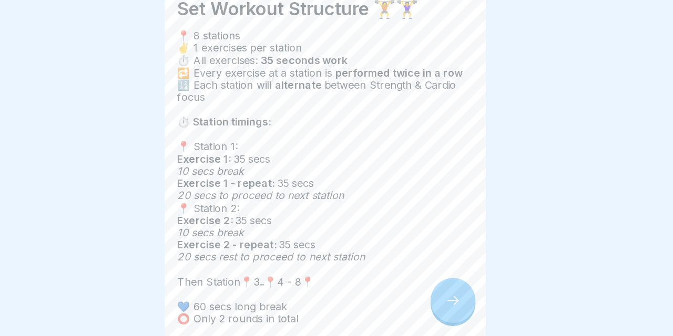
click at [435, 301] on icon at bounding box center [441, 307] width 13 height 13
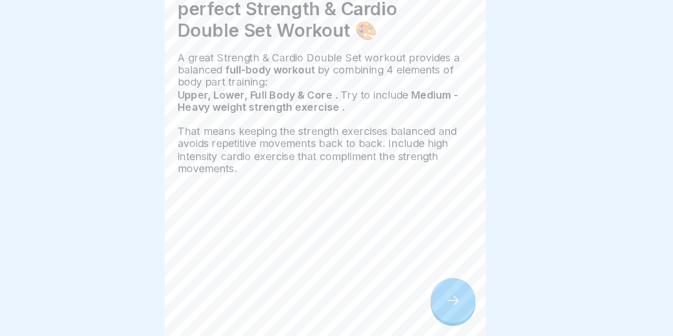
click at [423, 289] on div at bounding box center [441, 307] width 37 height 37
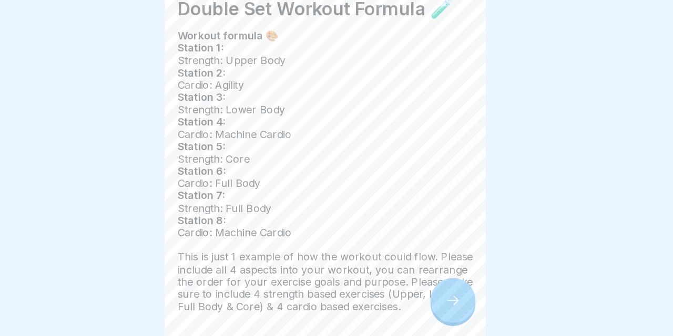
click at [423, 289] on div at bounding box center [441, 307] width 37 height 37
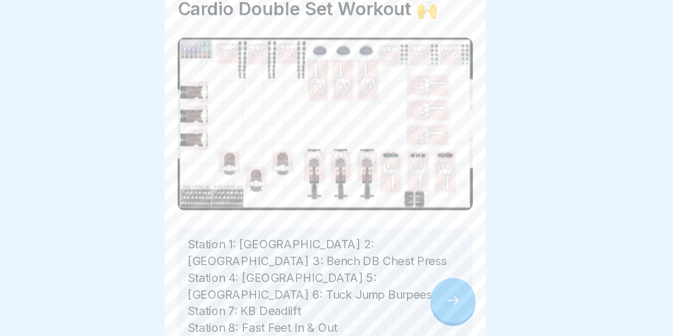
click at [423, 289] on div at bounding box center [441, 307] width 37 height 37
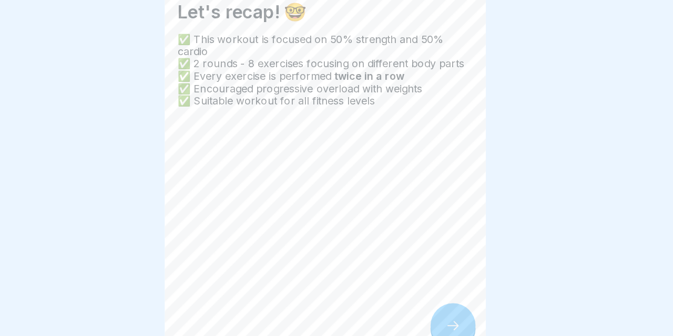
click at [423, 289] on div at bounding box center [441, 307] width 37 height 37
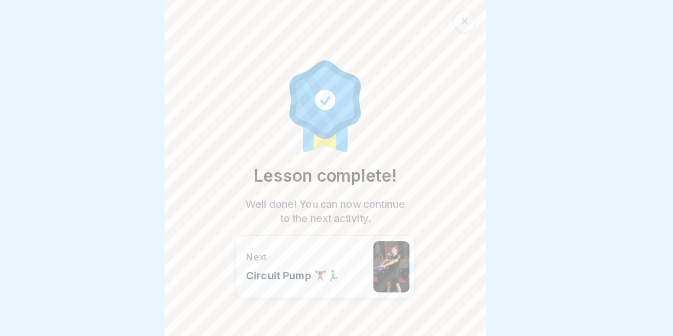
click at [441, 12] on div at bounding box center [450, 17] width 18 height 18
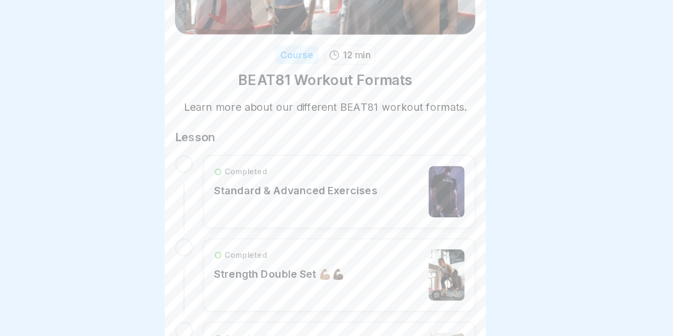
scroll to position [170, 0]
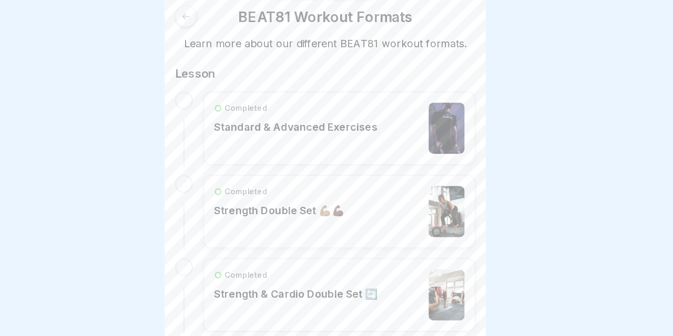
click at [252, 223] on div "Completed" at bounding box center [312, 225] width 134 height 9
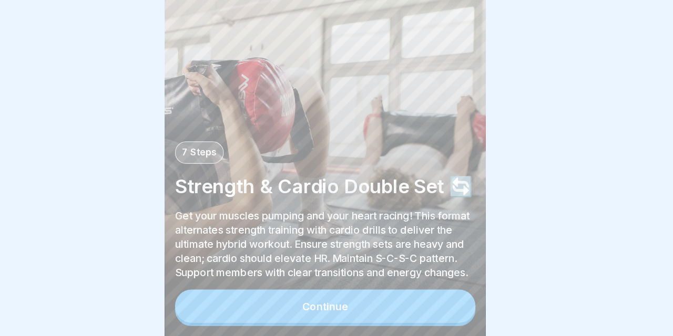
click at [287, 298] on button "Continue" at bounding box center [336, 311] width 246 height 27
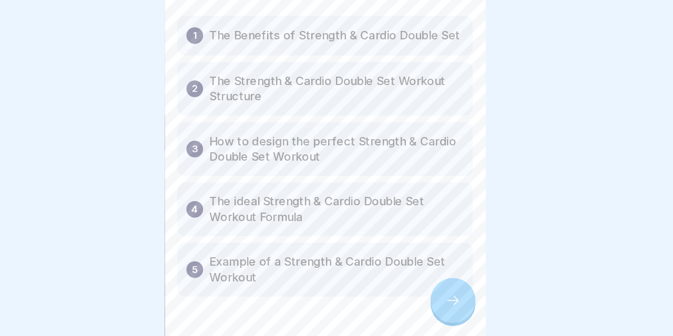
click at [423, 289] on div at bounding box center [441, 307] width 37 height 37
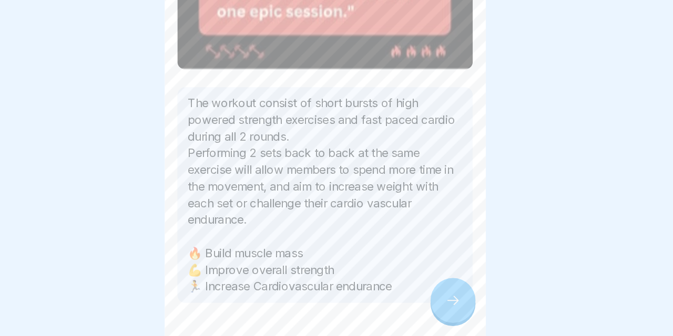
scroll to position [337, 0]
click at [423, 289] on div at bounding box center [441, 307] width 37 height 37
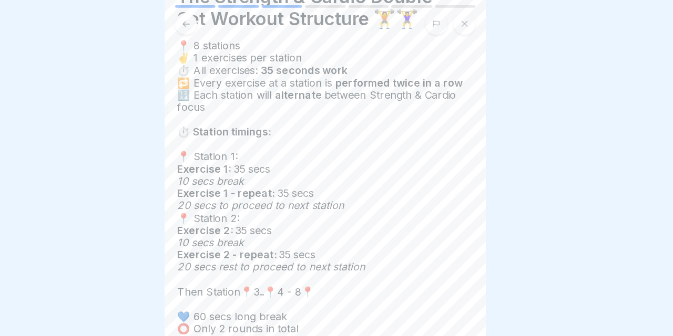
scroll to position [52, 0]
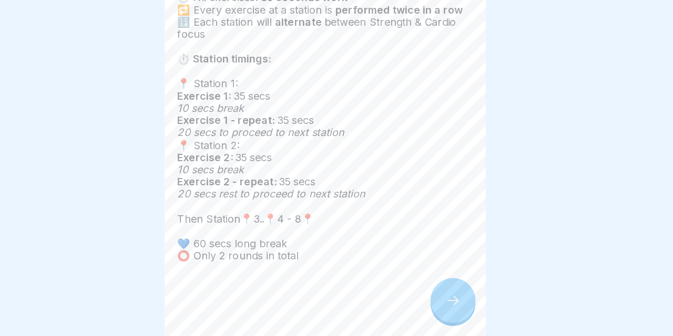
click at [423, 289] on div at bounding box center [441, 307] width 37 height 37
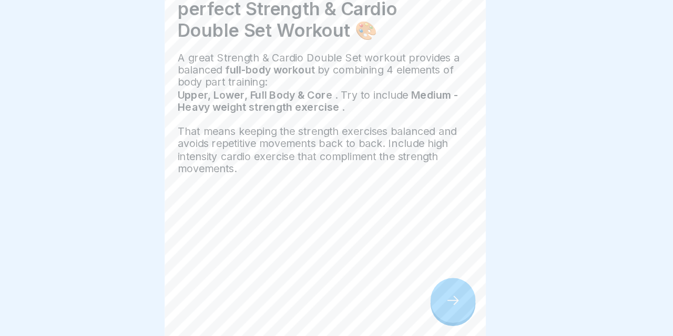
click at [423, 289] on div at bounding box center [441, 307] width 37 height 37
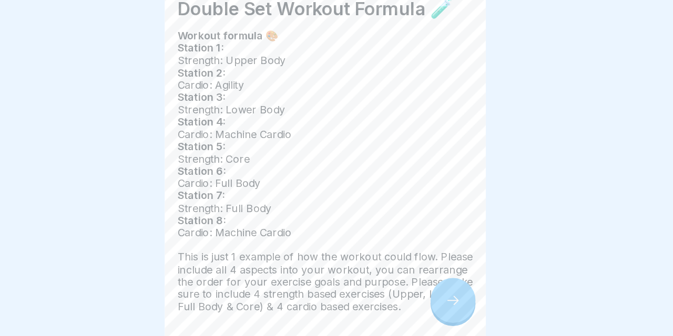
click at [423, 289] on div at bounding box center [441, 307] width 37 height 37
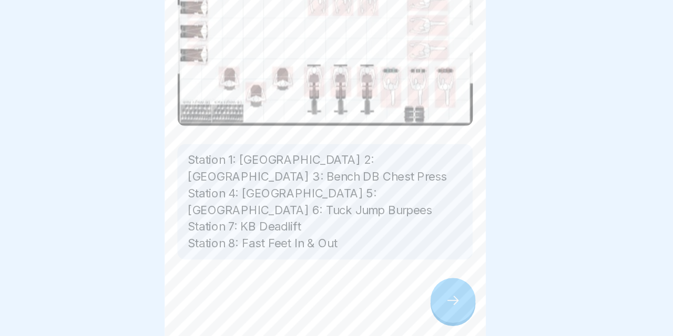
scroll to position [97, 0]
click at [423, 289] on div at bounding box center [441, 307] width 37 height 37
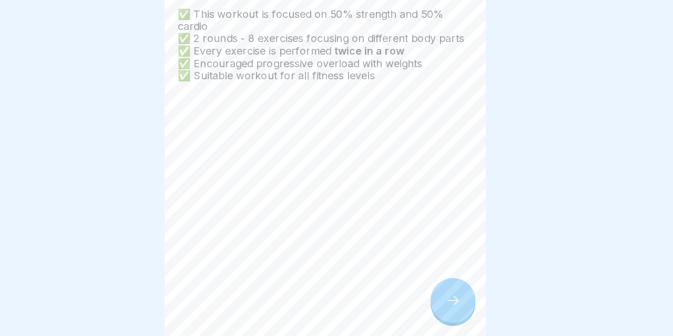
click at [423, 289] on div at bounding box center [441, 307] width 37 height 37
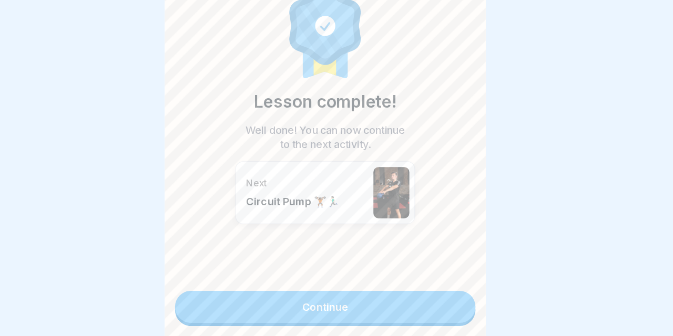
click at [344, 299] on link "Continue" at bounding box center [336, 312] width 246 height 26
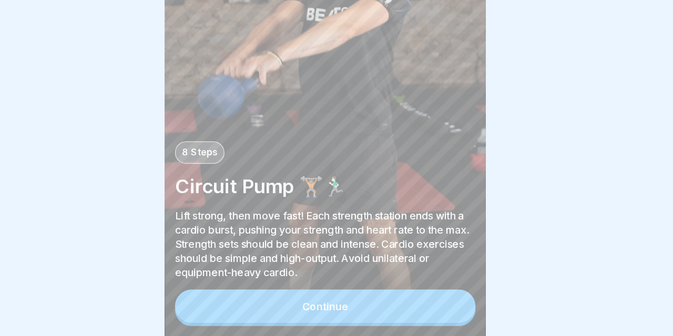
click at [343, 298] on button "Continue" at bounding box center [336, 311] width 246 height 27
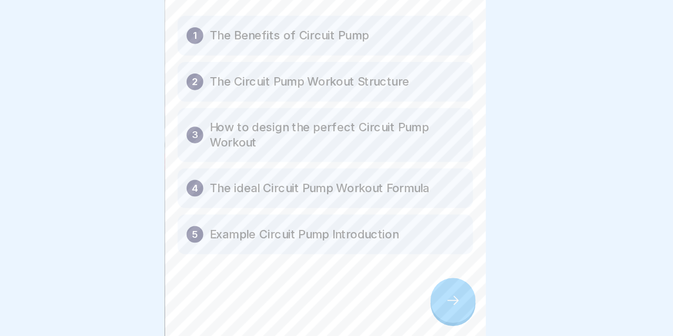
click at [435, 301] on icon at bounding box center [441, 307] width 13 height 13
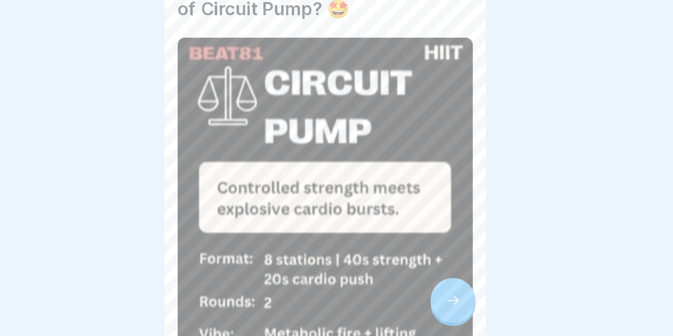
click at [435, 301] on icon at bounding box center [441, 307] width 13 height 13
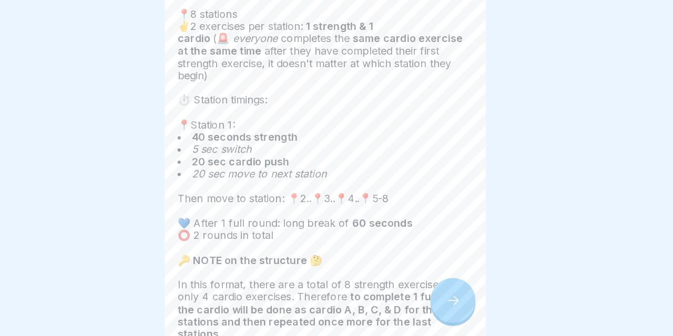
click at [435, 301] on icon at bounding box center [441, 307] width 13 height 13
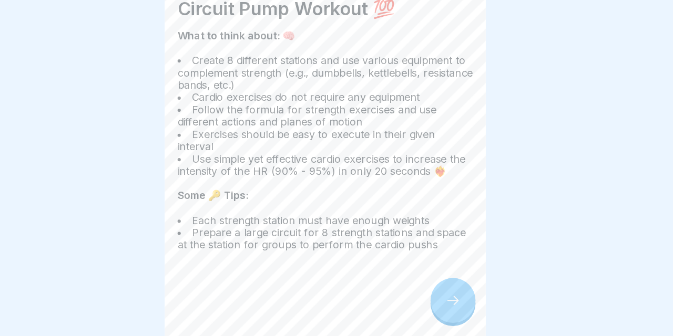
click at [435, 301] on icon at bounding box center [441, 307] width 13 height 13
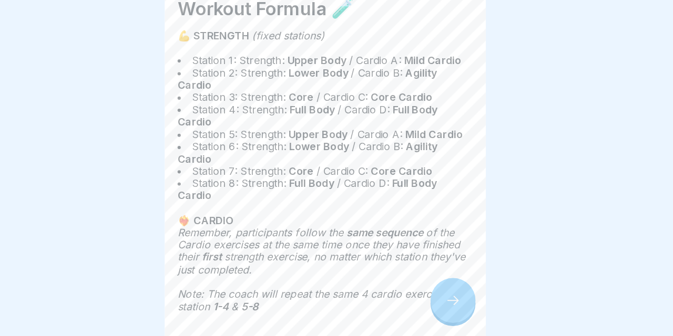
click at [435, 301] on icon at bounding box center [441, 307] width 13 height 13
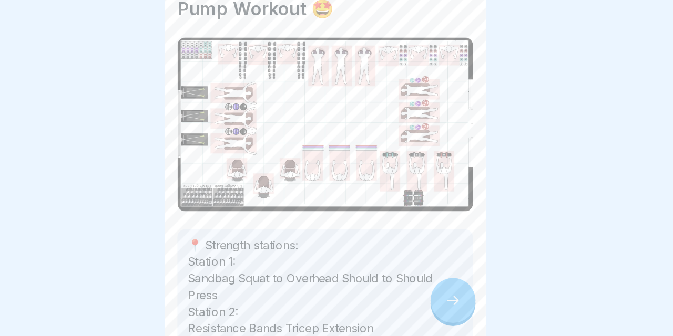
click at [435, 301] on icon at bounding box center [441, 307] width 13 height 13
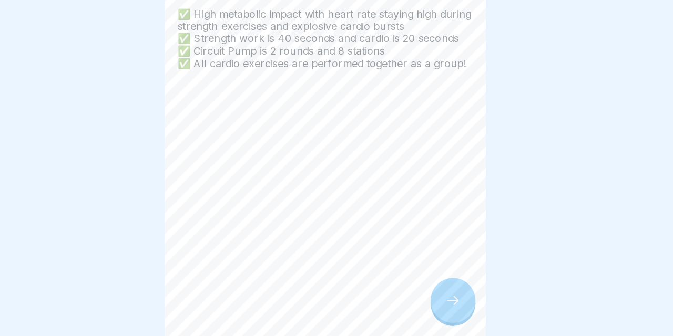
click at [435, 301] on icon at bounding box center [441, 307] width 13 height 13
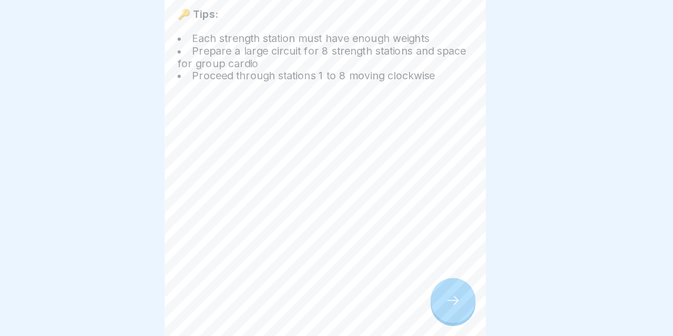
click at [435, 301] on icon at bounding box center [441, 307] width 13 height 13
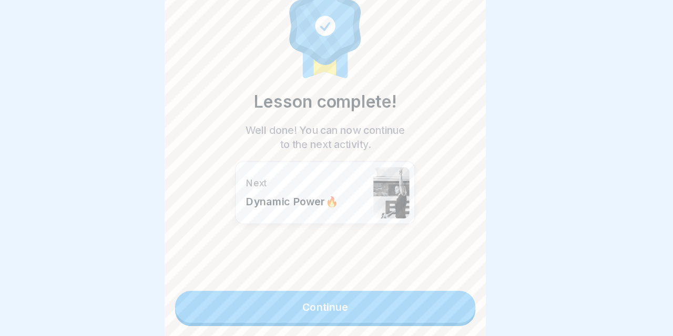
click at [373, 299] on link "Continue" at bounding box center [336, 312] width 246 height 26
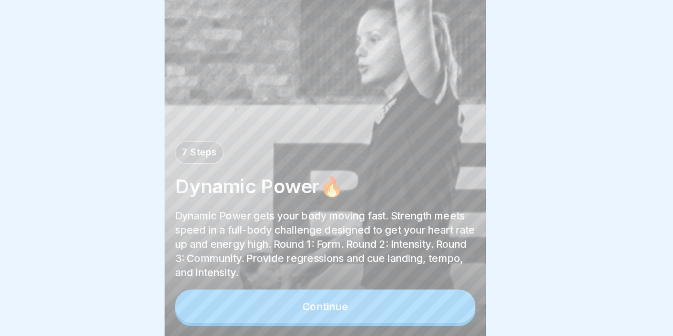
click at [343, 298] on button "Continue" at bounding box center [336, 311] width 246 height 27
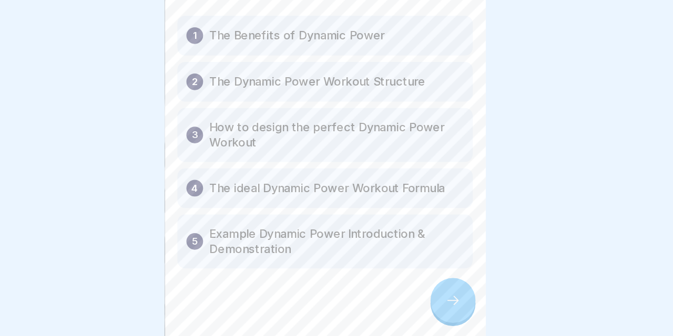
click at [343, 281] on div at bounding box center [336, 312] width 242 height 63
click at [435, 301] on icon at bounding box center [441, 307] width 13 height 13
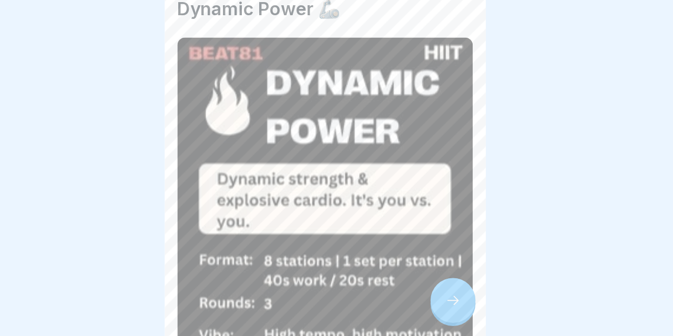
click at [435, 301] on icon at bounding box center [441, 307] width 13 height 13
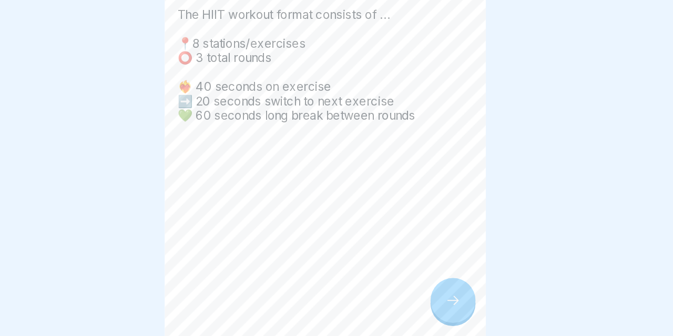
click at [435, 301] on icon at bounding box center [441, 307] width 13 height 13
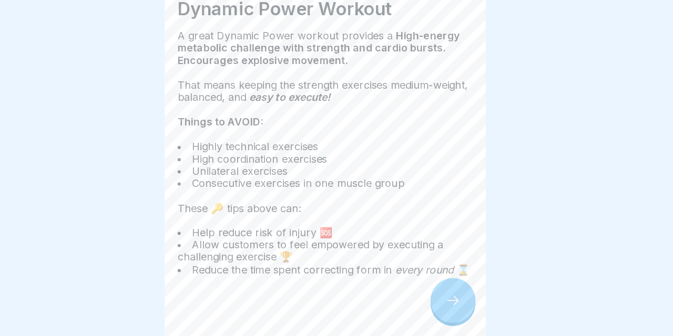
click at [435, 301] on icon at bounding box center [441, 307] width 13 height 13
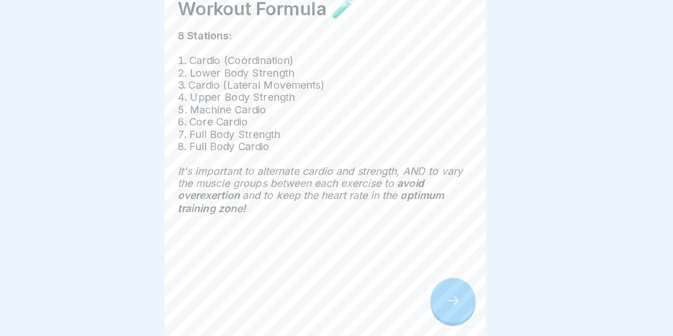
click at [435, 301] on icon at bounding box center [441, 307] width 13 height 13
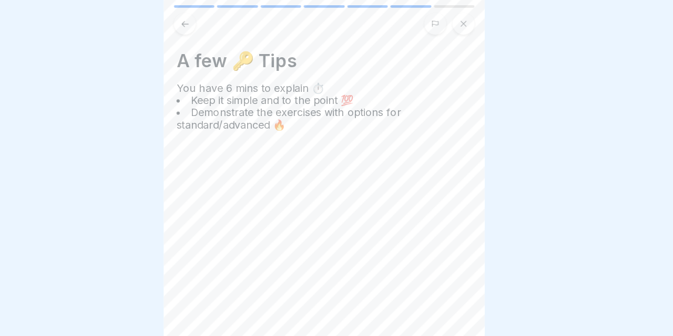
click at [219, 21] on icon at bounding box center [223, 20] width 8 height 8
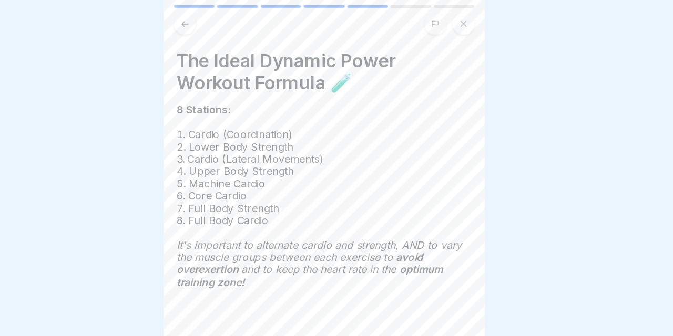
click at [219, 21] on icon at bounding box center [223, 20] width 8 height 8
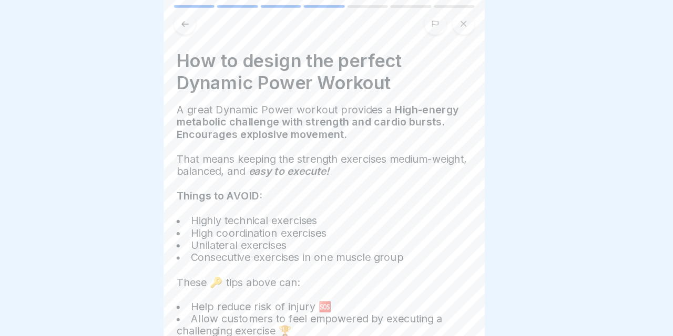
click at [219, 21] on icon at bounding box center [223, 20] width 8 height 8
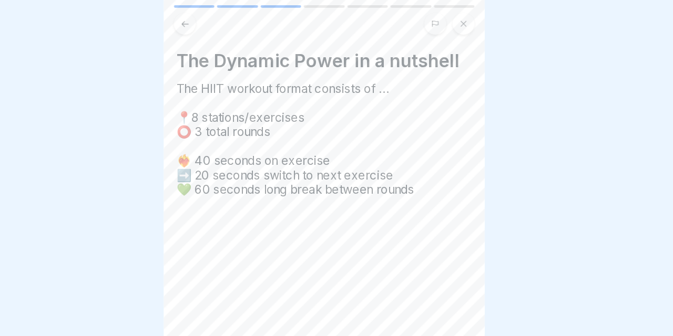
click at [219, 21] on icon at bounding box center [223, 20] width 8 height 8
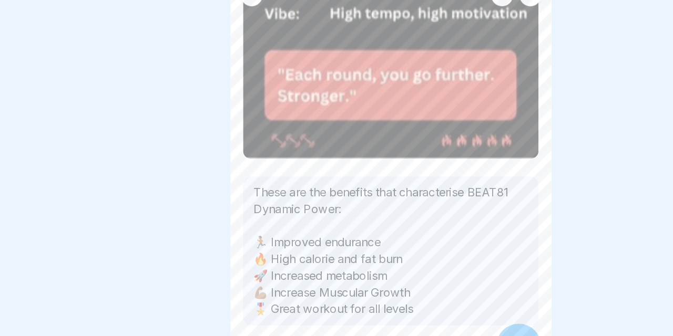
scroll to position [300, 0]
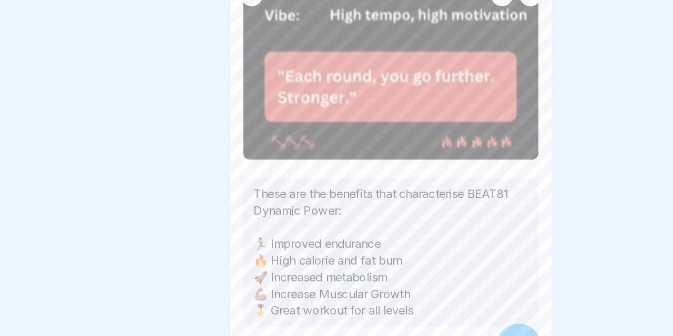
click at [423, 289] on div at bounding box center [441, 307] width 37 height 37
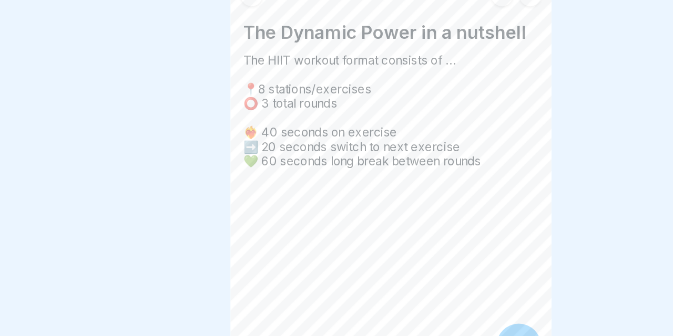
click at [423, 289] on div at bounding box center [441, 307] width 37 height 37
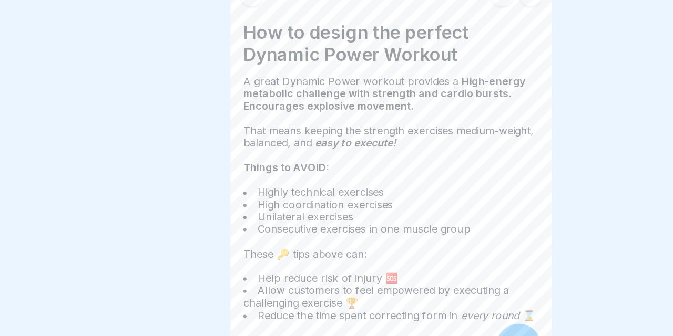
click at [423, 289] on div at bounding box center [441, 307] width 37 height 37
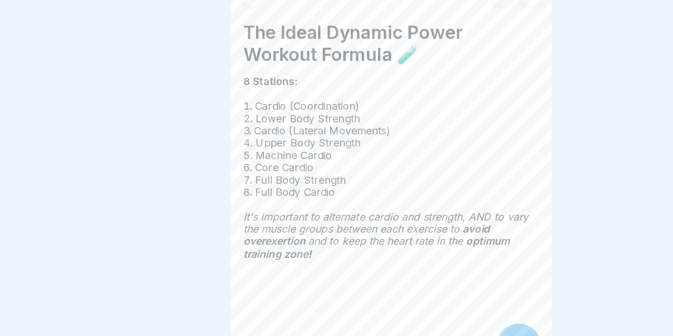
click at [423, 289] on div at bounding box center [441, 307] width 37 height 37
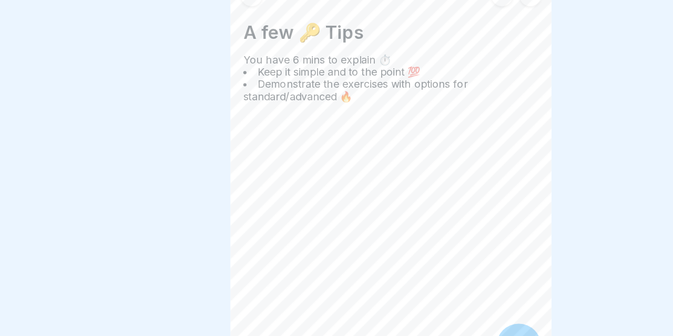
click at [423, 289] on div at bounding box center [441, 307] width 37 height 37
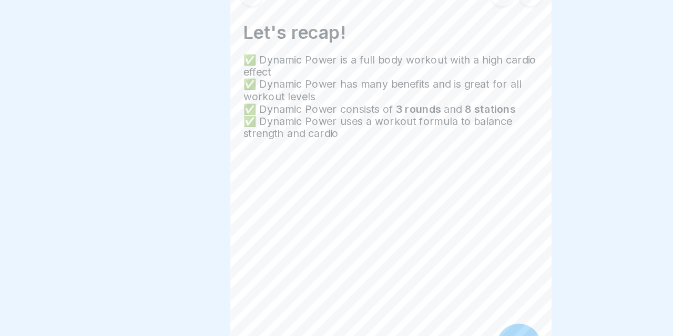
click at [423, 289] on div at bounding box center [441, 307] width 37 height 37
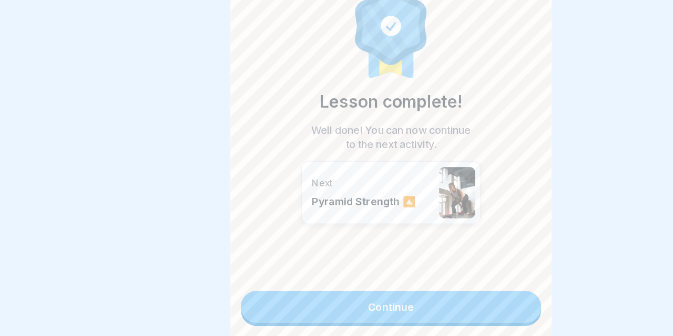
click at [421, 299] on link "Continue" at bounding box center [336, 312] width 246 height 26
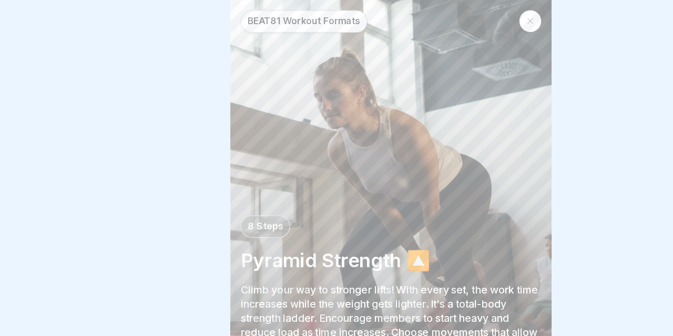
click at [421, 263] on p "Climb your way to stronger lifts! With every set, the work time increases while…" at bounding box center [336, 261] width 246 height 58
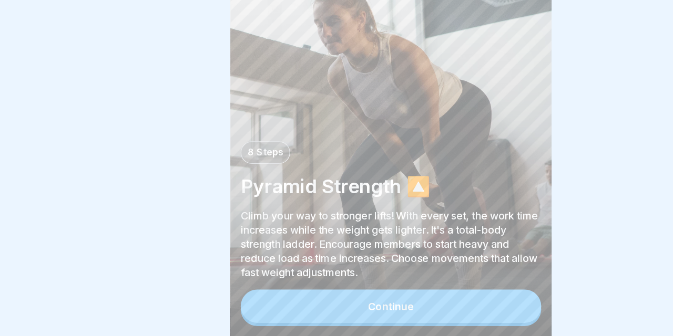
click at [401, 298] on button "Continue" at bounding box center [336, 311] width 246 height 27
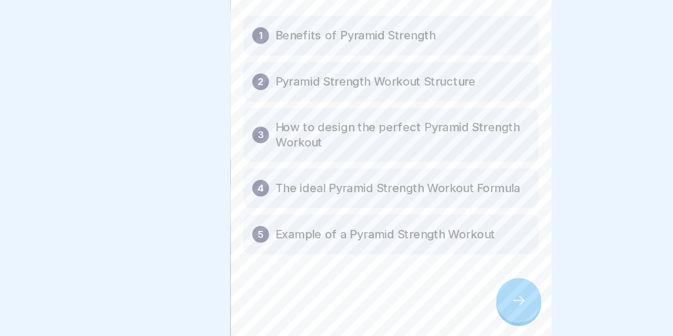
click at [401, 269] on div at bounding box center [336, 300] width 242 height 63
click at [423, 289] on div at bounding box center [441, 307] width 37 height 37
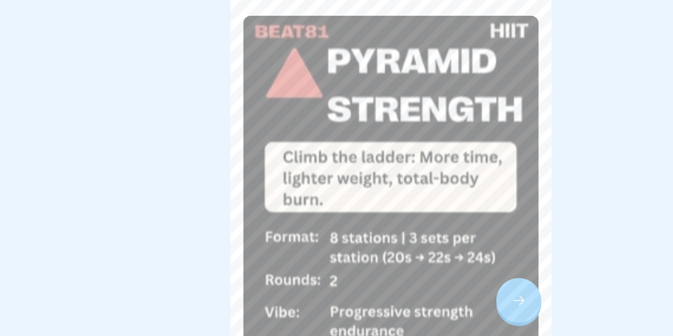
click at [423, 289] on div at bounding box center [441, 307] width 37 height 37
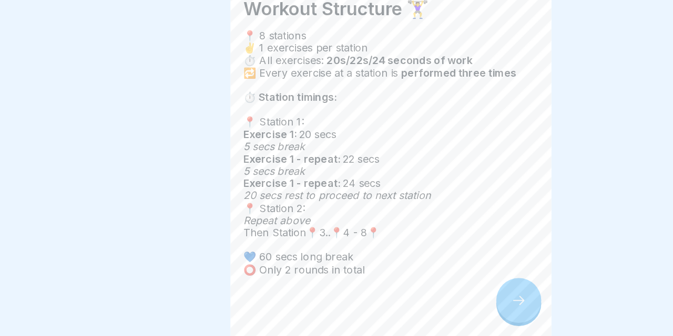
click at [423, 289] on div at bounding box center [441, 307] width 37 height 37
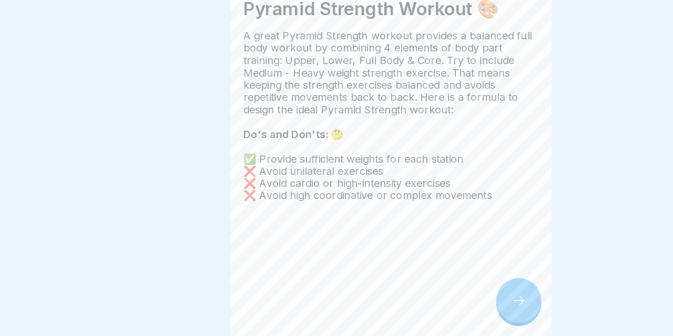
click at [423, 289] on div at bounding box center [441, 307] width 37 height 37
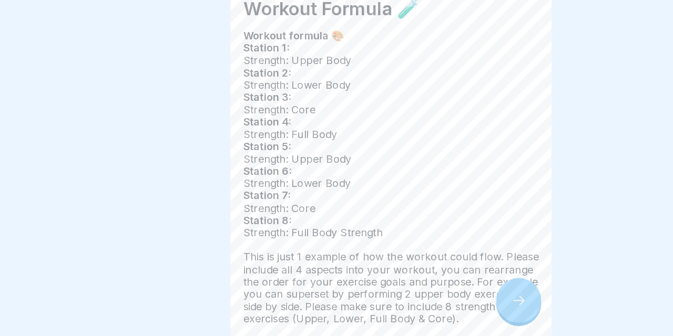
click at [423, 289] on div at bounding box center [441, 307] width 37 height 37
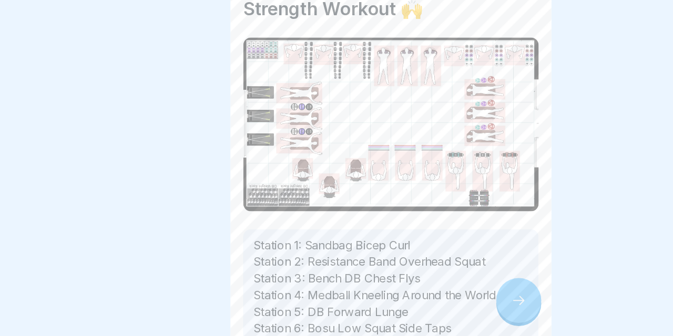
click at [423, 289] on div at bounding box center [441, 307] width 37 height 37
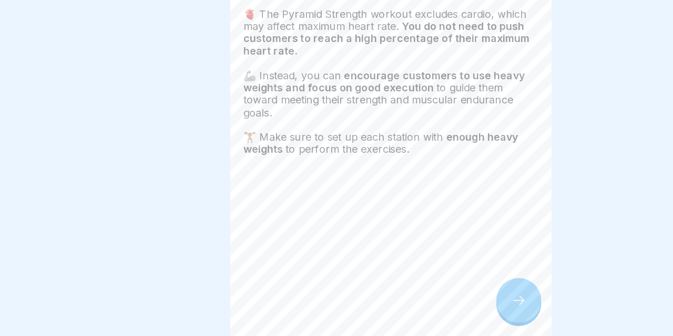
click at [423, 289] on div at bounding box center [441, 307] width 37 height 37
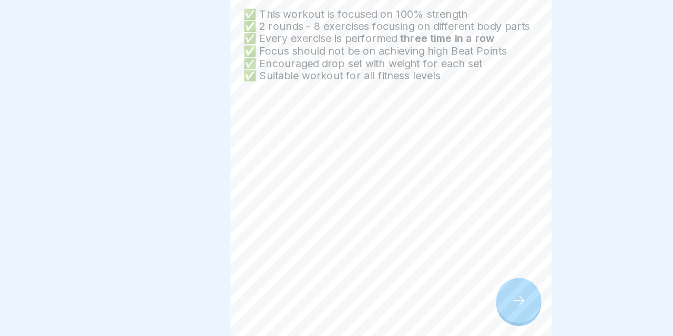
click at [423, 289] on div at bounding box center [441, 307] width 37 height 37
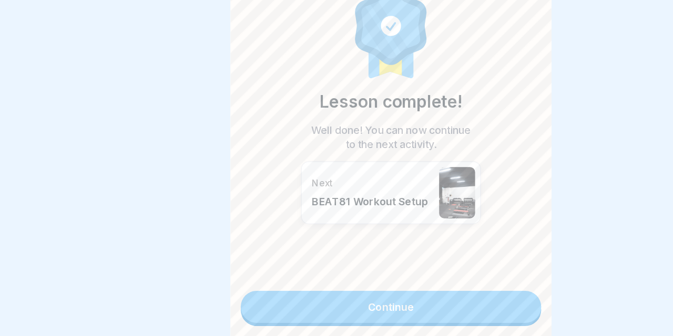
click at [412, 299] on link "Continue" at bounding box center [336, 312] width 246 height 26
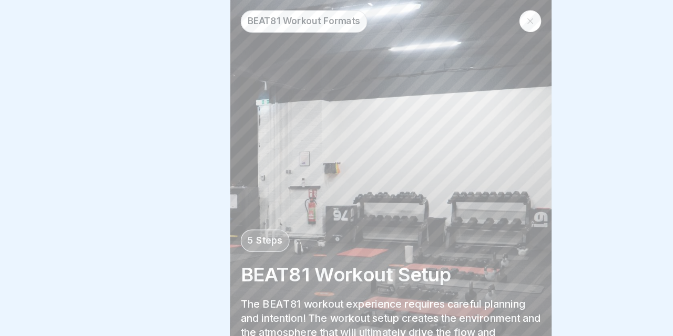
click at [447, 15] on icon at bounding box center [450, 17] width 6 height 6
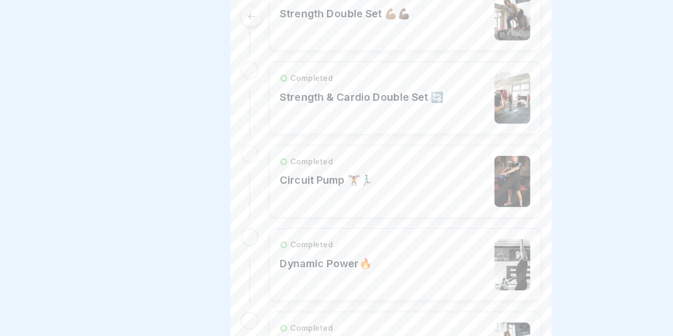
scroll to position [302, 0]
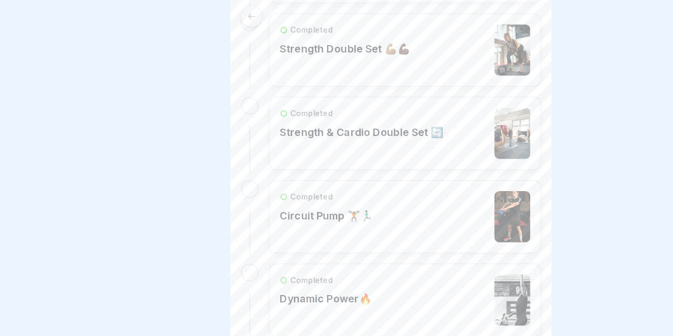
click at [352, 166] on div "Completed Circuit Pump 🏋🏾🏃🏻‍♂️" at bounding box center [347, 178] width 205 height 42
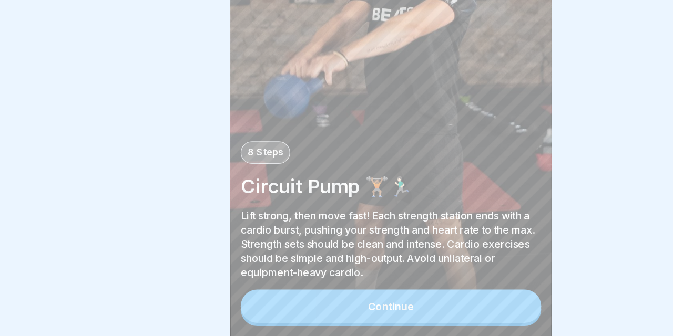
click at [327, 298] on button "Continue" at bounding box center [336, 311] width 246 height 27
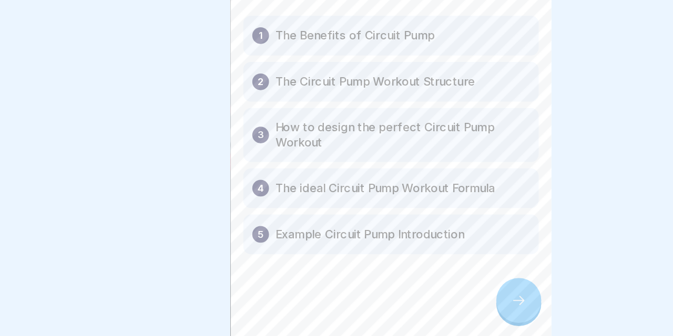
click at [407, 269] on div at bounding box center [336, 300] width 242 height 63
click at [423, 289] on div at bounding box center [441, 307] width 37 height 37
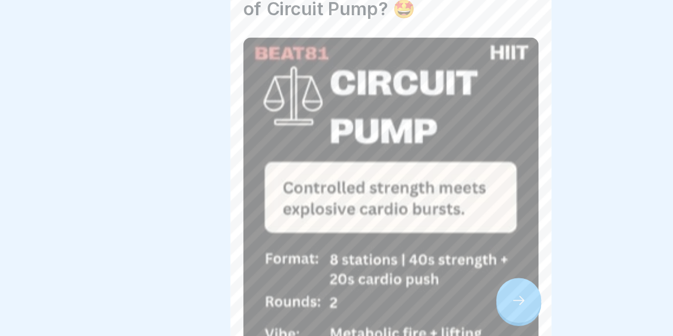
click at [423, 289] on div at bounding box center [441, 307] width 37 height 37
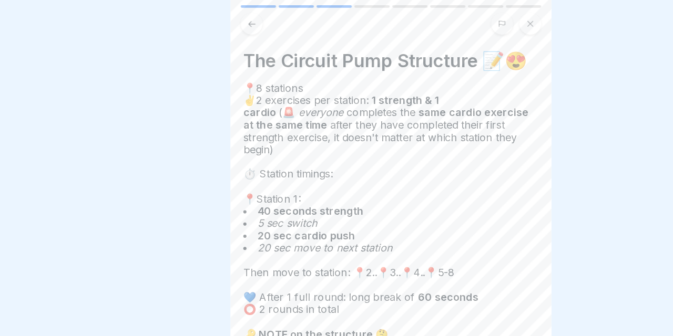
click at [441, 24] on button at bounding box center [450, 20] width 18 height 18
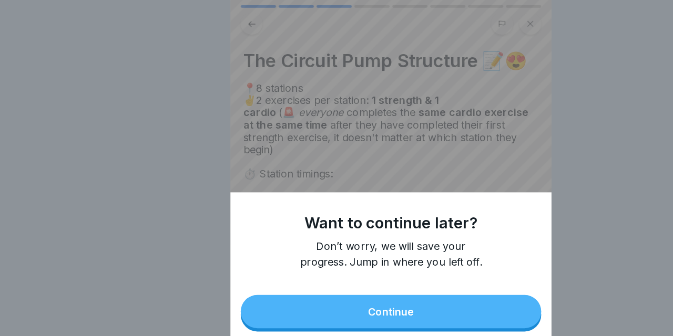
click at [317, 254] on div "Continue" at bounding box center [336, 255] width 38 height 9
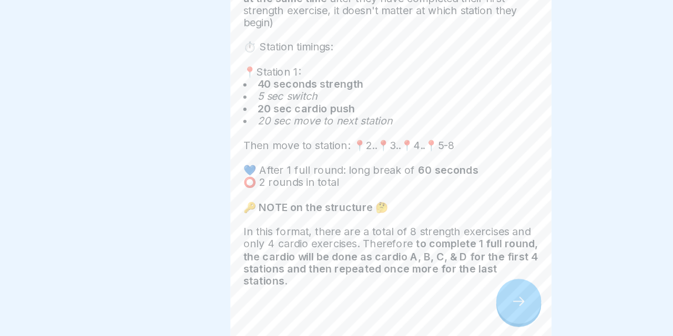
scroll to position [44, 0]
click at [435, 301] on icon at bounding box center [441, 307] width 13 height 13
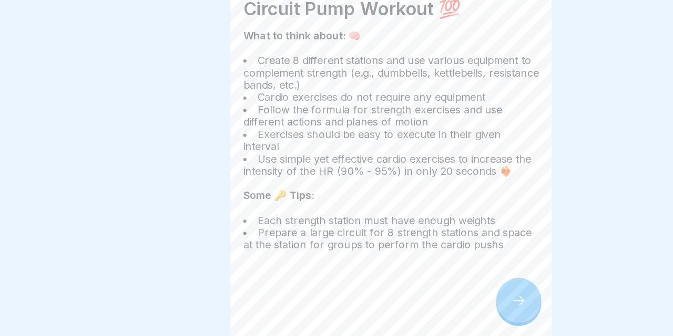
click at [435, 301] on icon at bounding box center [441, 307] width 13 height 13
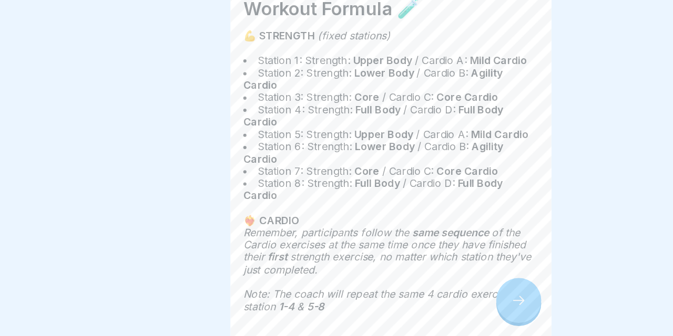
click at [435, 301] on icon at bounding box center [441, 307] width 13 height 13
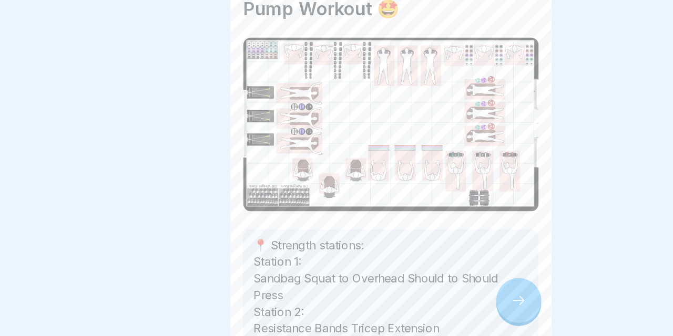
click at [435, 301] on icon at bounding box center [441, 307] width 13 height 13
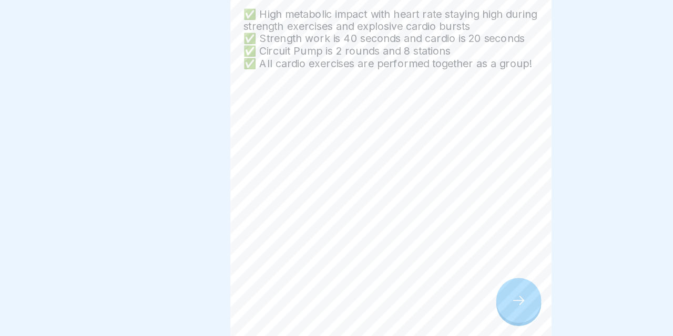
click at [435, 301] on icon at bounding box center [441, 307] width 13 height 13
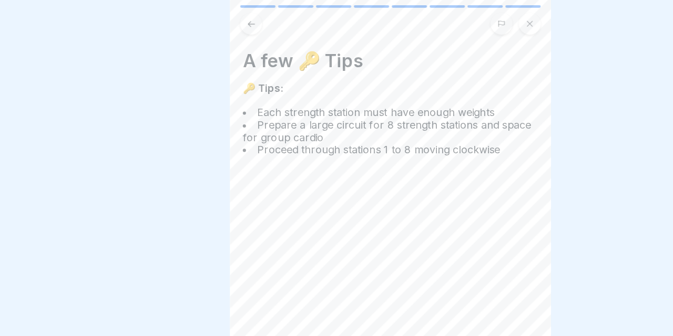
click at [441, 15] on button at bounding box center [450, 20] width 18 height 18
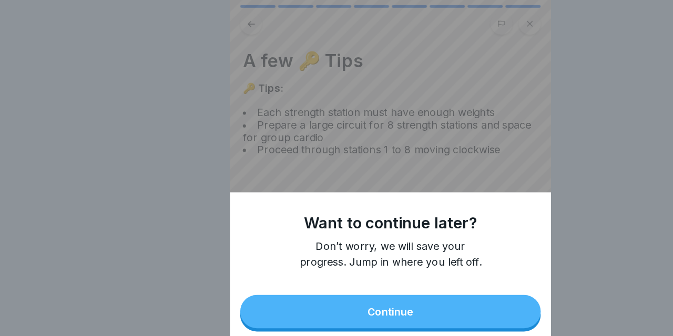
click at [278, 258] on button "Continue" at bounding box center [336, 255] width 246 height 27
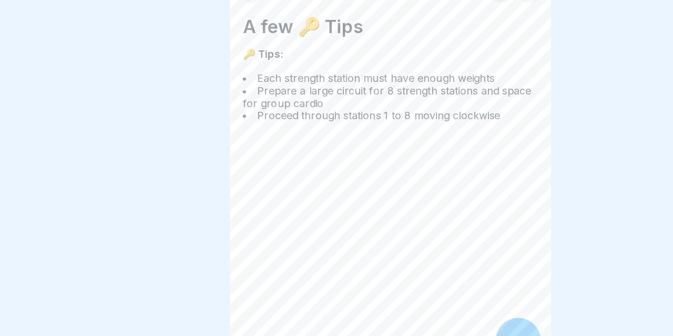
click at [423, 289] on div at bounding box center [441, 307] width 37 height 37
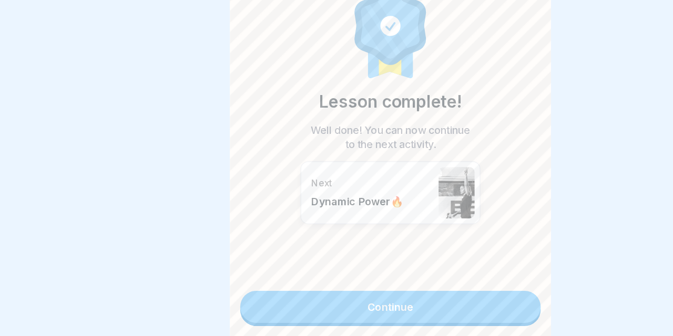
click at [357, 299] on link "Continue" at bounding box center [336, 312] width 246 height 26
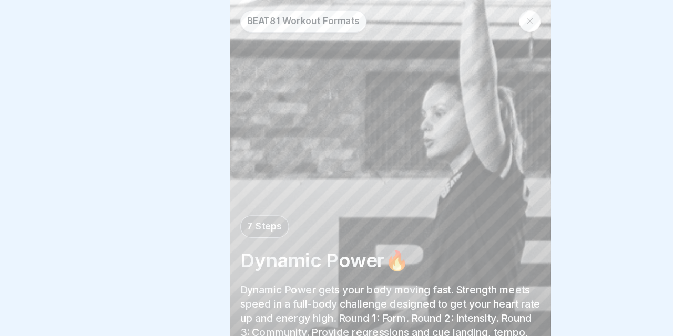
click at [447, 16] on icon at bounding box center [450, 17] width 6 height 6
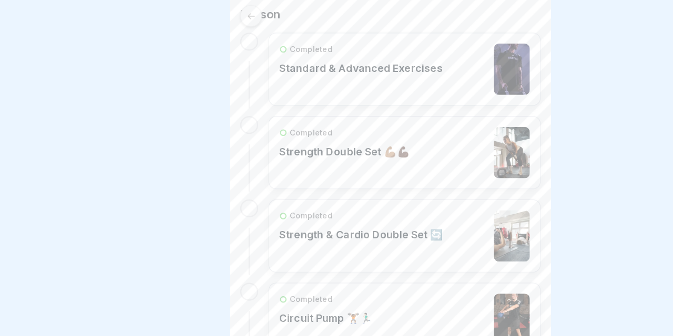
scroll to position [270, 0]
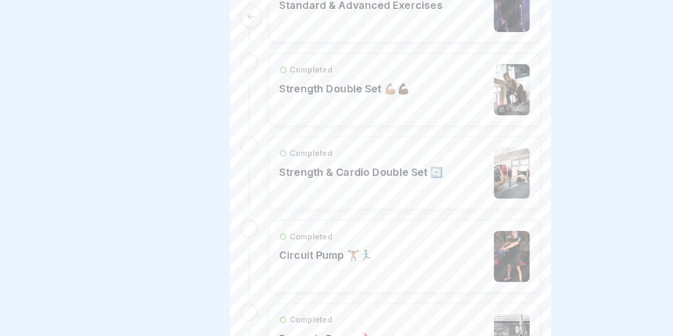
click at [335, 85] on div "Completed Strength Double Set 💪🏽💪🏿" at bounding box center [298, 74] width 107 height 42
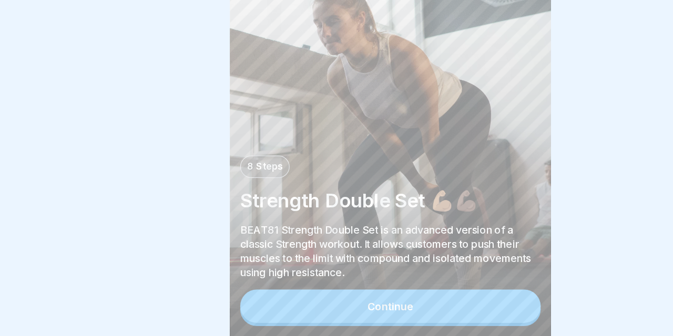
click at [295, 298] on button "Continue" at bounding box center [336, 311] width 246 height 27
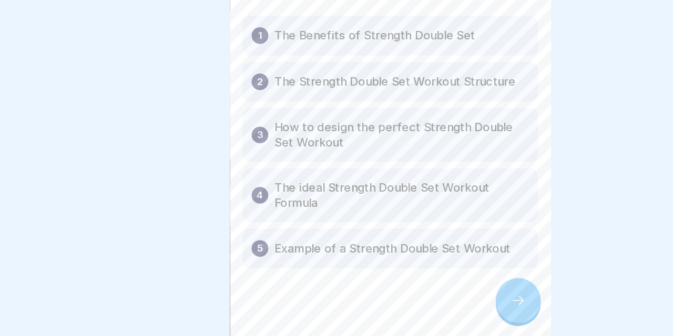
click at [432, 289] on div at bounding box center [441, 307] width 37 height 37
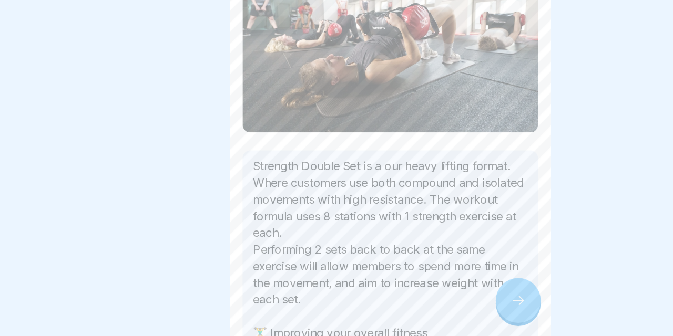
scroll to position [95, 0]
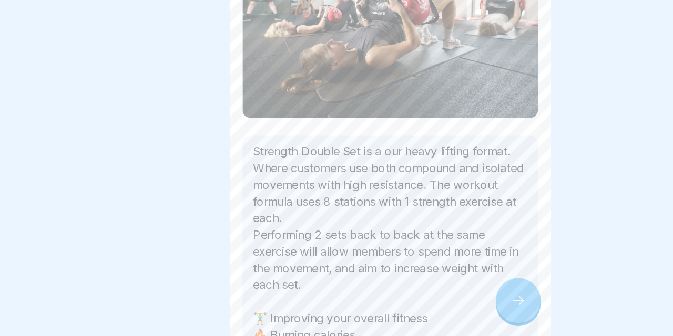
click at [435, 301] on icon at bounding box center [441, 307] width 13 height 13
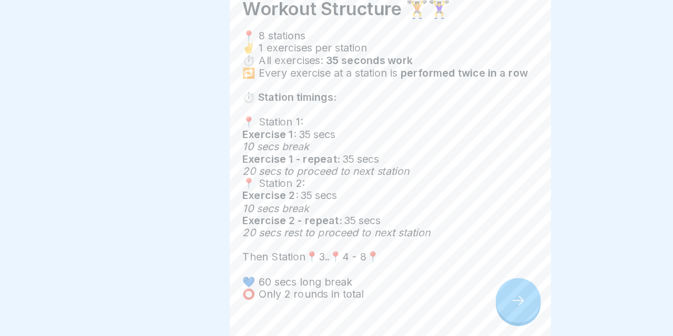
click at [435, 301] on icon at bounding box center [441, 307] width 13 height 13
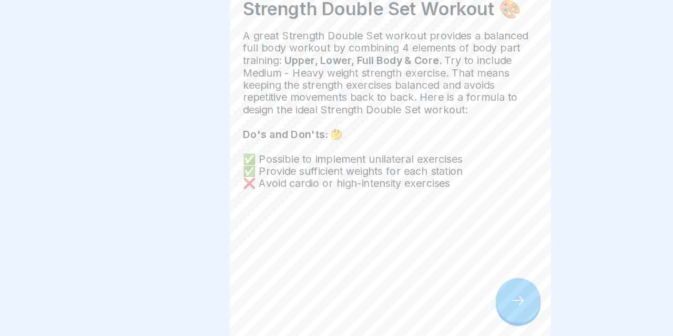
click at [435, 301] on icon at bounding box center [441, 307] width 13 height 13
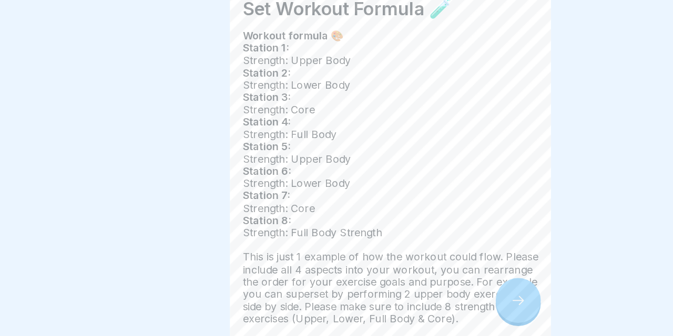
click at [435, 301] on icon at bounding box center [441, 307] width 13 height 13
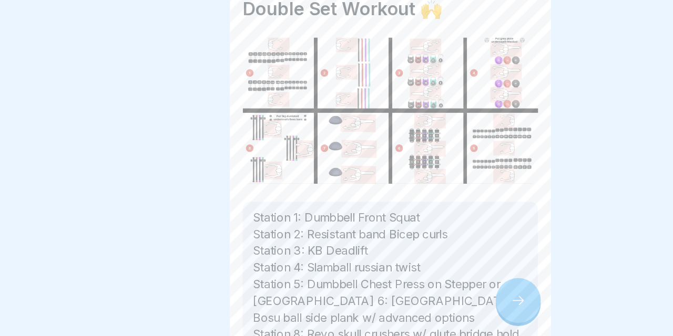
click at [435, 301] on icon at bounding box center [441, 307] width 13 height 13
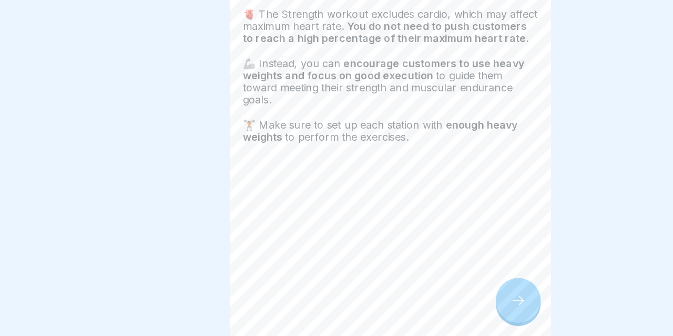
click at [435, 301] on icon at bounding box center [441, 307] width 13 height 13
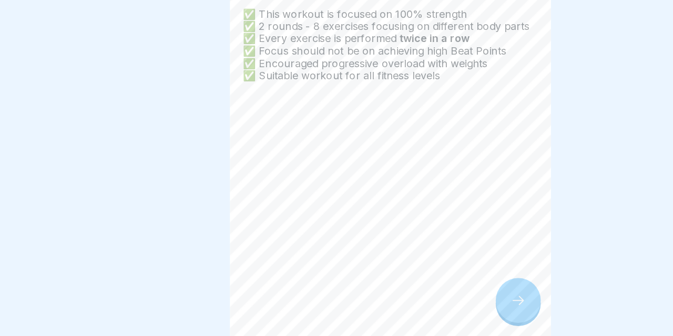
click at [435, 301] on icon at bounding box center [441, 307] width 13 height 13
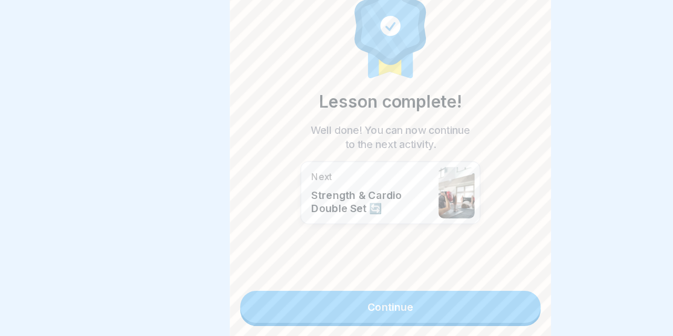
click at [419, 299] on link "Continue" at bounding box center [336, 312] width 246 height 26
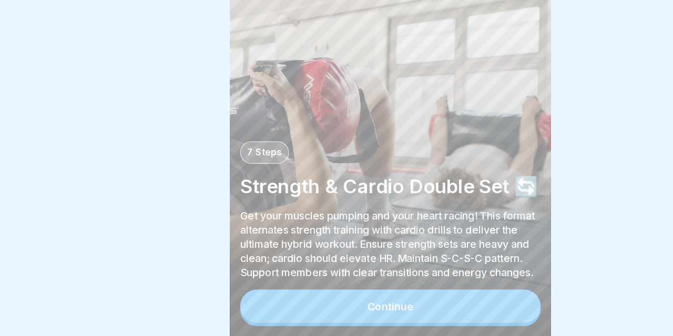
click at [404, 298] on button "Continue" at bounding box center [336, 311] width 246 height 27
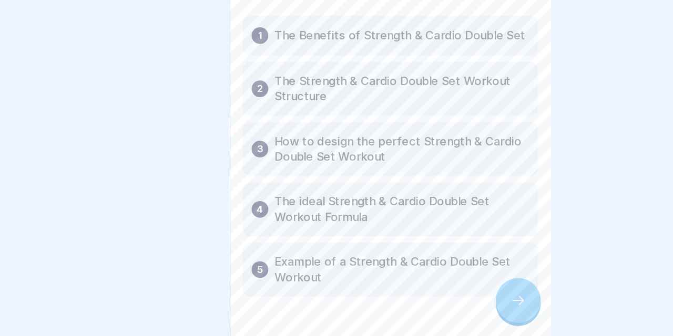
click at [423, 289] on div at bounding box center [441, 307] width 37 height 37
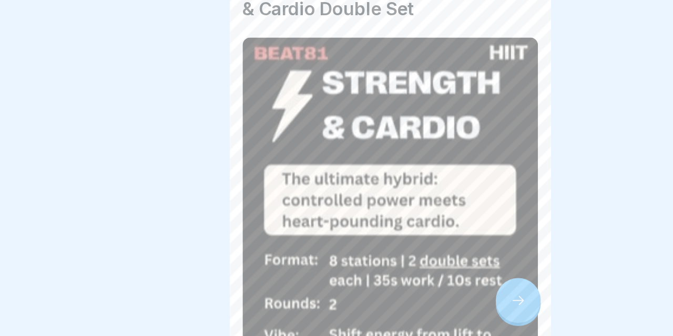
click at [423, 289] on div at bounding box center [441, 307] width 37 height 37
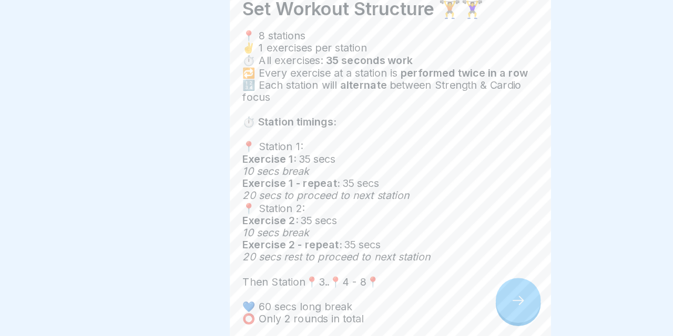
click at [423, 289] on div at bounding box center [441, 307] width 37 height 37
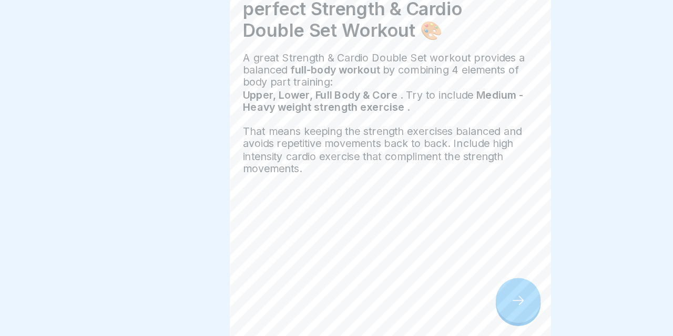
click at [423, 289] on div at bounding box center [441, 307] width 37 height 37
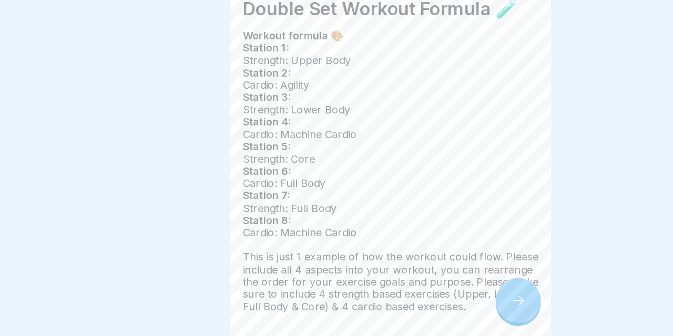
click at [423, 289] on div at bounding box center [441, 307] width 37 height 37
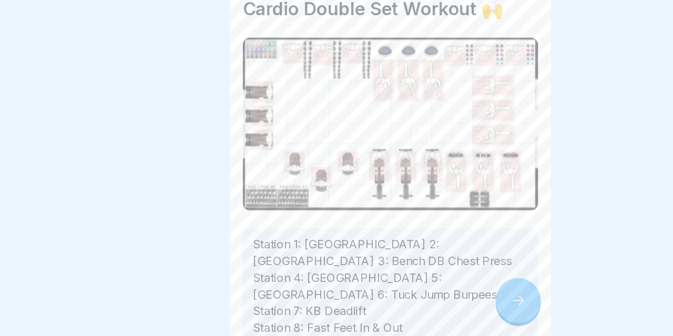
click at [423, 289] on div at bounding box center [441, 307] width 37 height 37
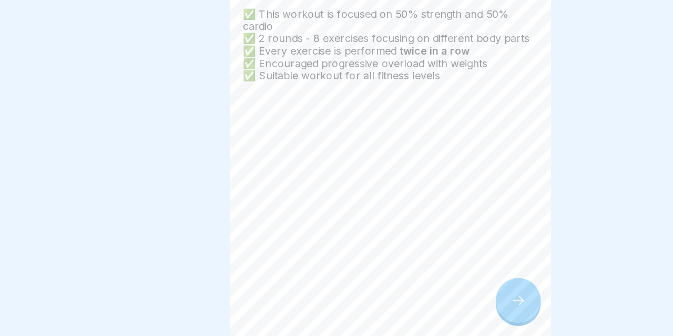
click at [423, 289] on div at bounding box center [441, 307] width 37 height 37
